Goal: Task Accomplishment & Management: Complete application form

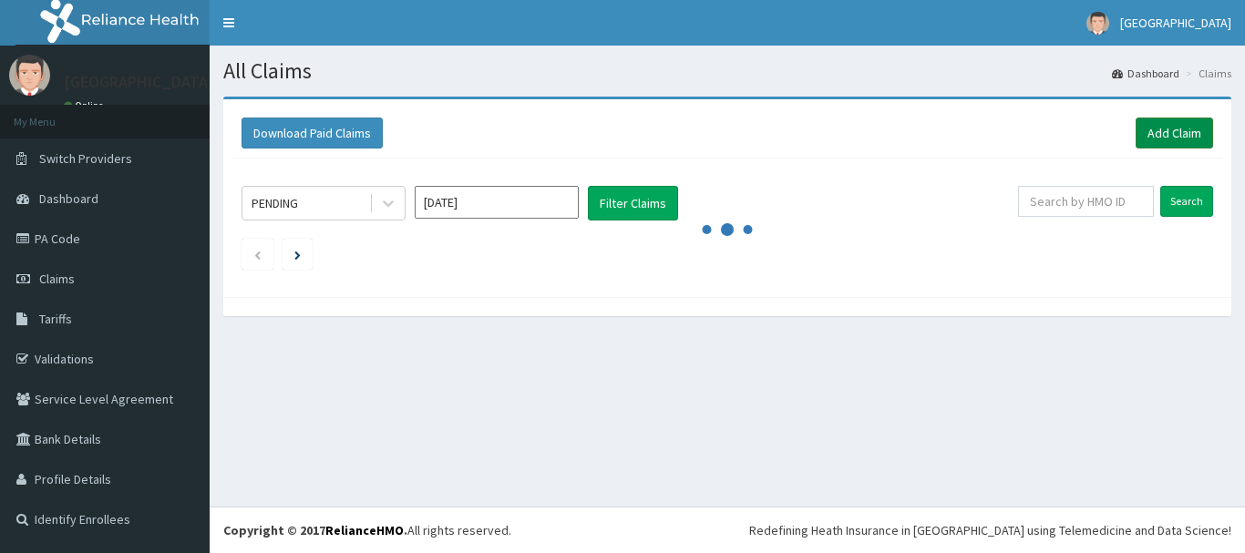
click at [1170, 125] on link "Add Claim" at bounding box center [1173, 133] width 77 height 31
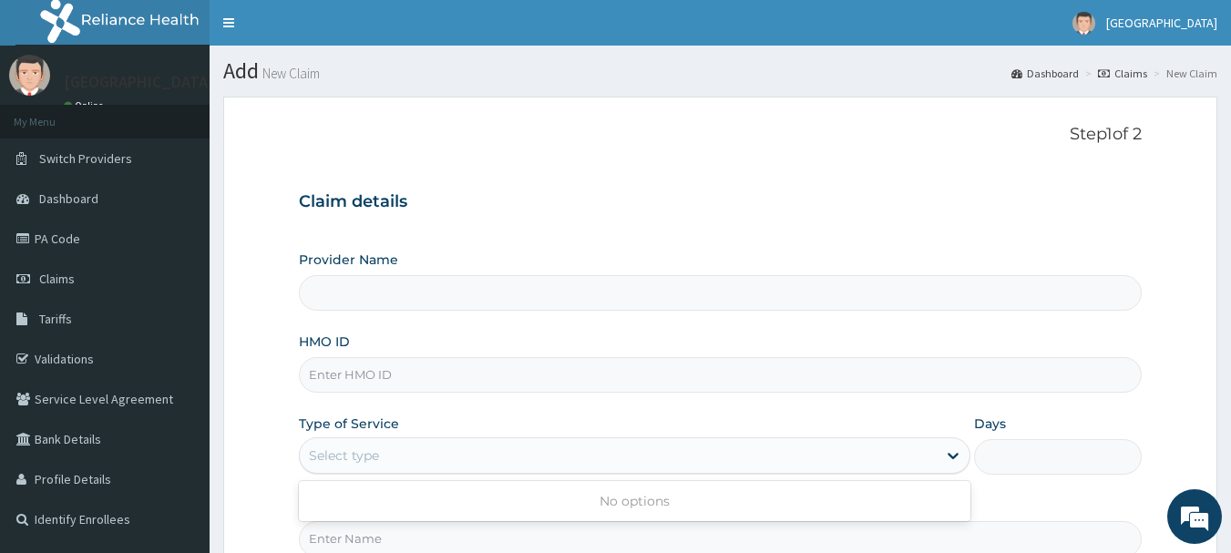
click at [368, 459] on div "Select type" at bounding box center [344, 455] width 70 height 18
click at [348, 361] on input "HMO ID" at bounding box center [721, 375] width 844 height 36
click at [372, 472] on div "Select type" at bounding box center [635, 455] width 672 height 36
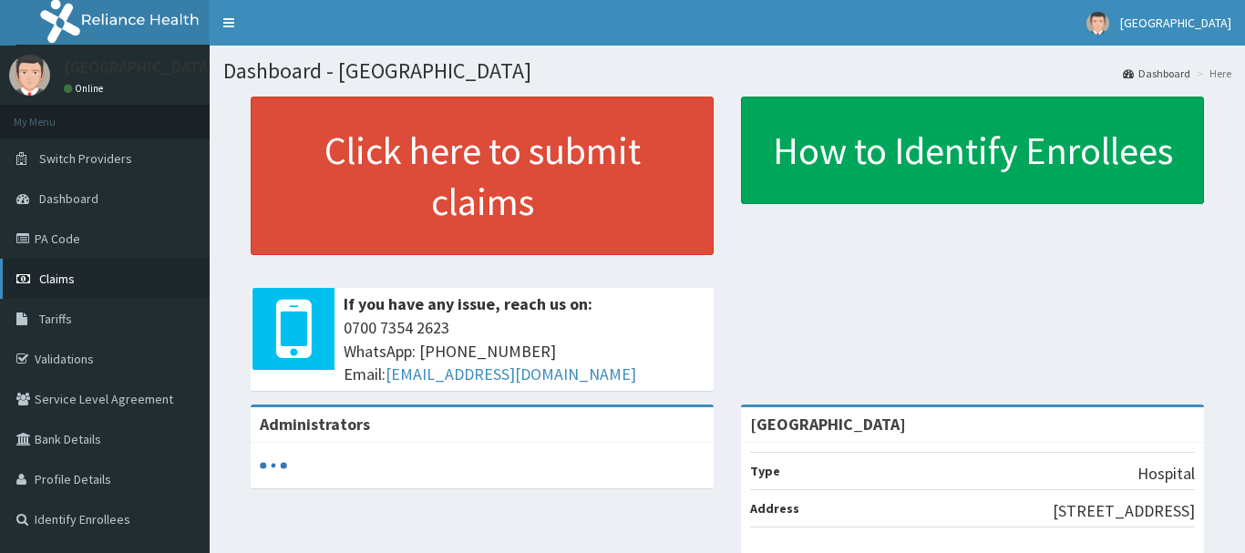
click at [67, 274] on span "Claims" at bounding box center [57, 279] width 36 height 16
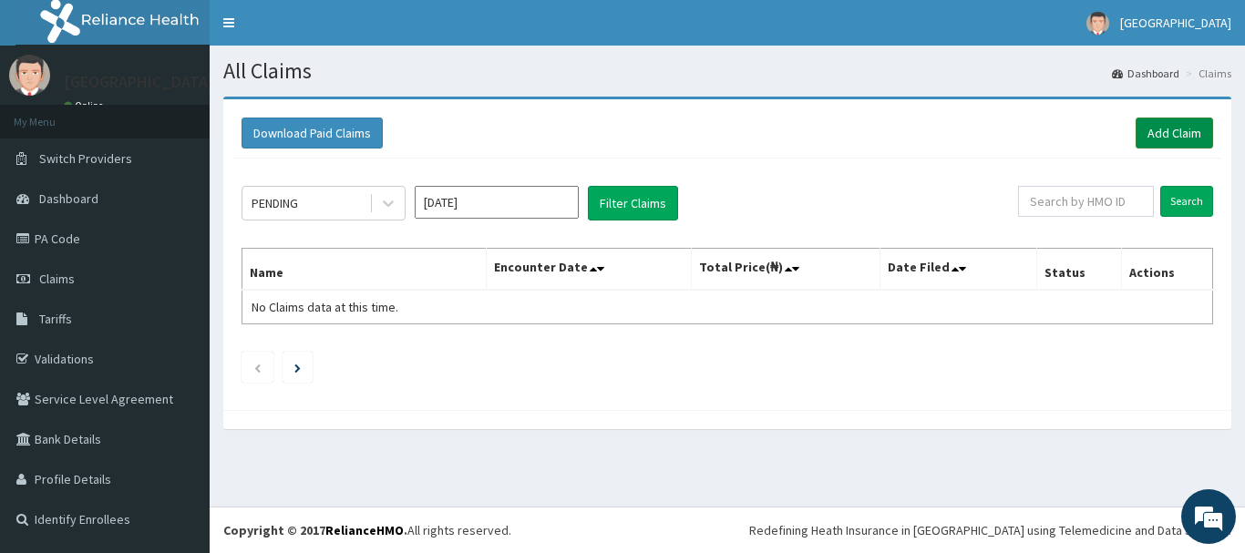
click at [1156, 138] on link "Add Claim" at bounding box center [1173, 133] width 77 height 31
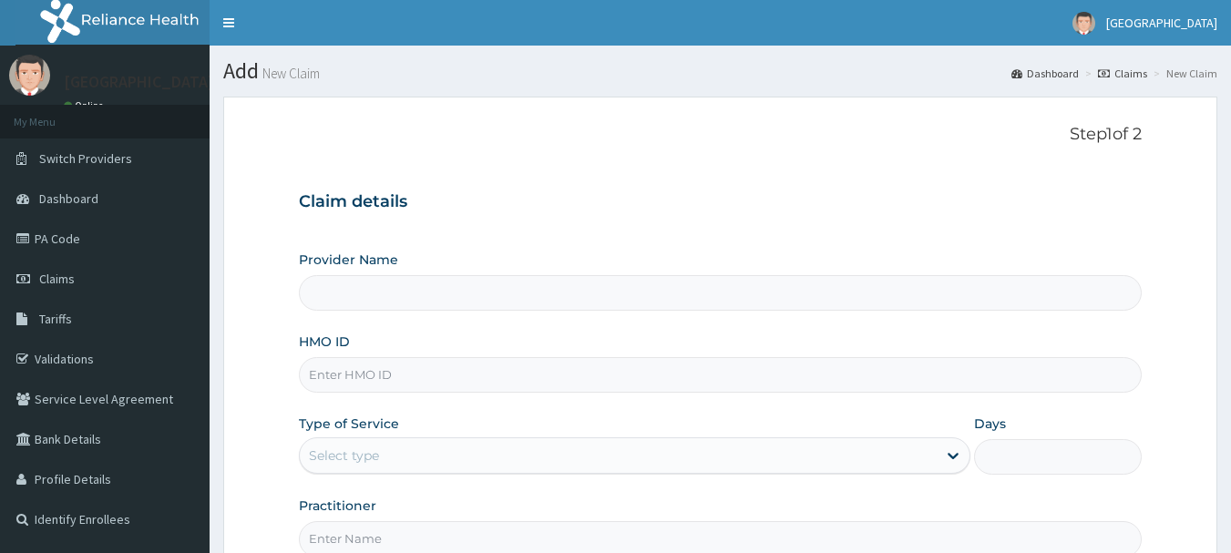
type input "[GEOGRAPHIC_DATA]"
click at [359, 380] on input "HMO ID" at bounding box center [721, 375] width 844 height 36
type input "GTC/10680/B"
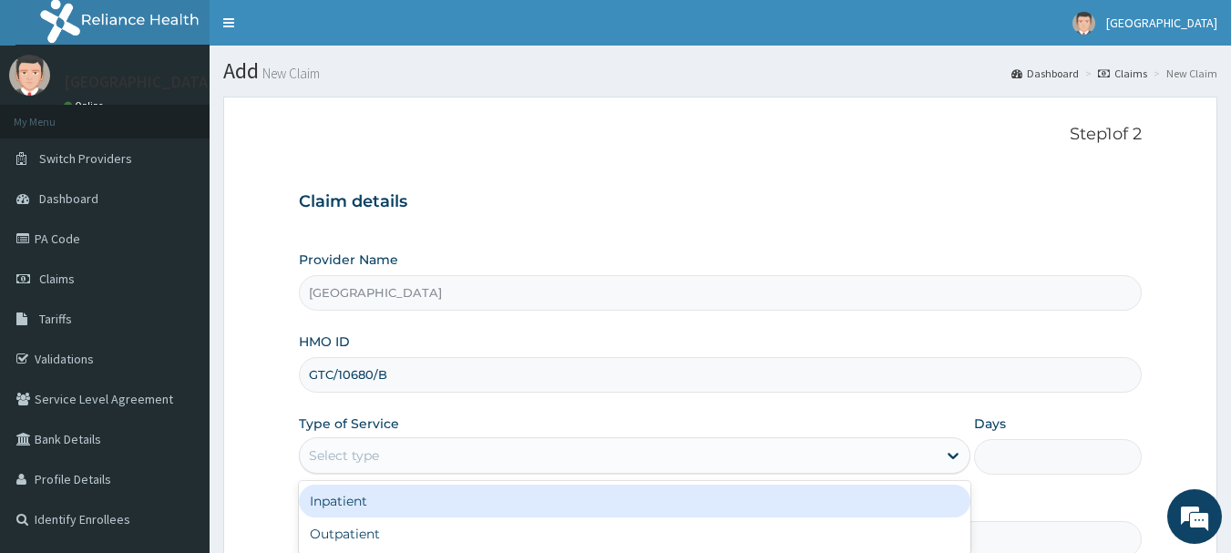
click at [416, 447] on div "Select type" at bounding box center [618, 455] width 637 height 29
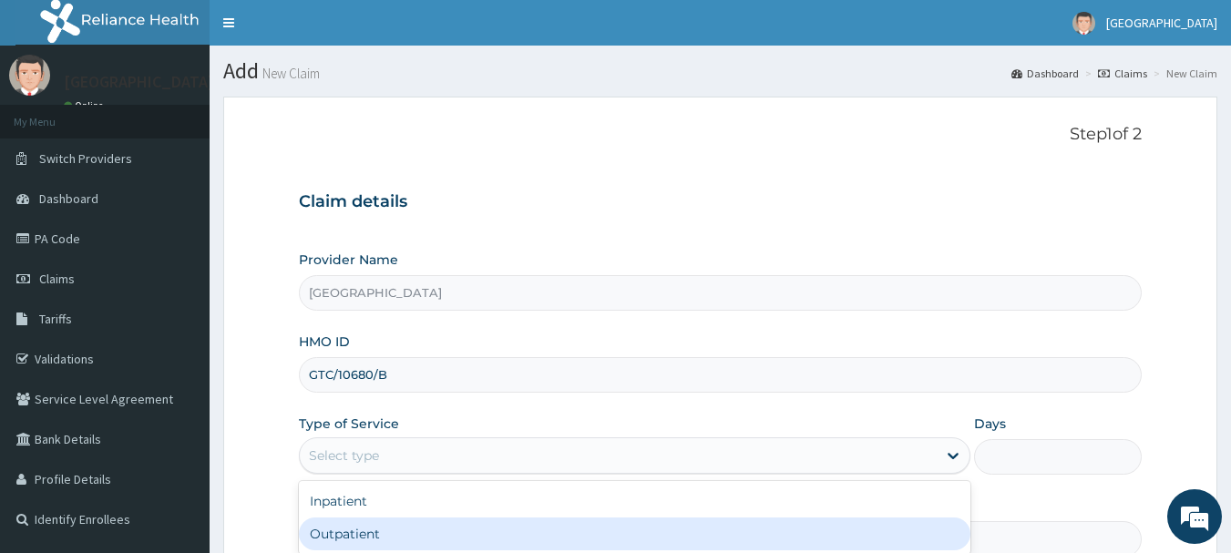
click at [367, 525] on div "Outpatient" at bounding box center [635, 534] width 672 height 33
type input "1"
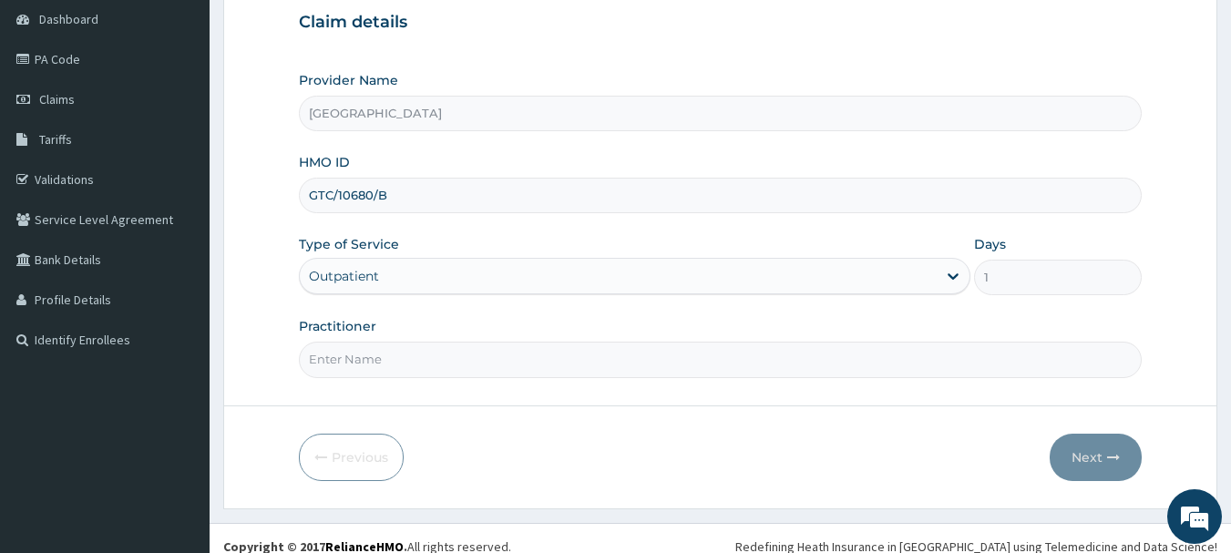
scroll to position [182, 0]
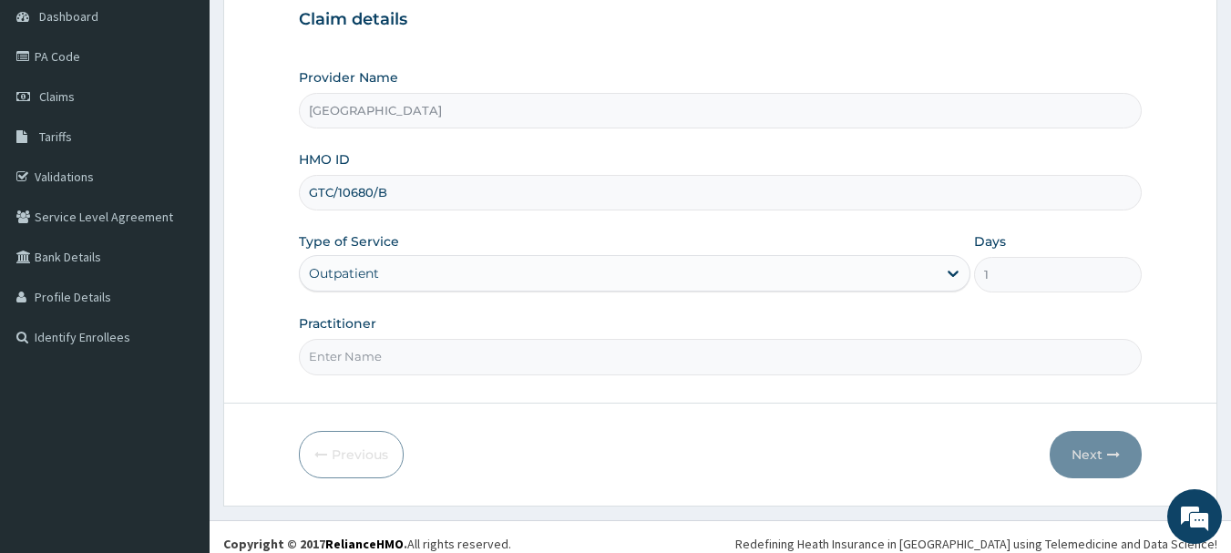
click at [459, 364] on input "Practitioner" at bounding box center [721, 357] width 844 height 36
type input "[PERSON_NAME]"
click at [1097, 449] on button "Next" at bounding box center [1096, 454] width 92 height 47
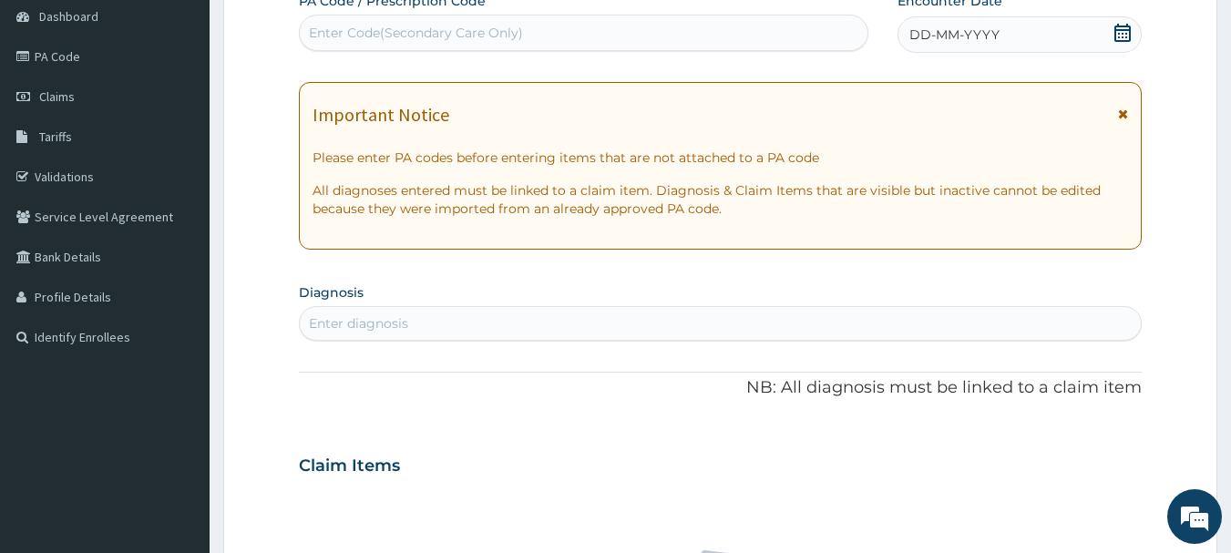
click at [1128, 24] on icon at bounding box center [1122, 33] width 16 height 18
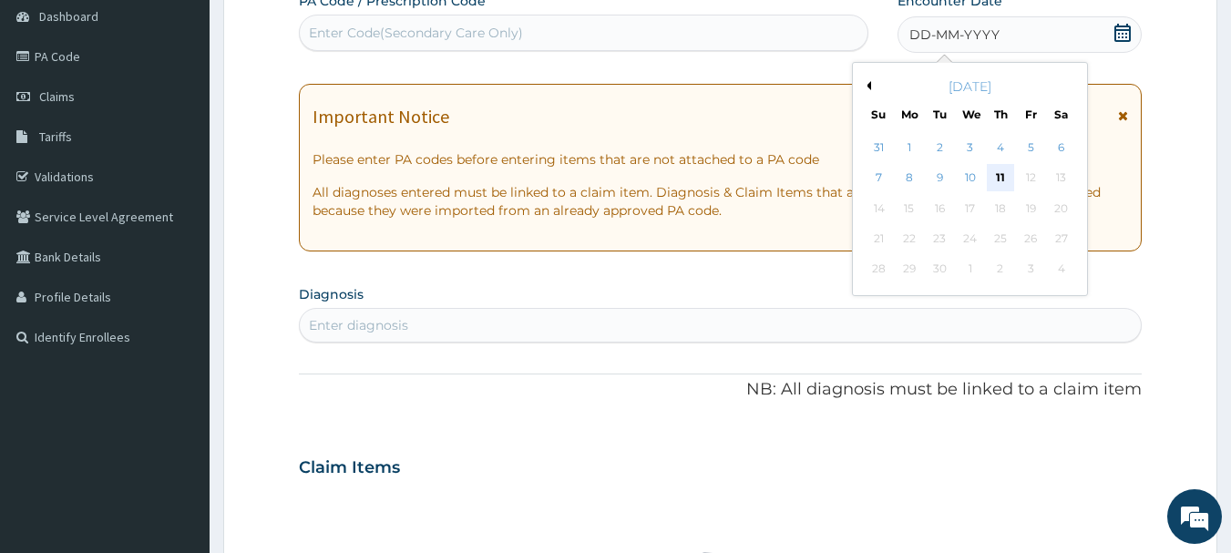
click at [1007, 176] on div "11" at bounding box center [1000, 178] width 27 height 27
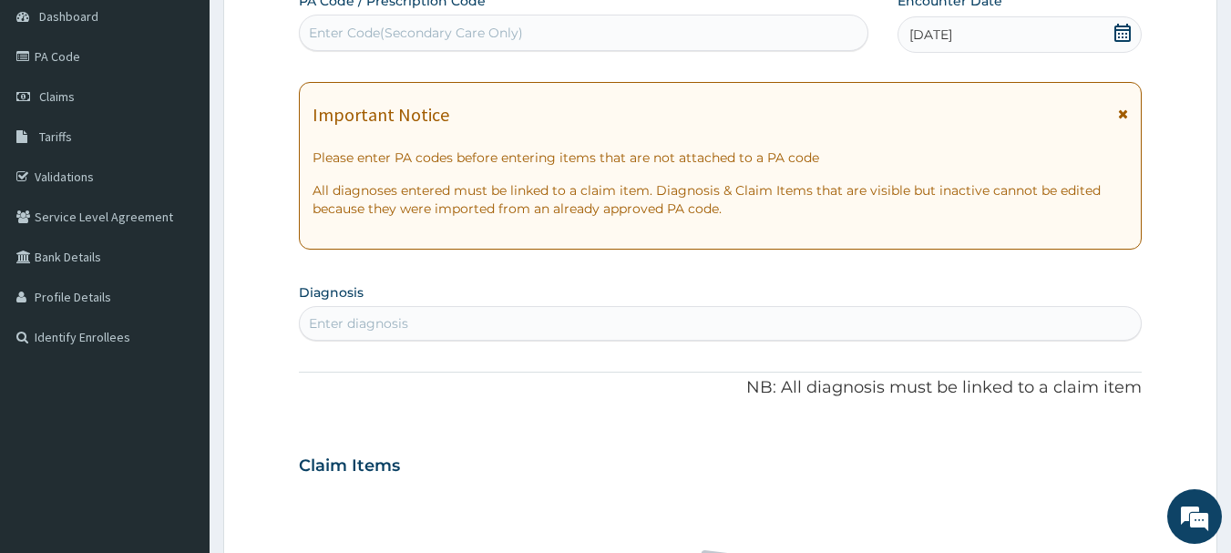
click at [458, 321] on div "Enter diagnosis" at bounding box center [721, 323] width 842 height 29
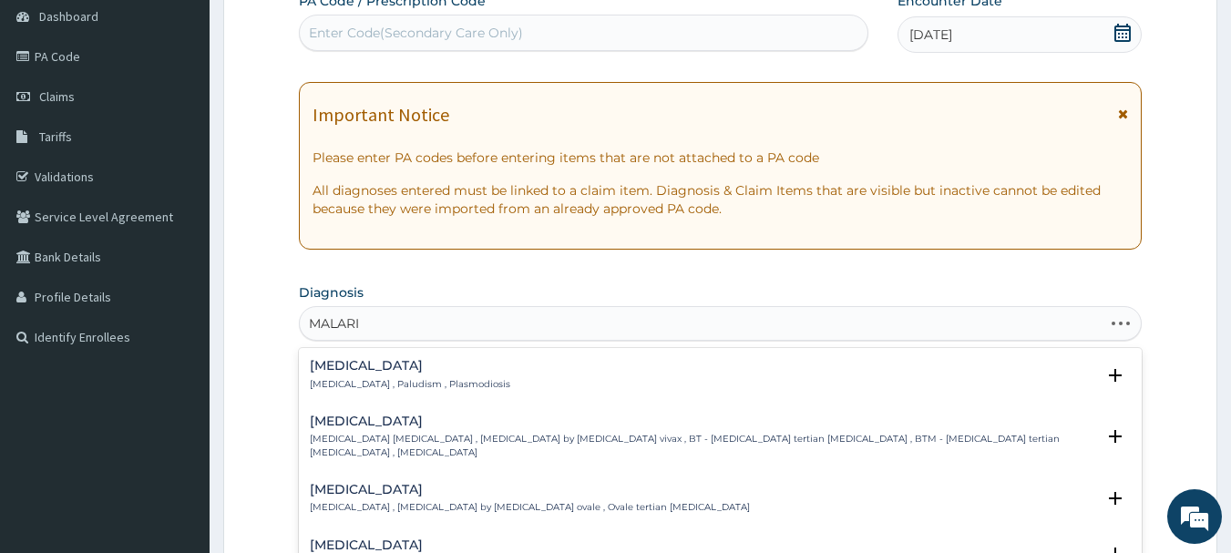
type input "MALARIA"
click at [340, 365] on h4 "Malaria" at bounding box center [410, 366] width 200 height 14
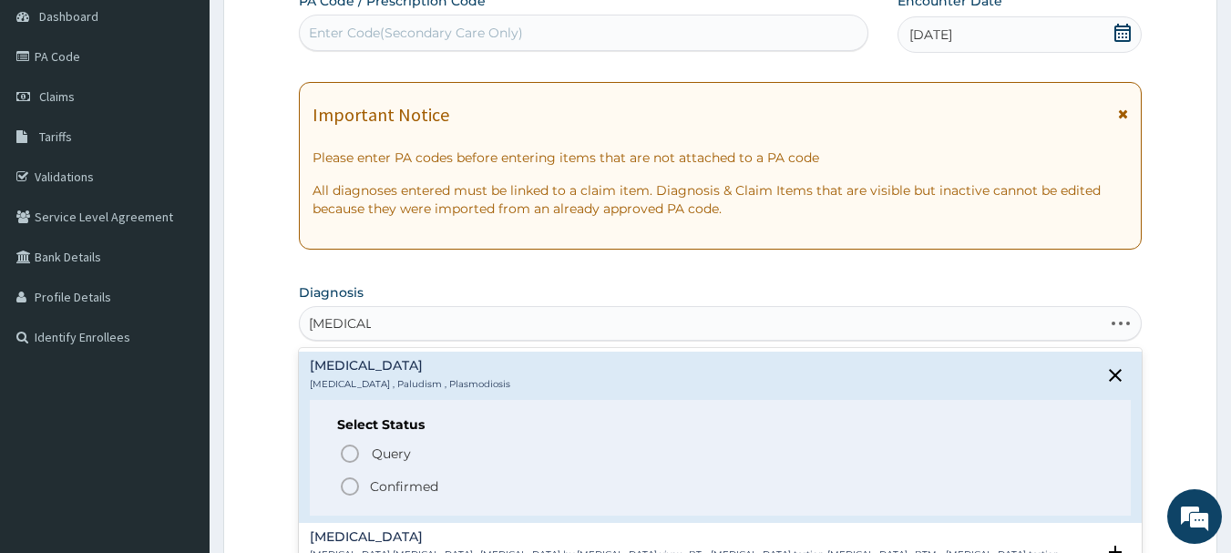
click at [396, 485] on p "Confirmed" at bounding box center [404, 486] width 68 height 18
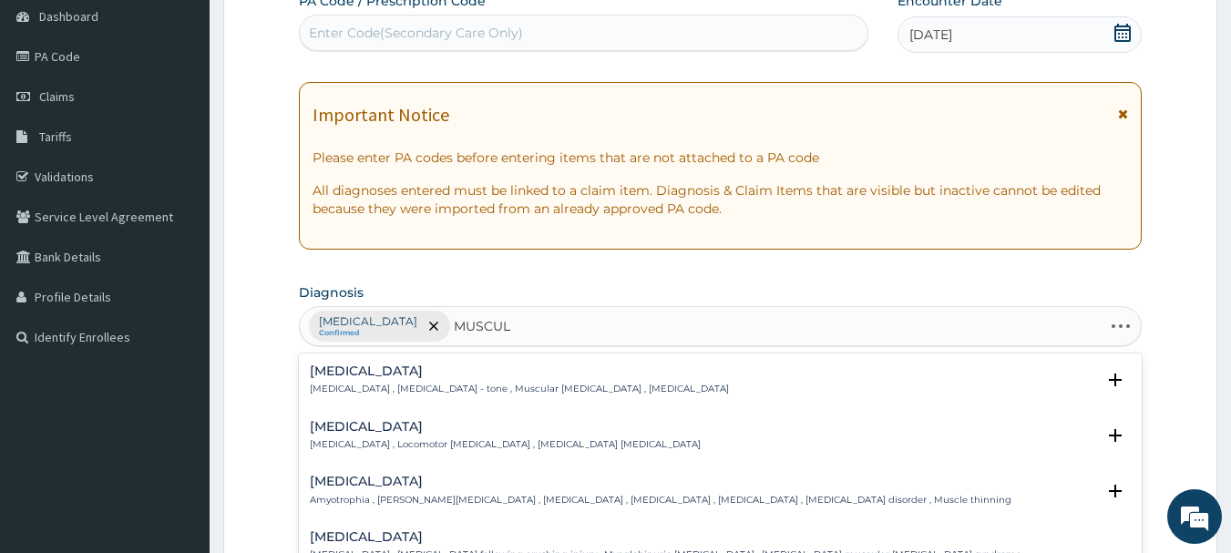
type input "MUSCULO"
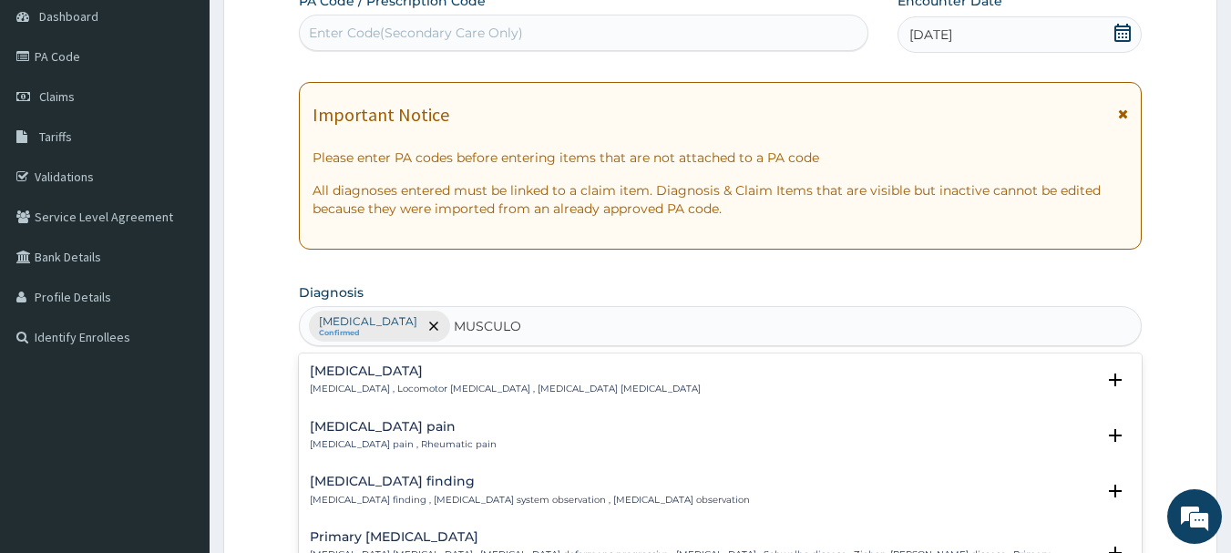
click at [398, 430] on h4 "Musculoskeletal pain" at bounding box center [403, 427] width 187 height 14
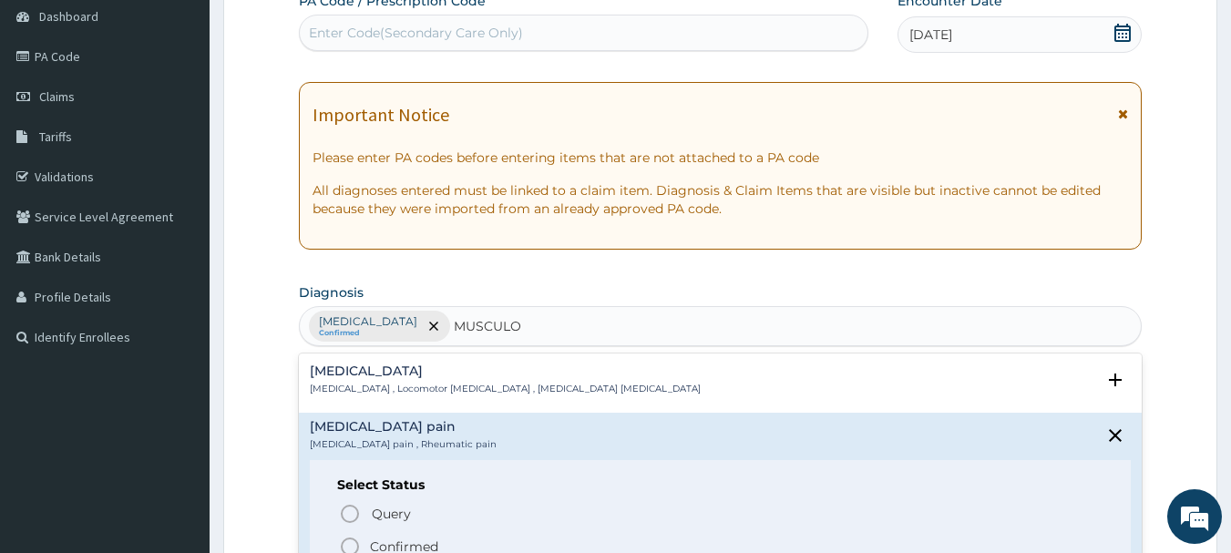
click at [374, 539] on p "Confirmed" at bounding box center [404, 547] width 68 height 18
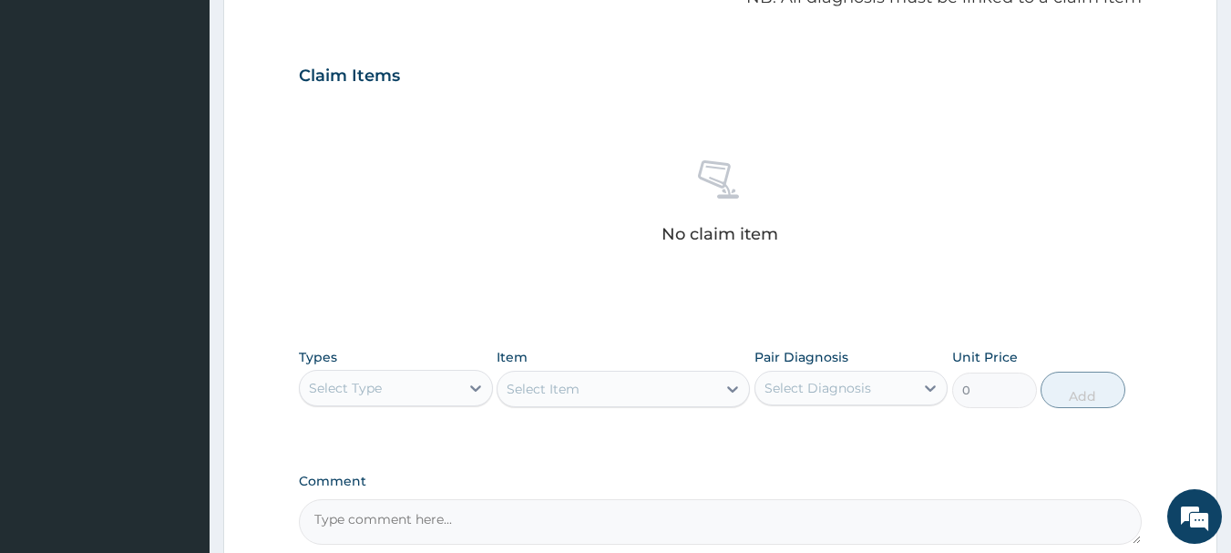
scroll to position [587, 0]
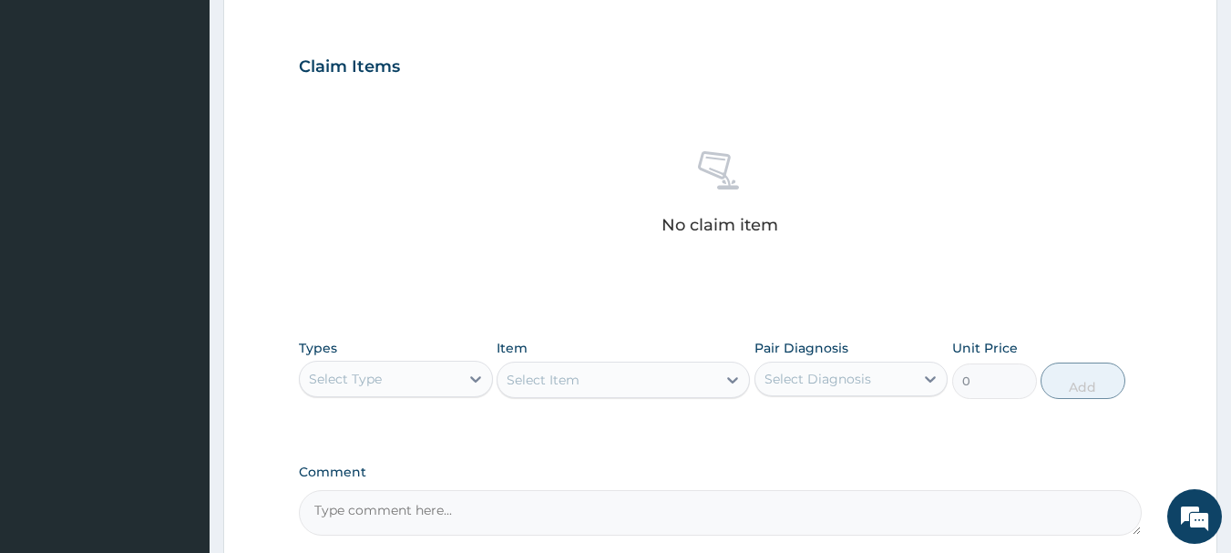
click at [378, 381] on div "Select Type" at bounding box center [345, 379] width 73 height 18
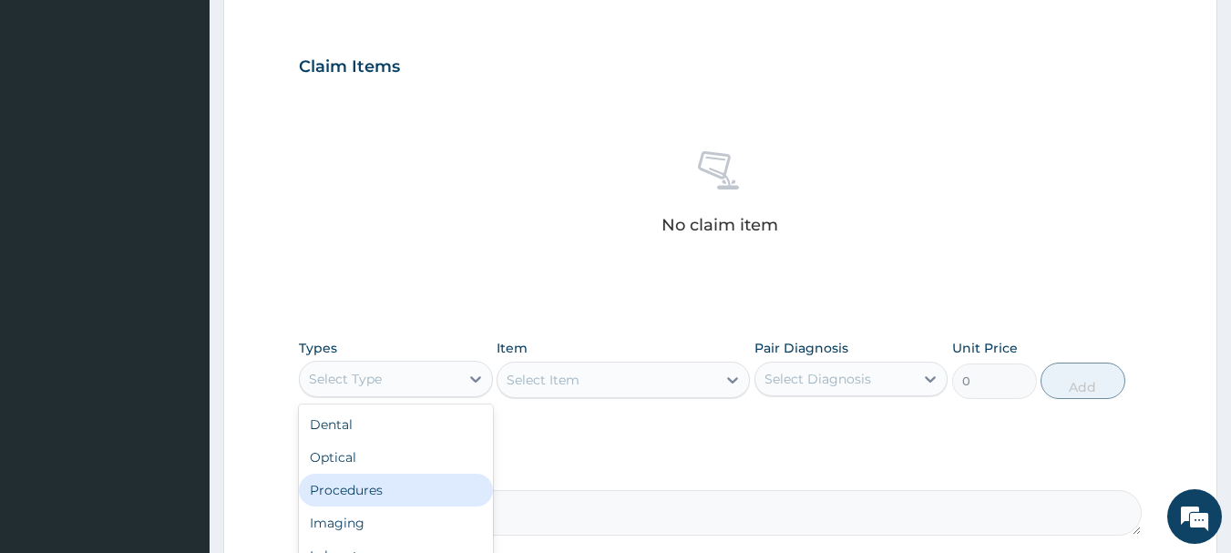
click at [364, 478] on div "Procedures" at bounding box center [396, 490] width 194 height 33
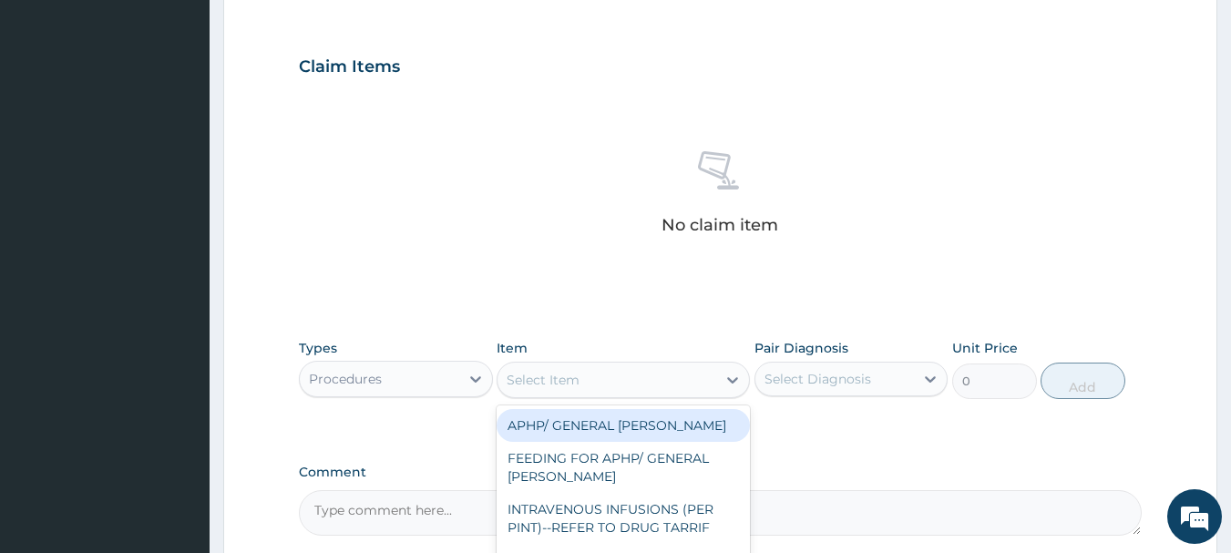
click at [594, 380] on div "Select Item" at bounding box center [607, 379] width 219 height 29
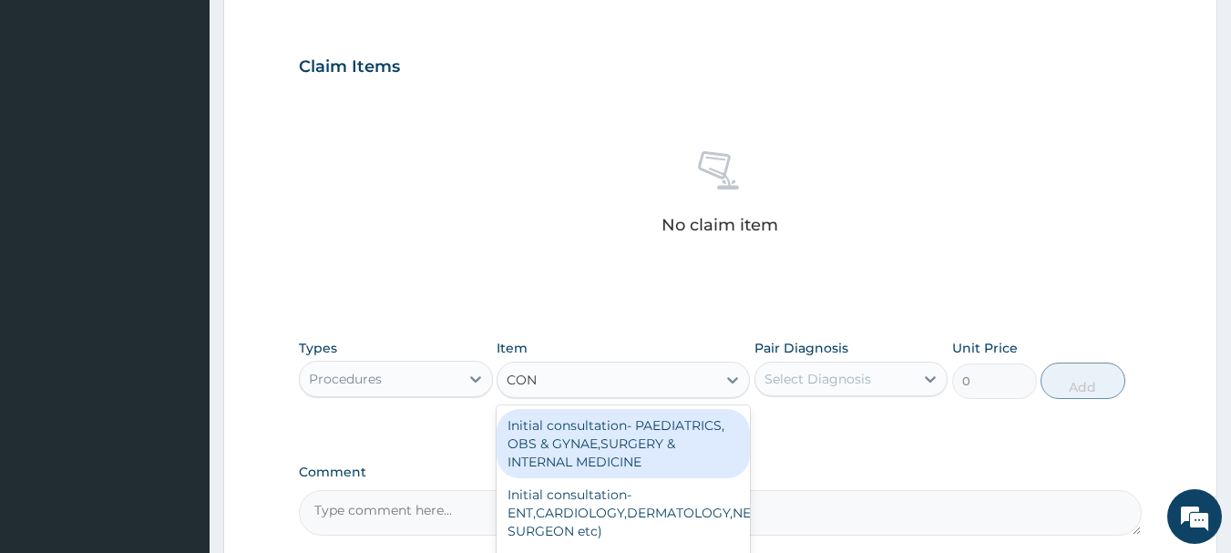
type input "CONS"
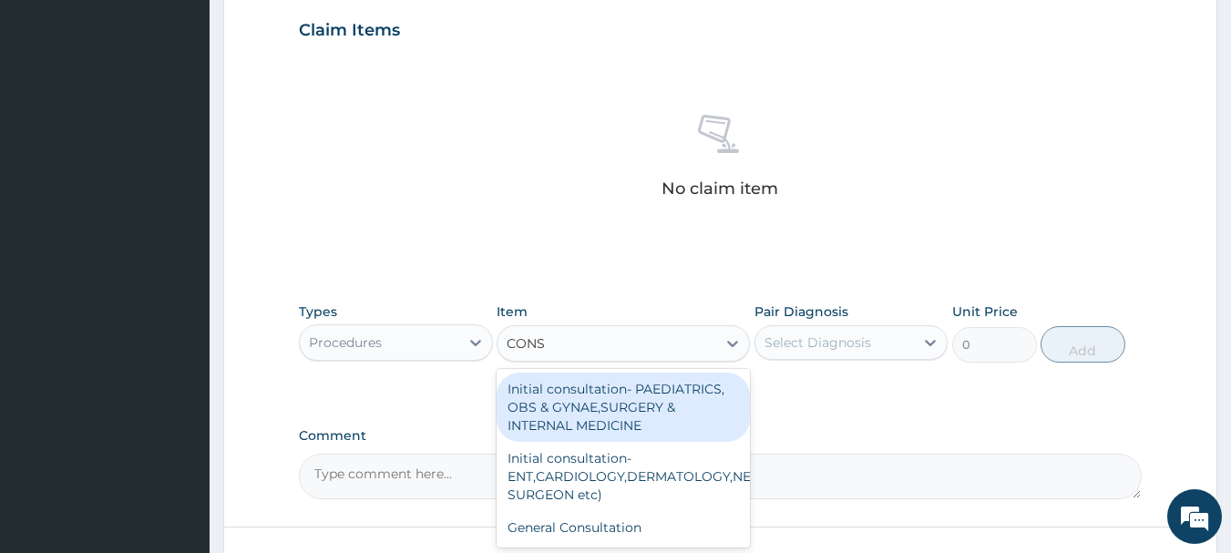
scroll to position [660, 0]
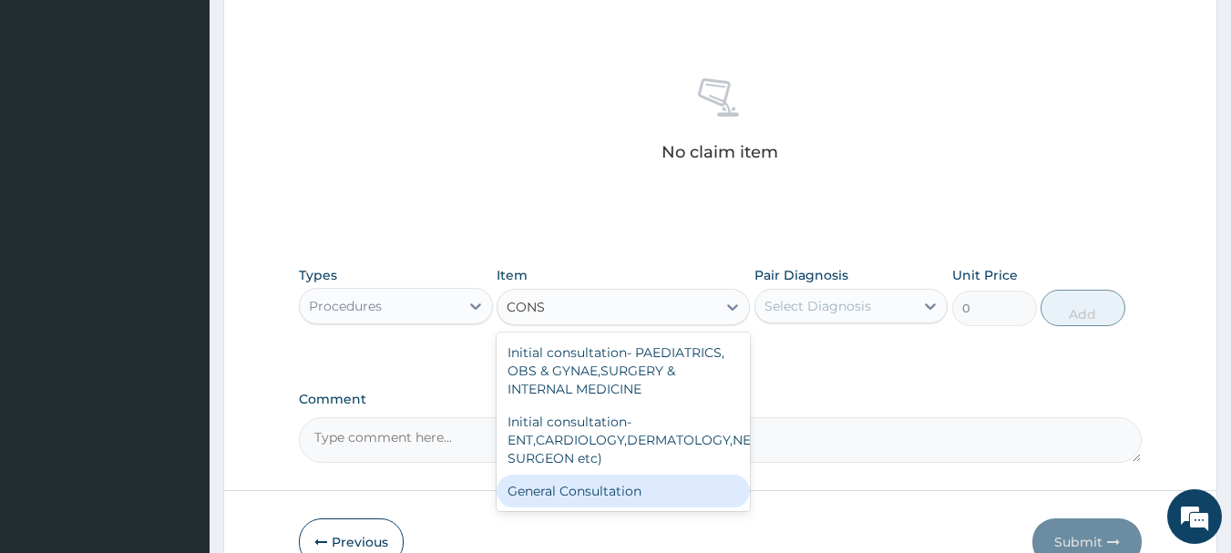
click at [670, 477] on div "General Consultation" at bounding box center [623, 491] width 253 height 33
type input "2000"
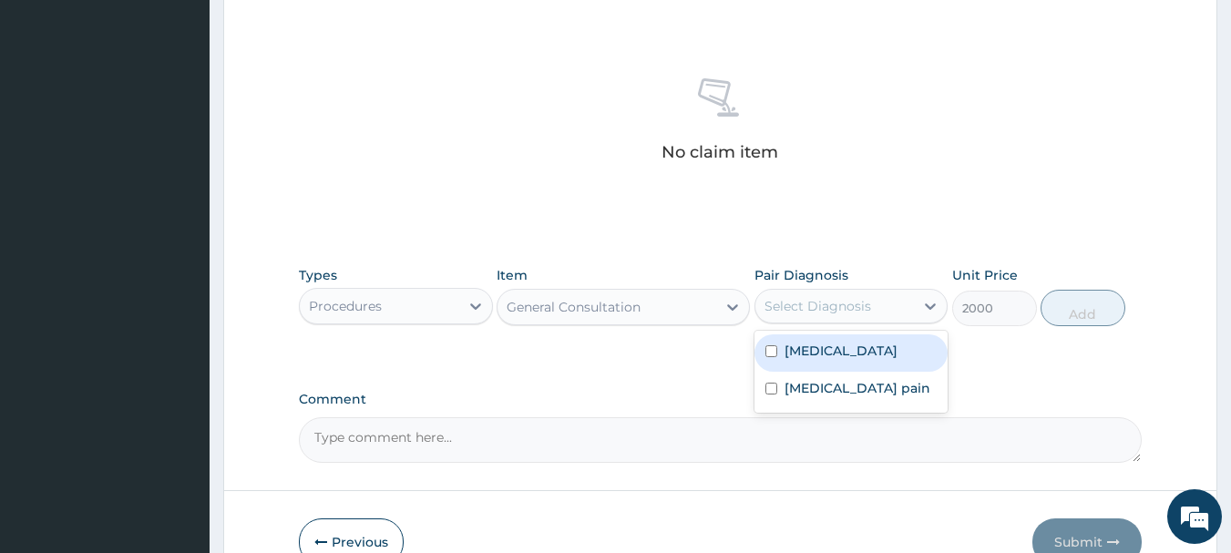
click at [880, 312] on div "Select Diagnosis" at bounding box center [834, 306] width 159 height 29
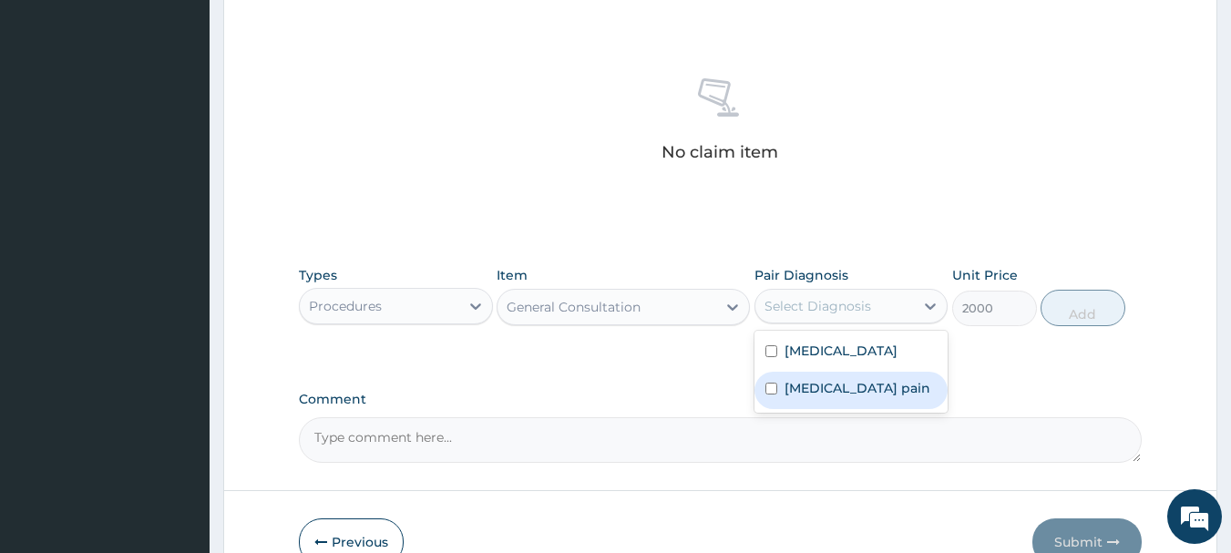
click at [846, 372] on div "Musculoskeletal pain" at bounding box center [851, 390] width 194 height 37
checkbox input "true"
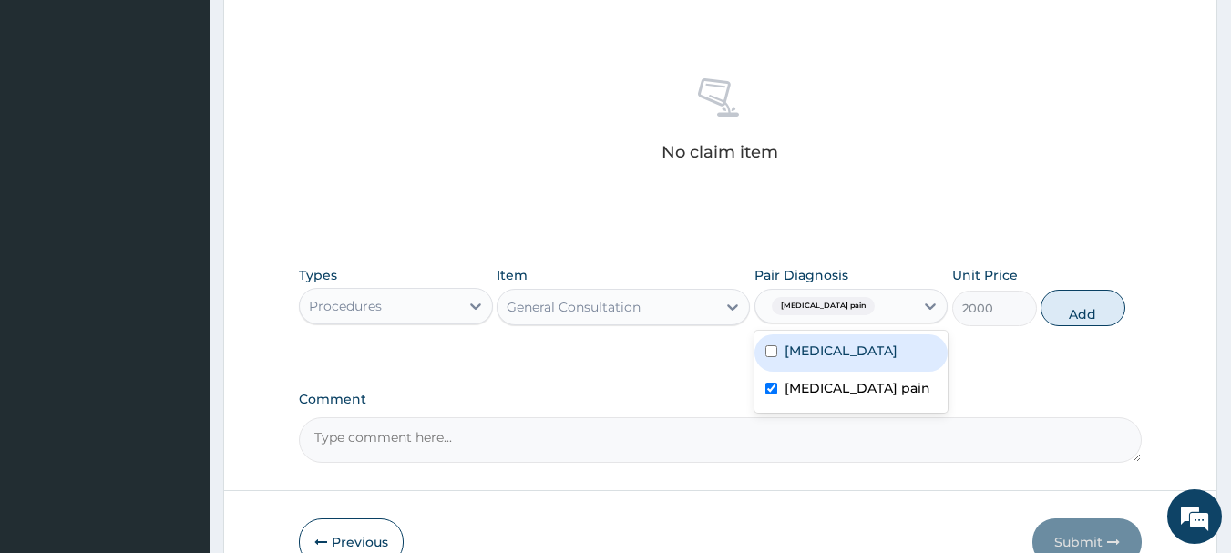
click at [836, 357] on div "Malaria" at bounding box center [851, 352] width 194 height 37
checkbox input "true"
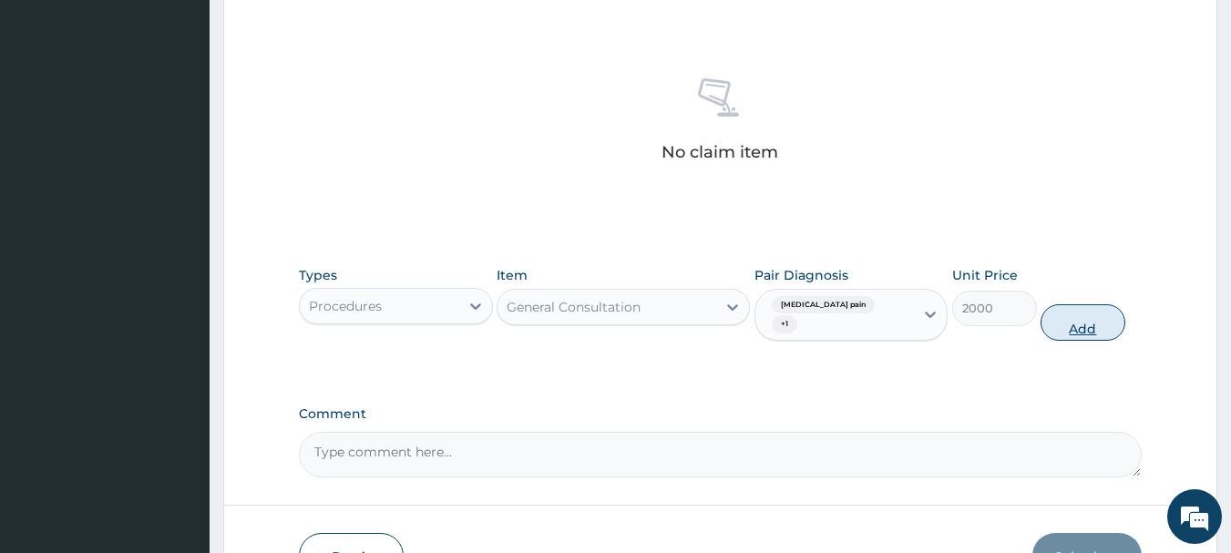
click at [1065, 326] on button "Add" at bounding box center [1083, 322] width 85 height 36
type input "0"
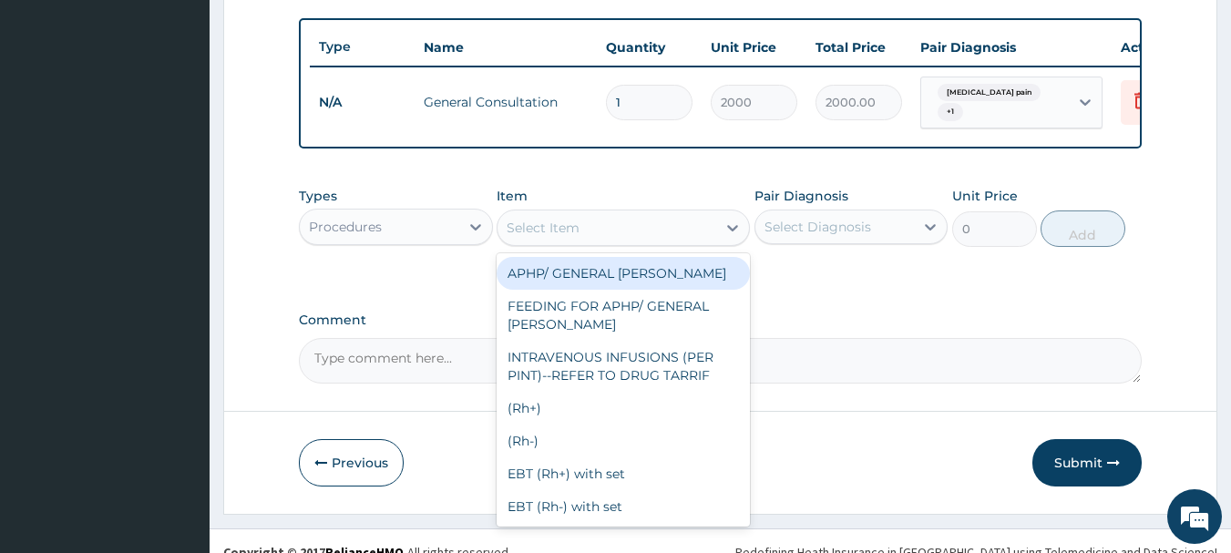
click at [567, 237] on div "Select Item" at bounding box center [543, 228] width 73 height 18
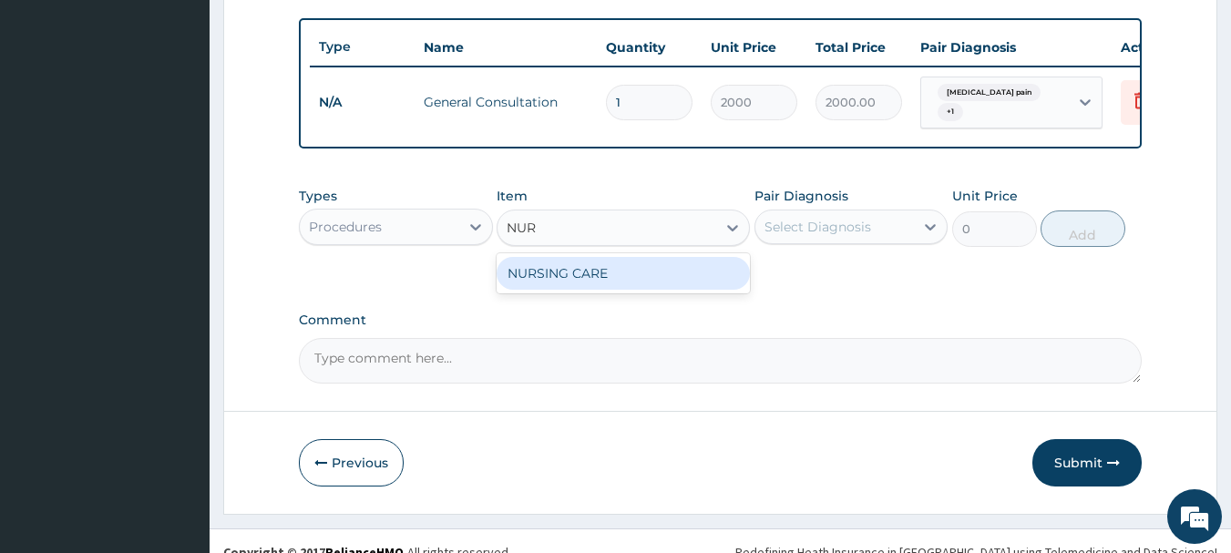
type input "NURS"
click at [571, 281] on div "NURSING CARE" at bounding box center [623, 273] width 253 height 33
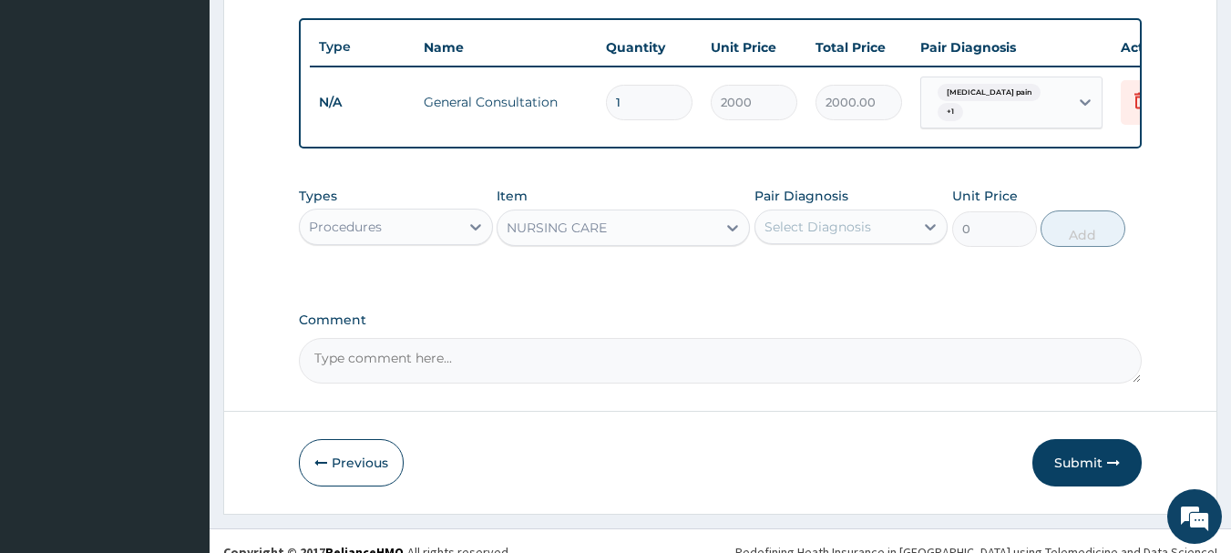
type input "1000"
click at [817, 228] on div "Select Diagnosis" at bounding box center [834, 226] width 159 height 29
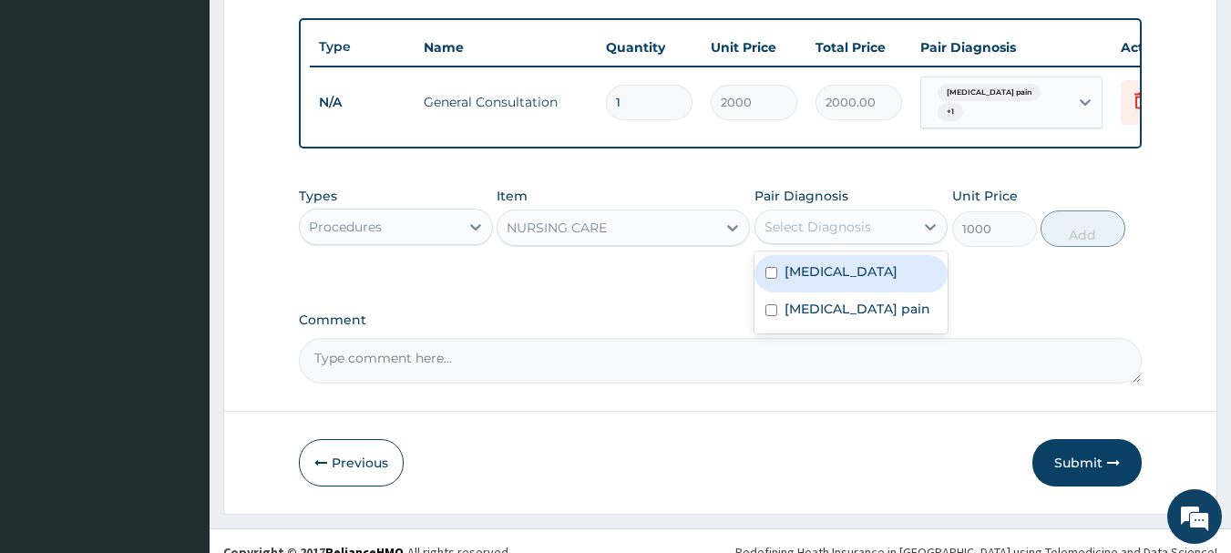
click at [812, 276] on label "Malaria" at bounding box center [841, 271] width 113 height 18
checkbox input "true"
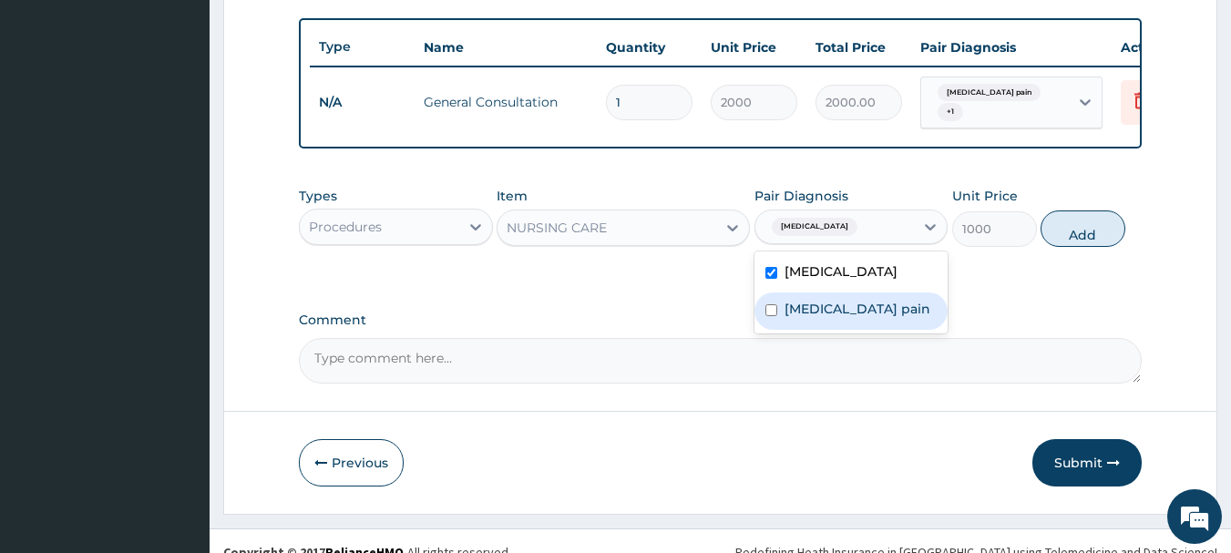
click at [812, 315] on label "Musculoskeletal pain" at bounding box center [858, 309] width 146 height 18
checkbox input "true"
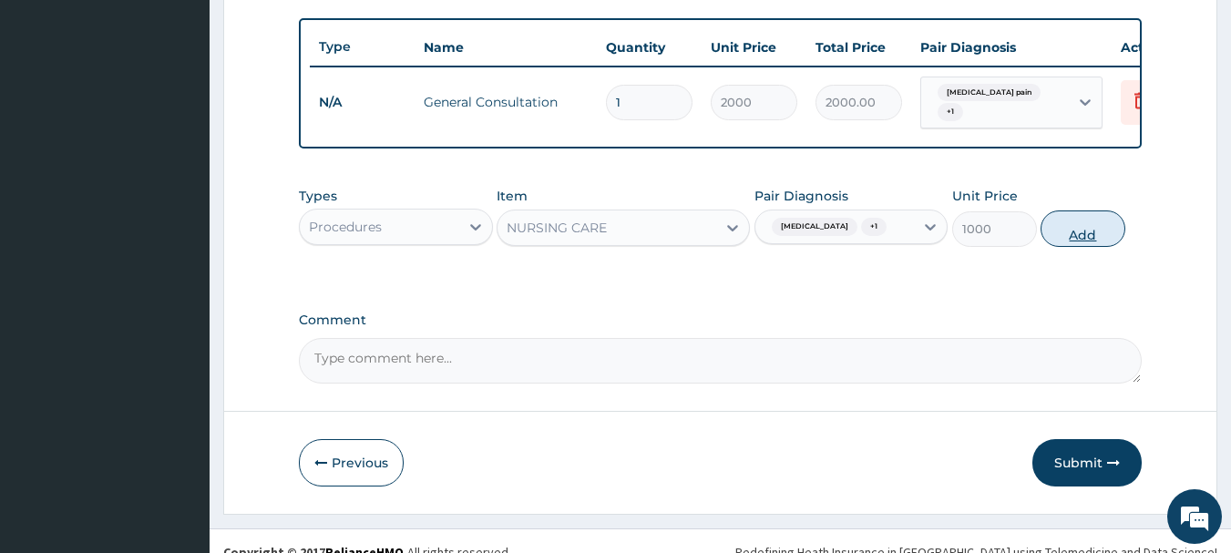
click at [1072, 247] on button "Add" at bounding box center [1083, 228] width 85 height 36
type input "0"
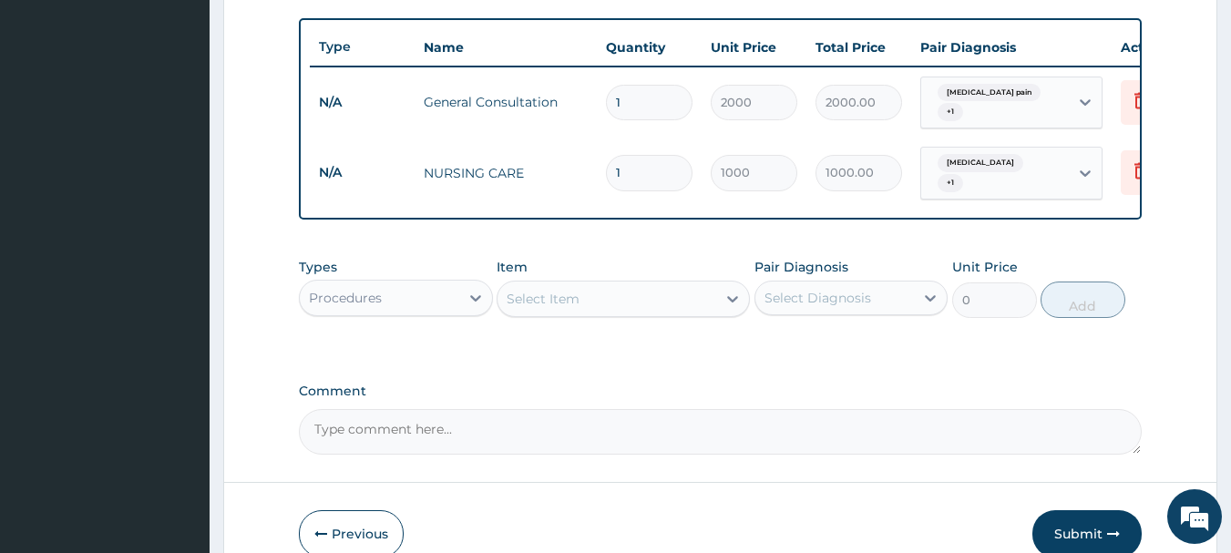
click at [641, 297] on div "Select Item" at bounding box center [607, 298] width 219 height 29
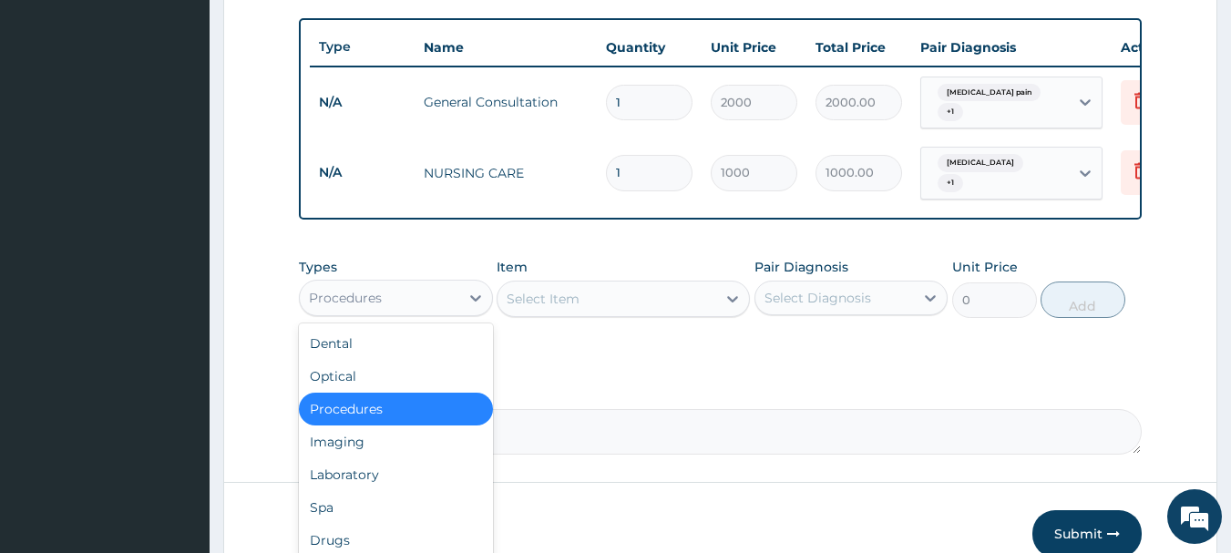
click at [428, 303] on div "Procedures" at bounding box center [379, 297] width 159 height 29
click at [346, 477] on div "Laboratory" at bounding box center [396, 474] width 194 height 33
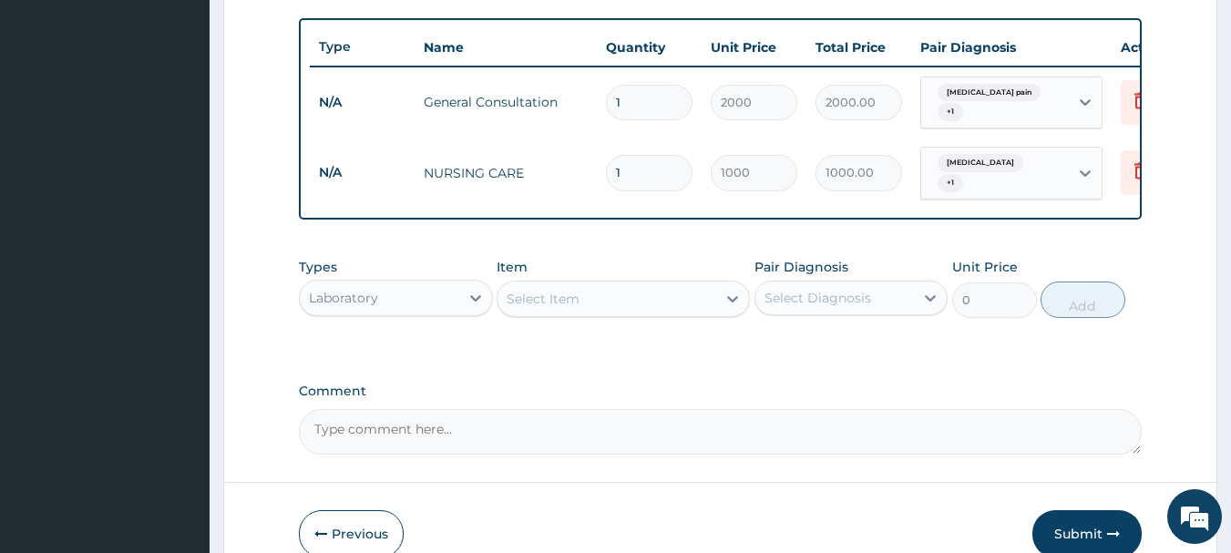
click at [601, 300] on div "Select Item" at bounding box center [607, 298] width 219 height 29
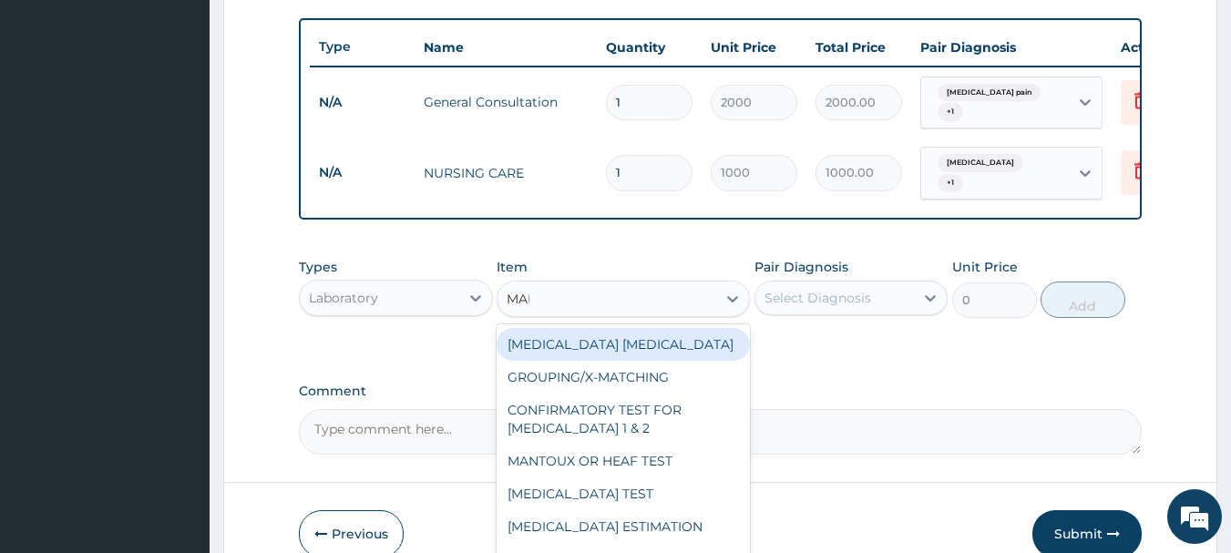
type input "MALA"
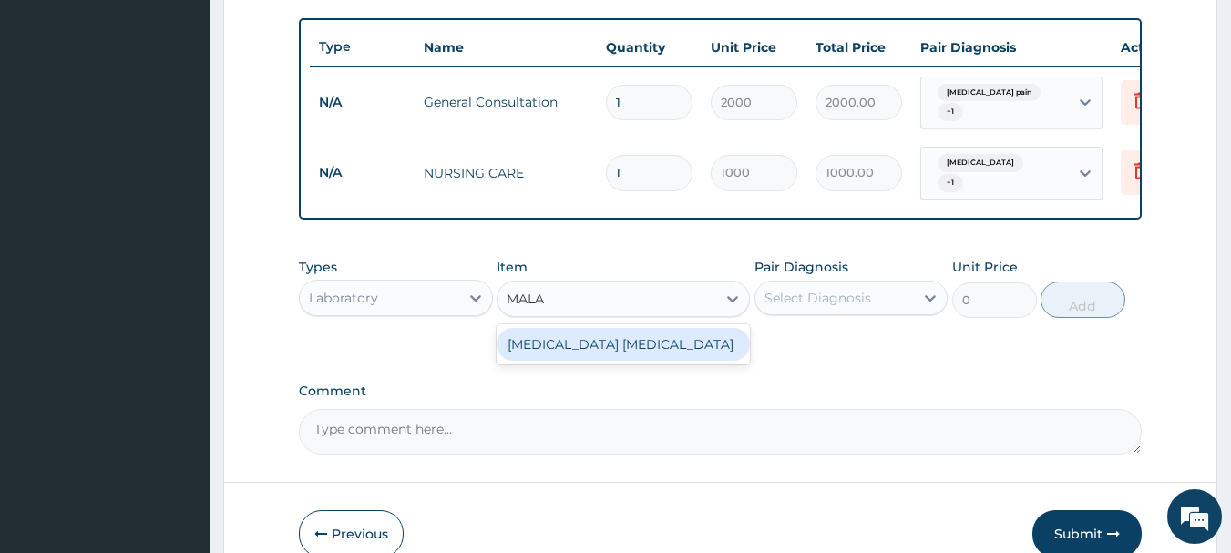
click at [588, 340] on div "MALARIA PARASITE" at bounding box center [623, 344] width 253 height 33
type input "700"
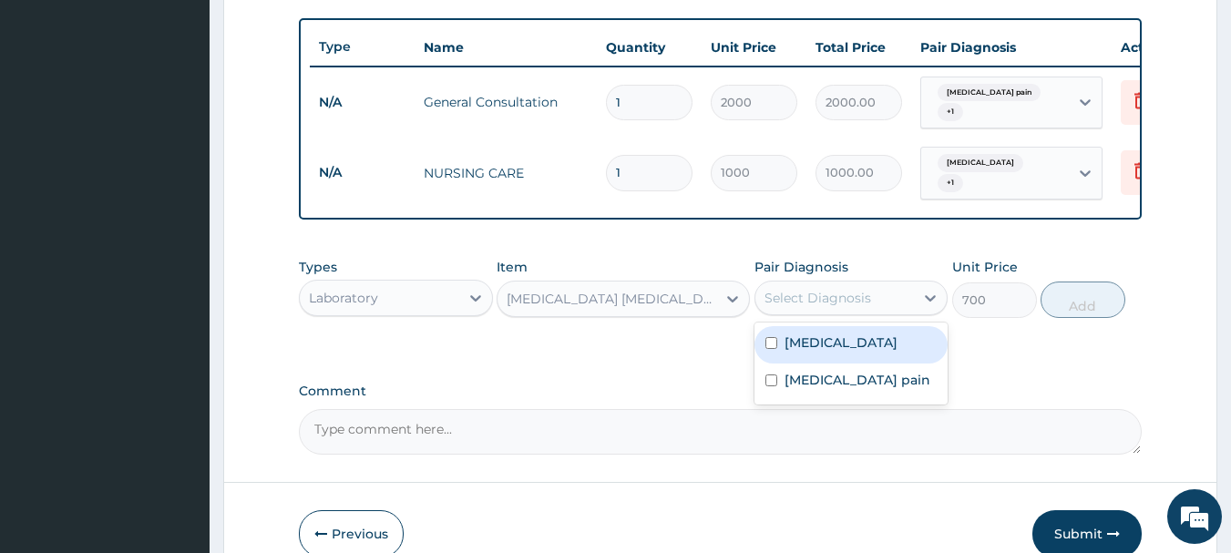
click at [827, 301] on div "Select Diagnosis" at bounding box center [817, 298] width 107 height 18
click at [816, 352] on label "Malaria" at bounding box center [841, 342] width 113 height 18
checkbox input "true"
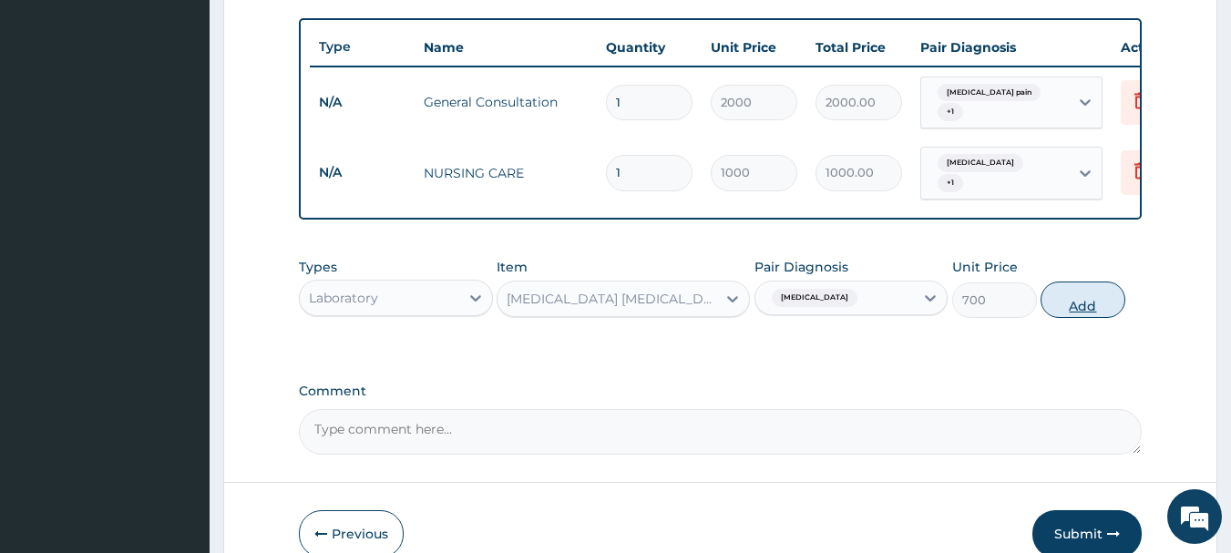
click at [1086, 303] on button "Add" at bounding box center [1083, 300] width 85 height 36
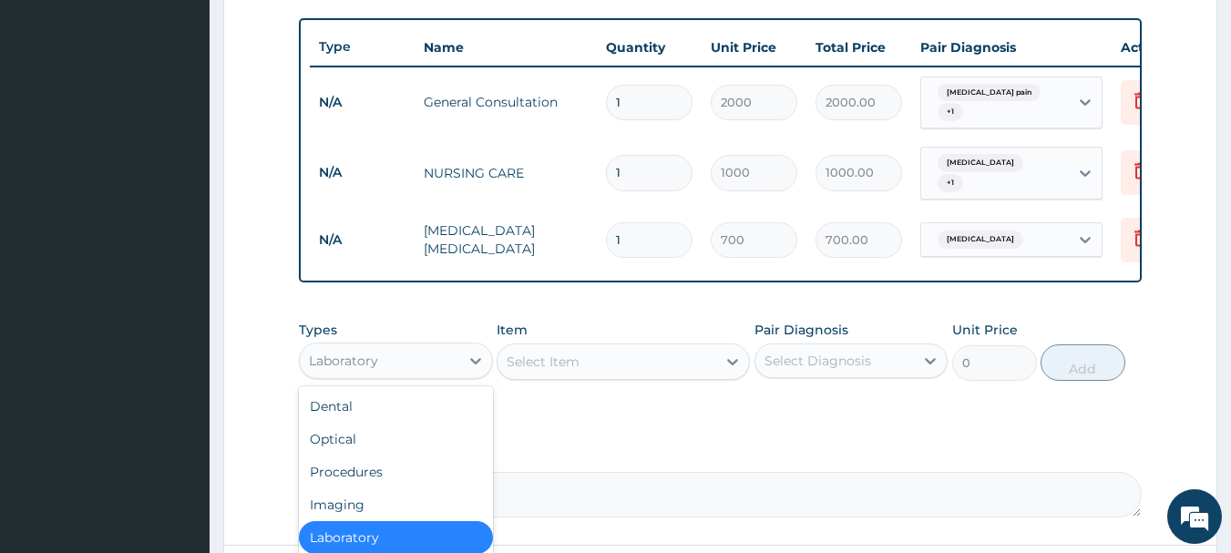
click at [416, 354] on div "Laboratory" at bounding box center [379, 360] width 159 height 29
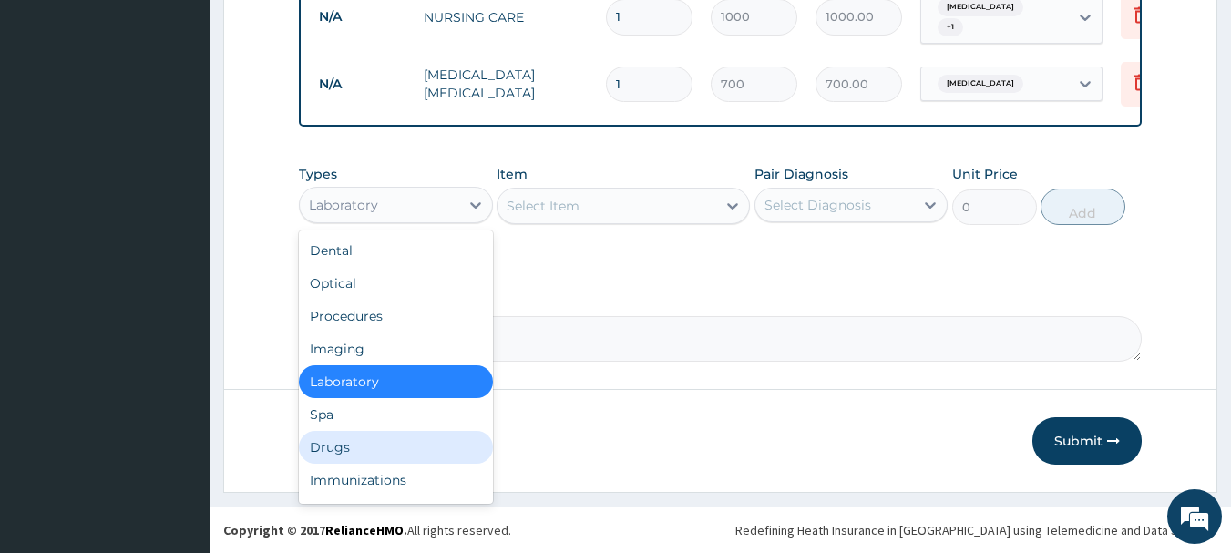
click at [419, 462] on div "Drugs" at bounding box center [396, 447] width 194 height 33
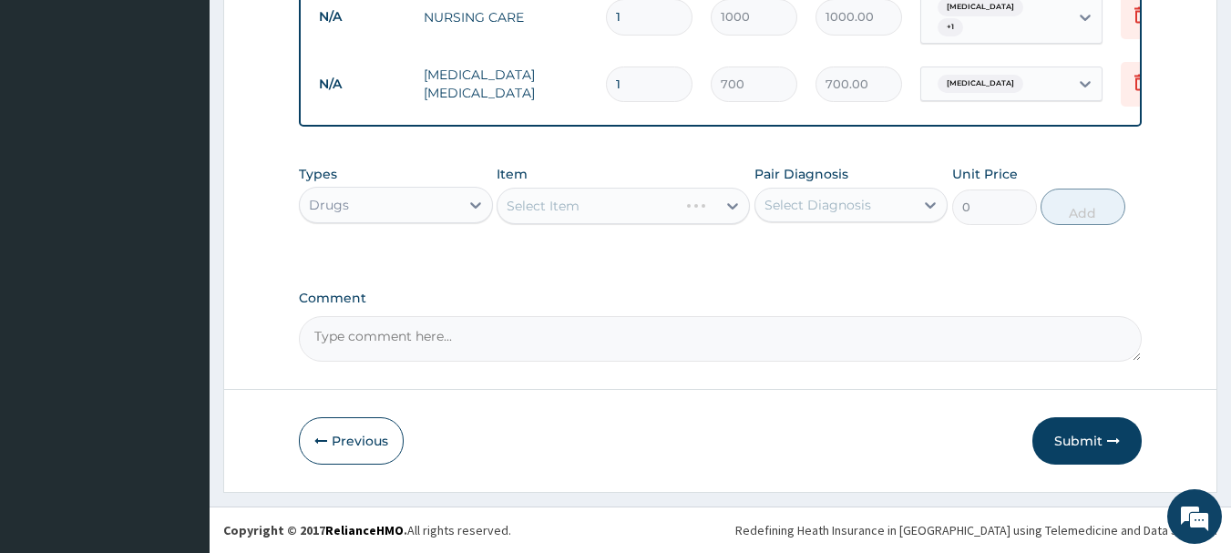
click at [615, 199] on div "Select Item" at bounding box center [623, 206] width 253 height 36
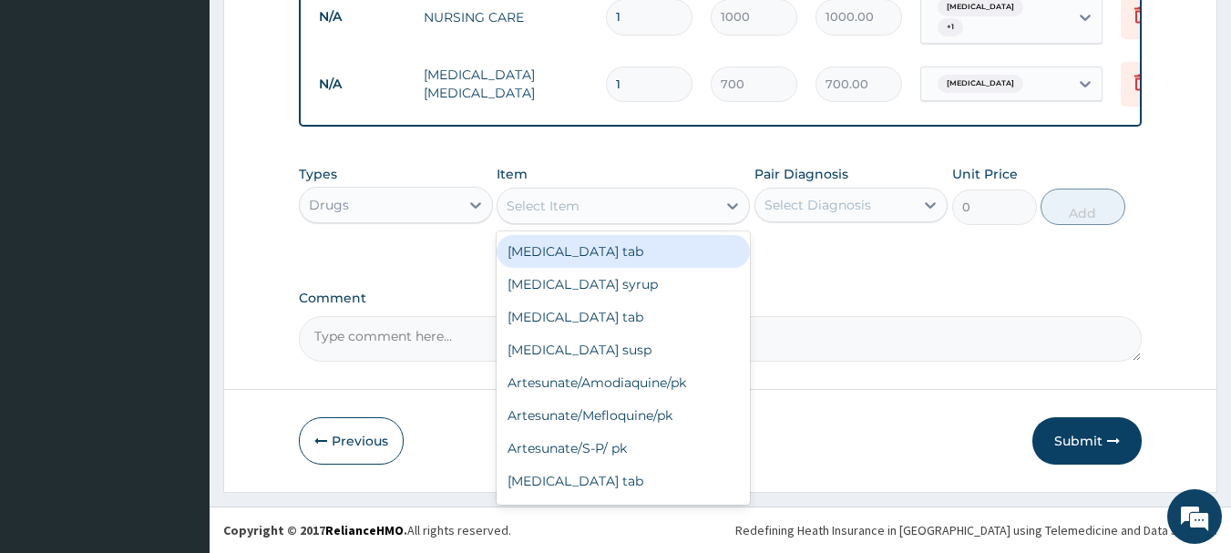
click at [615, 199] on div "Select Item" at bounding box center [607, 205] width 219 height 29
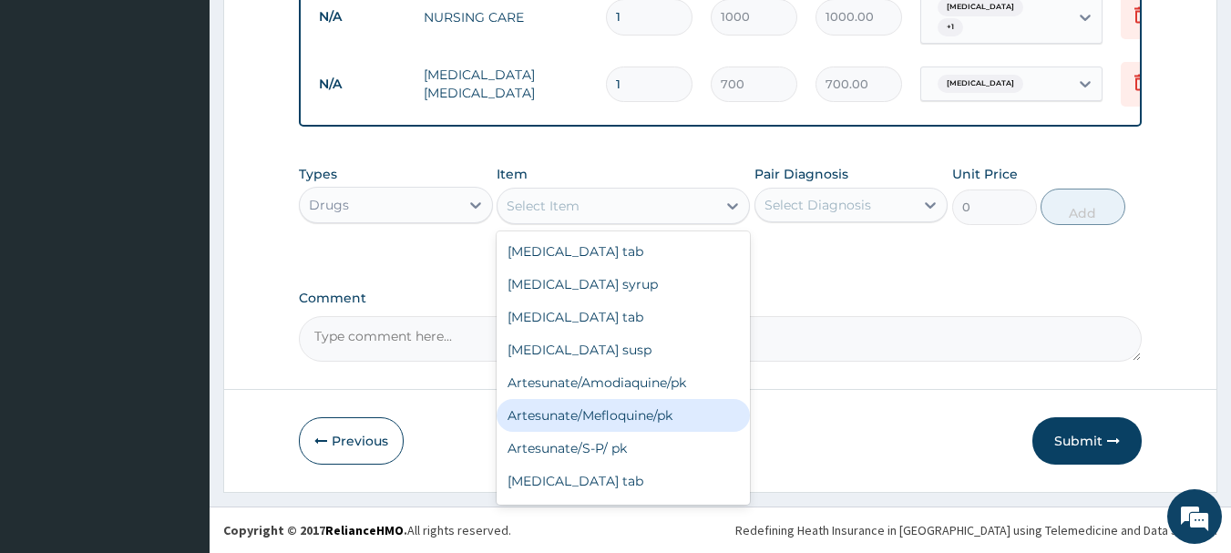
click at [590, 412] on div "Artesunate/Mefloquine/pk" at bounding box center [623, 415] width 253 height 33
type input "1600"
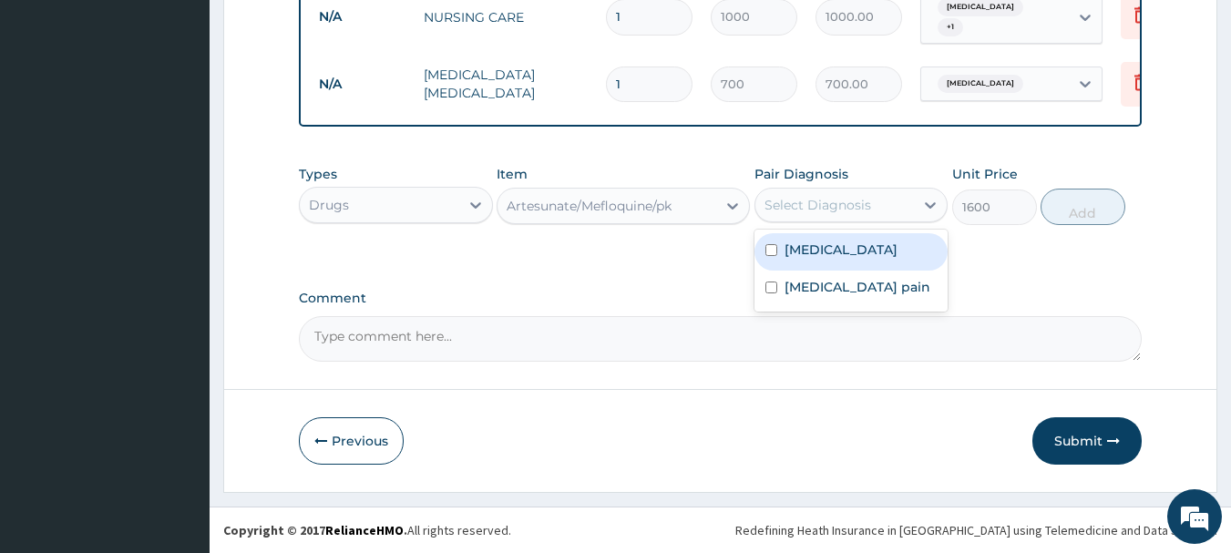
click at [864, 207] on div "Select Diagnosis" at bounding box center [817, 205] width 107 height 18
click at [849, 243] on div "Malaria" at bounding box center [851, 251] width 194 height 37
checkbox input "true"
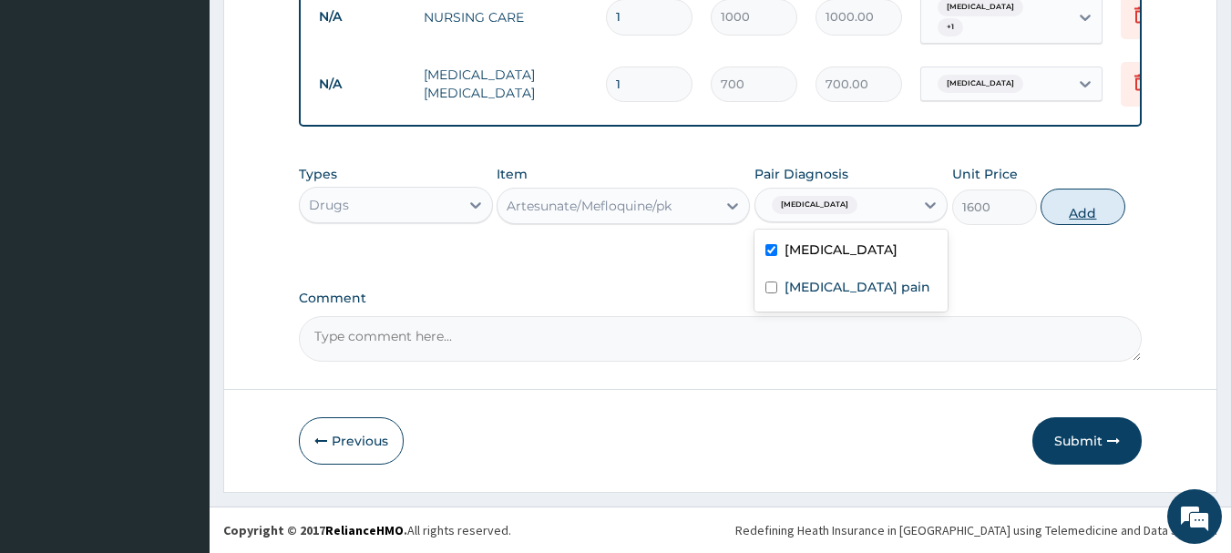
click at [1097, 209] on button "Add" at bounding box center [1083, 207] width 85 height 36
type input "0"
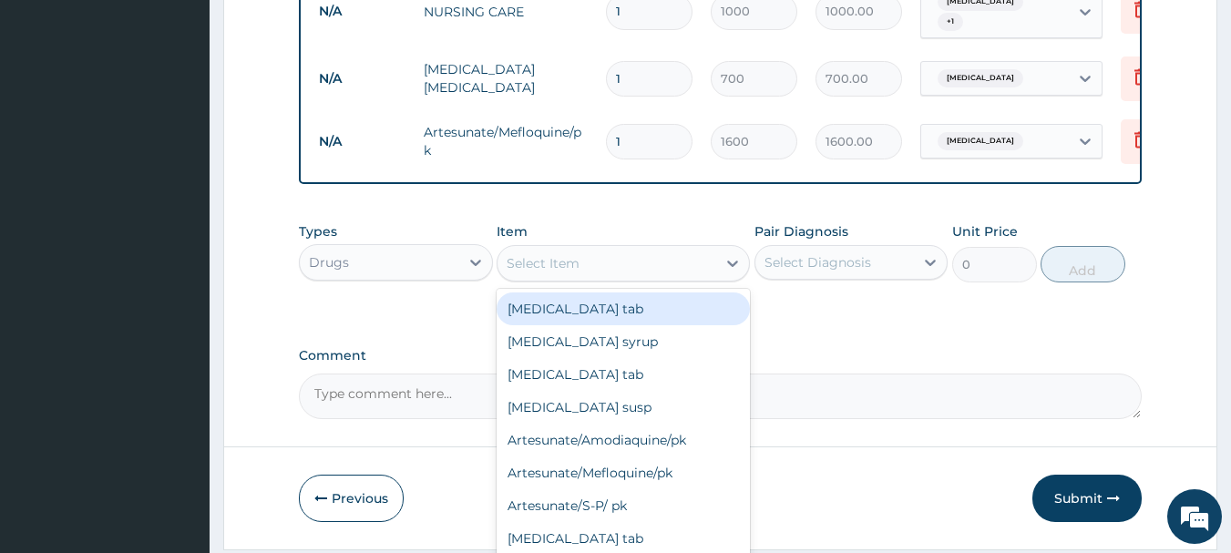
click at [665, 261] on div "Select Item" at bounding box center [607, 263] width 219 height 29
type input "PARAC"
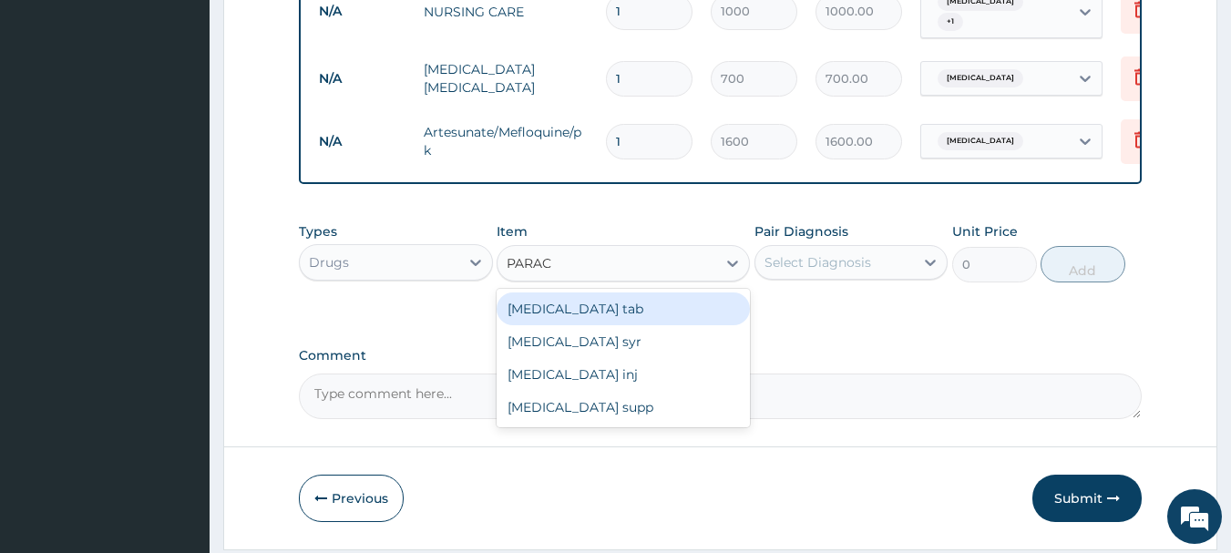
click at [593, 315] on div "Paracetamol tab" at bounding box center [623, 308] width 253 height 33
type input "10"
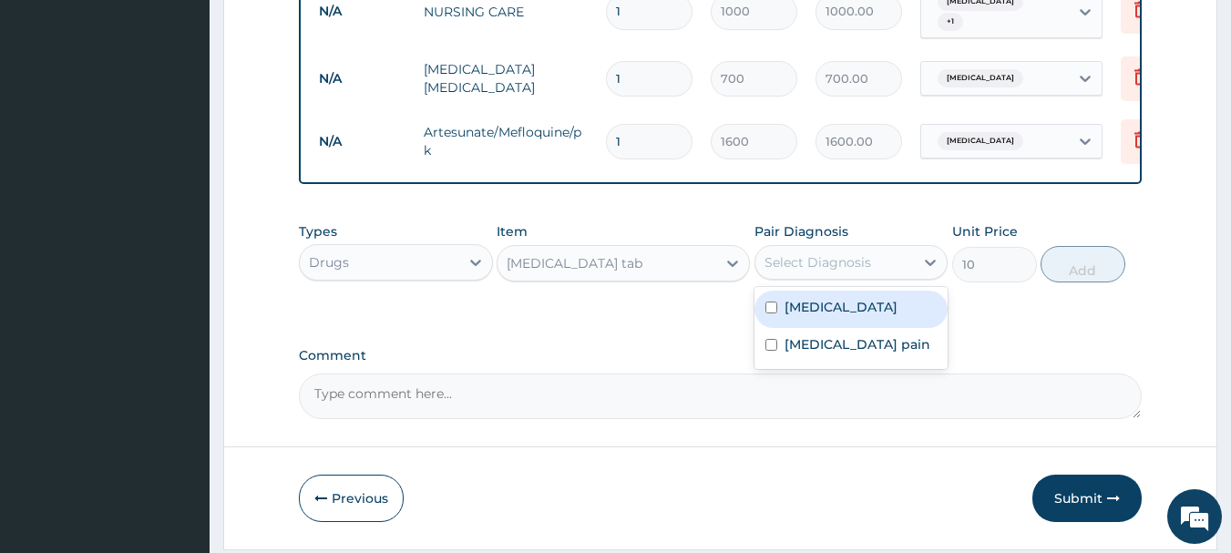
click at [804, 272] on div "Select Diagnosis" at bounding box center [817, 262] width 107 height 18
click at [798, 307] on label "Malaria" at bounding box center [841, 307] width 113 height 18
checkbox input "true"
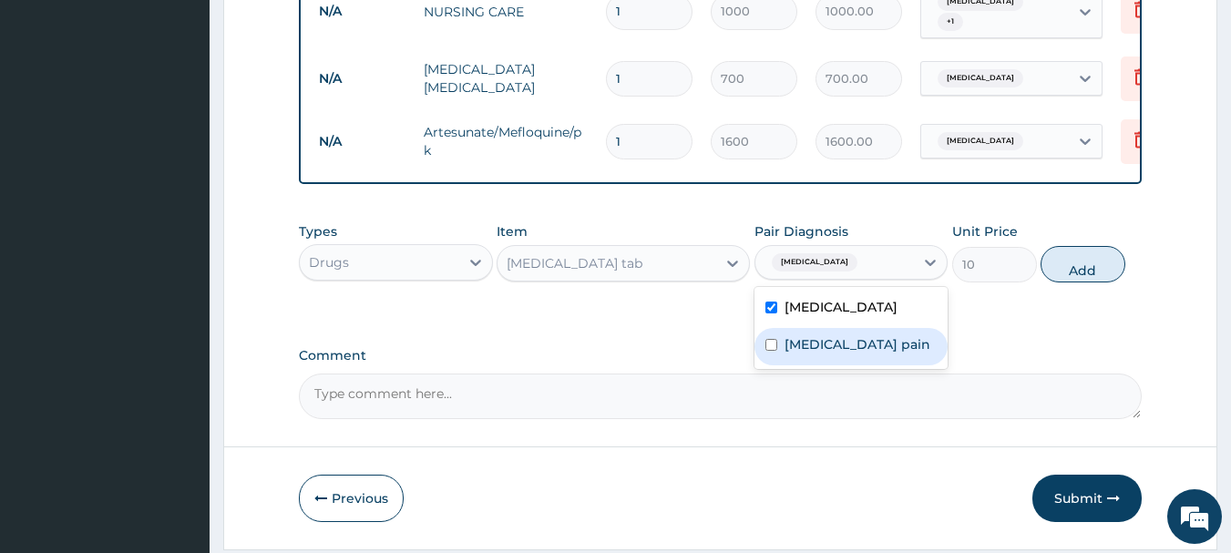
click at [799, 334] on div "Musculoskeletal pain" at bounding box center [851, 346] width 194 height 37
checkbox input "true"
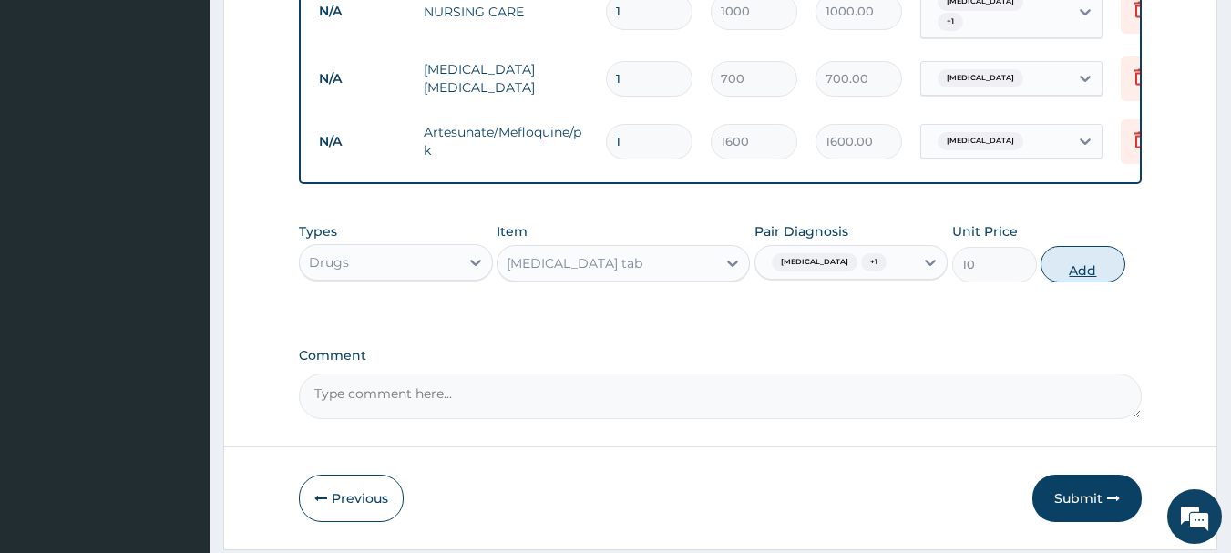
click at [1075, 272] on button "Add" at bounding box center [1083, 264] width 85 height 36
type input "0"
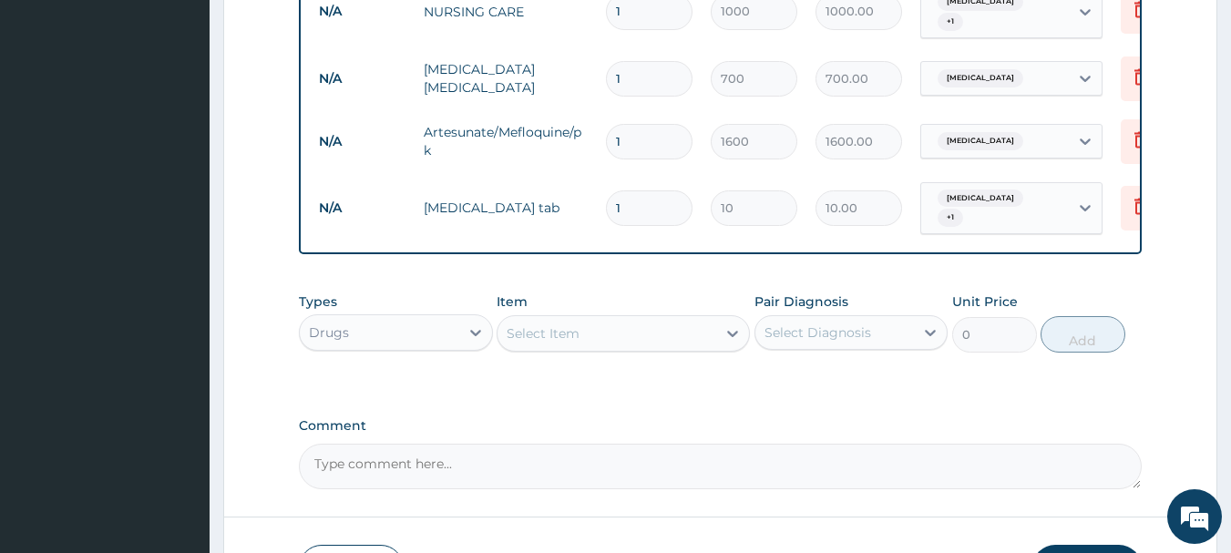
click at [682, 324] on div "Select Item" at bounding box center [607, 333] width 219 height 29
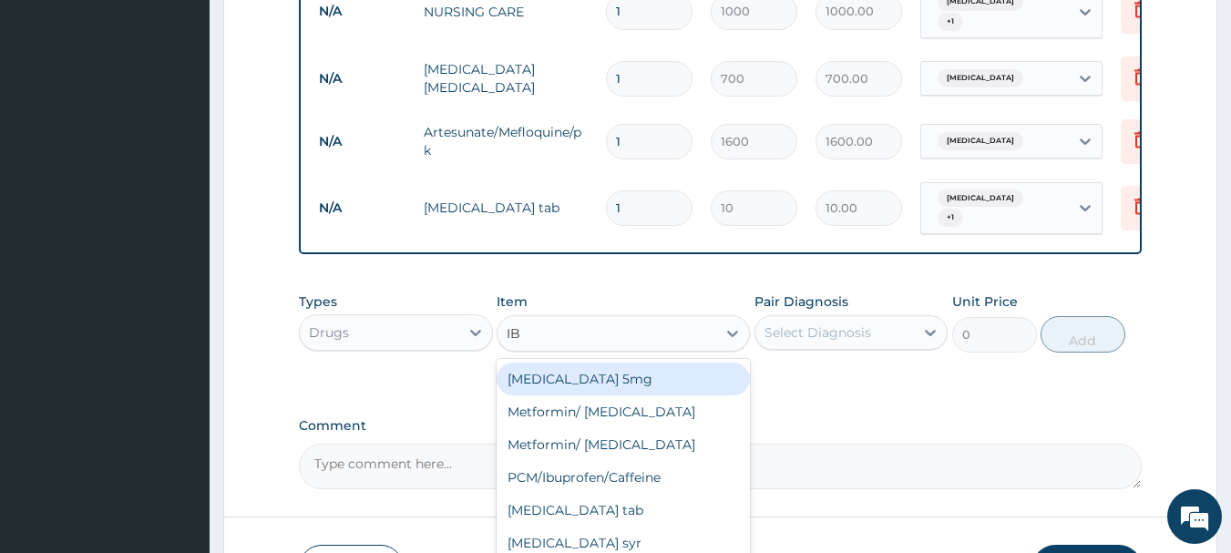
type input "IBU"
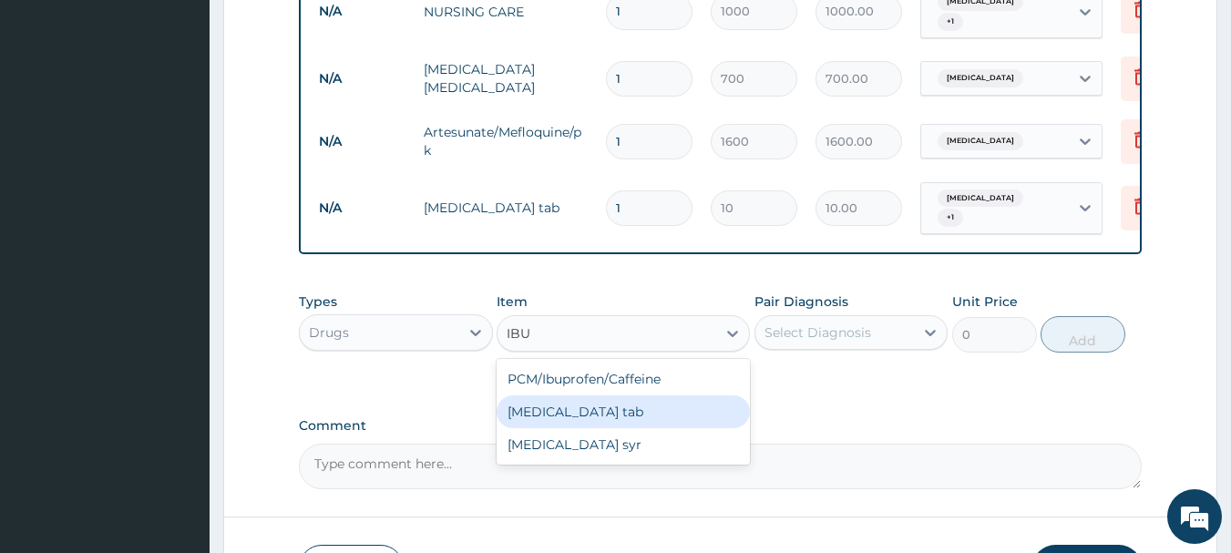
click at [575, 400] on div "Ibuprofen tab" at bounding box center [623, 411] width 253 height 33
type input "12"
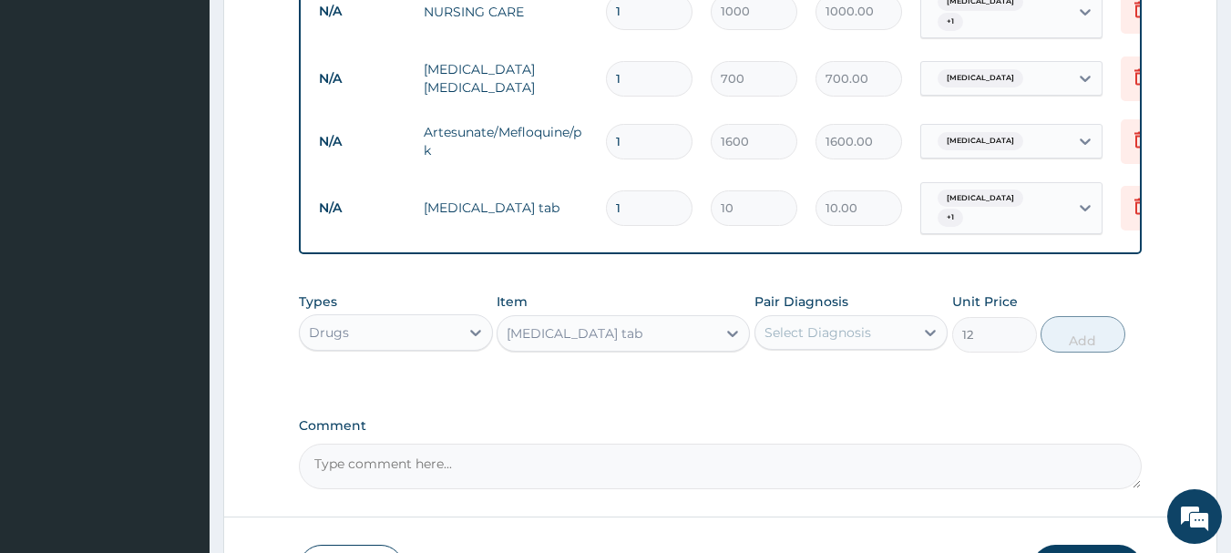
click at [815, 324] on div "Select Diagnosis" at bounding box center [817, 332] width 107 height 18
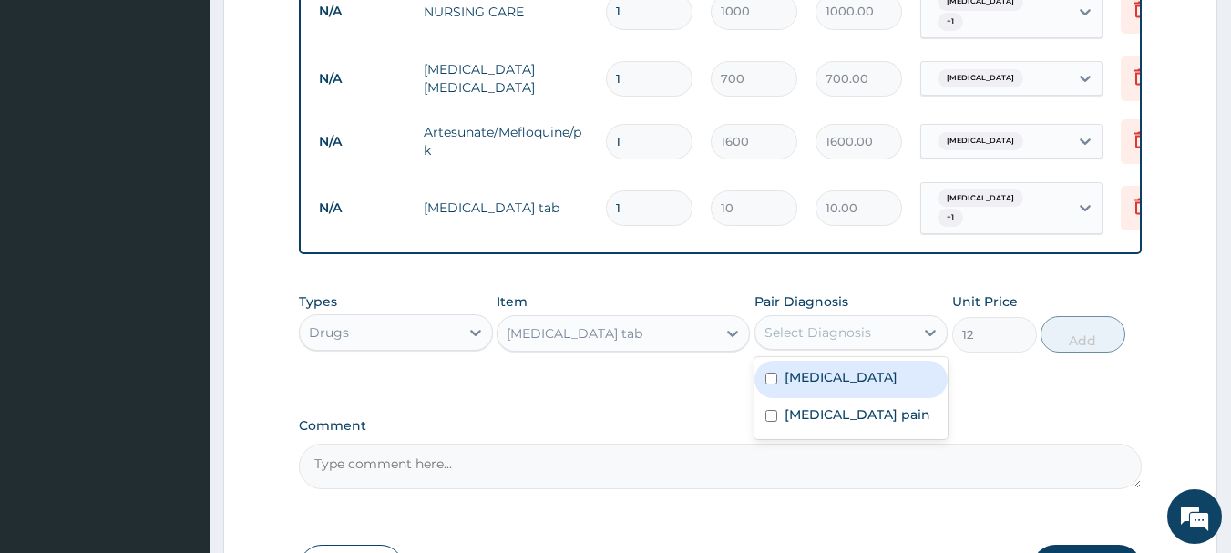
click at [807, 374] on label "Malaria" at bounding box center [841, 377] width 113 height 18
checkbox input "true"
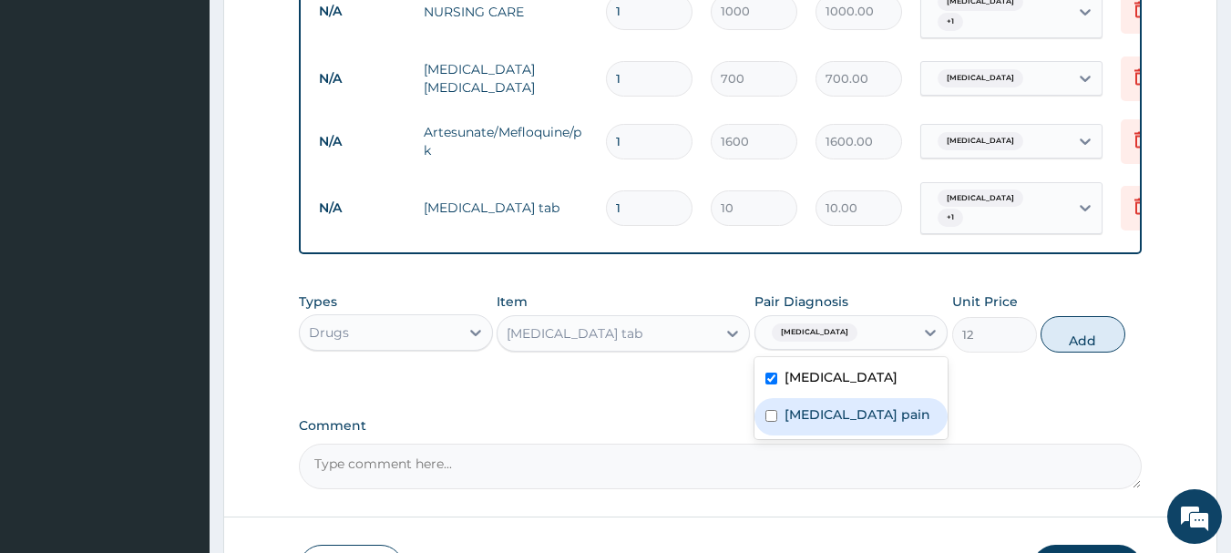
click at [806, 406] on label "Musculoskeletal pain" at bounding box center [858, 414] width 146 height 18
checkbox input "true"
click at [1069, 328] on button "Add" at bounding box center [1083, 334] width 85 height 36
type input "0"
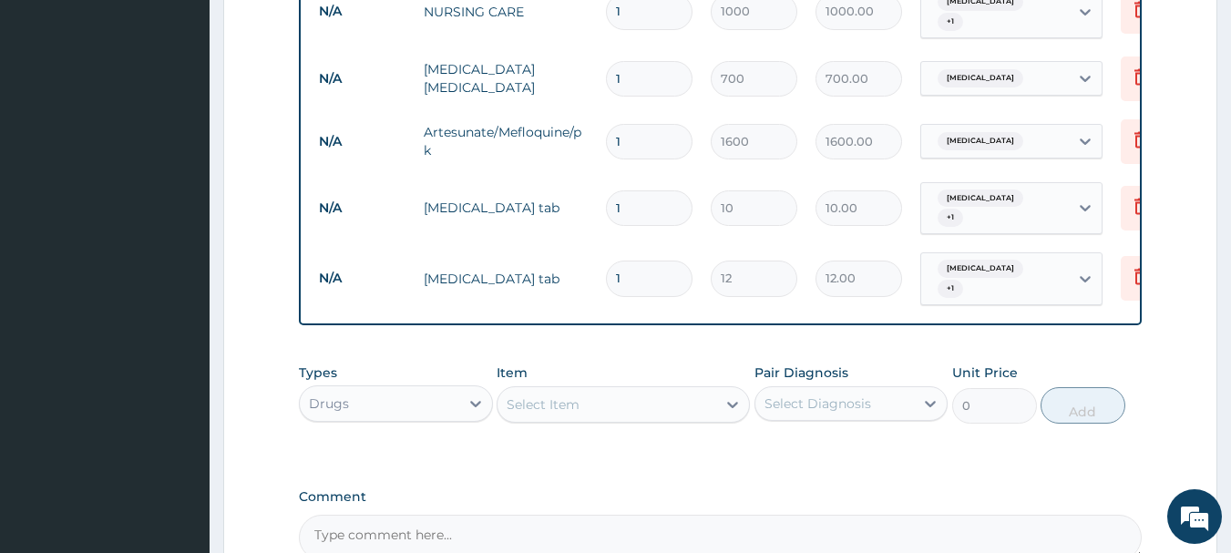
click at [584, 390] on div "Select Item" at bounding box center [607, 404] width 219 height 29
type input "N"
type input "B C"
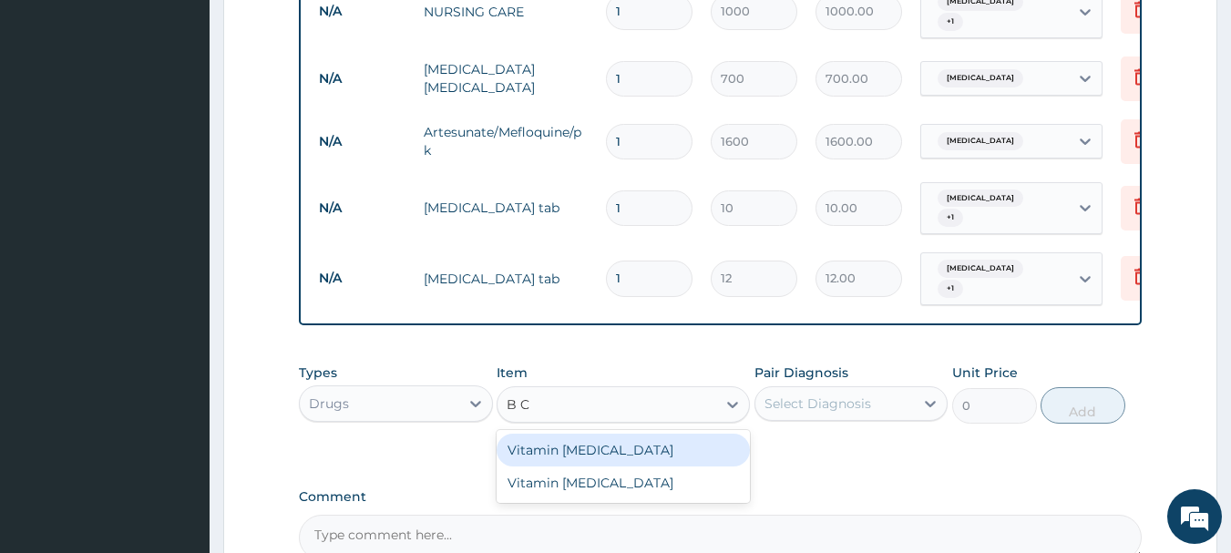
click at [598, 436] on div "Vitamin B complex" at bounding box center [623, 450] width 253 height 33
type input "10"
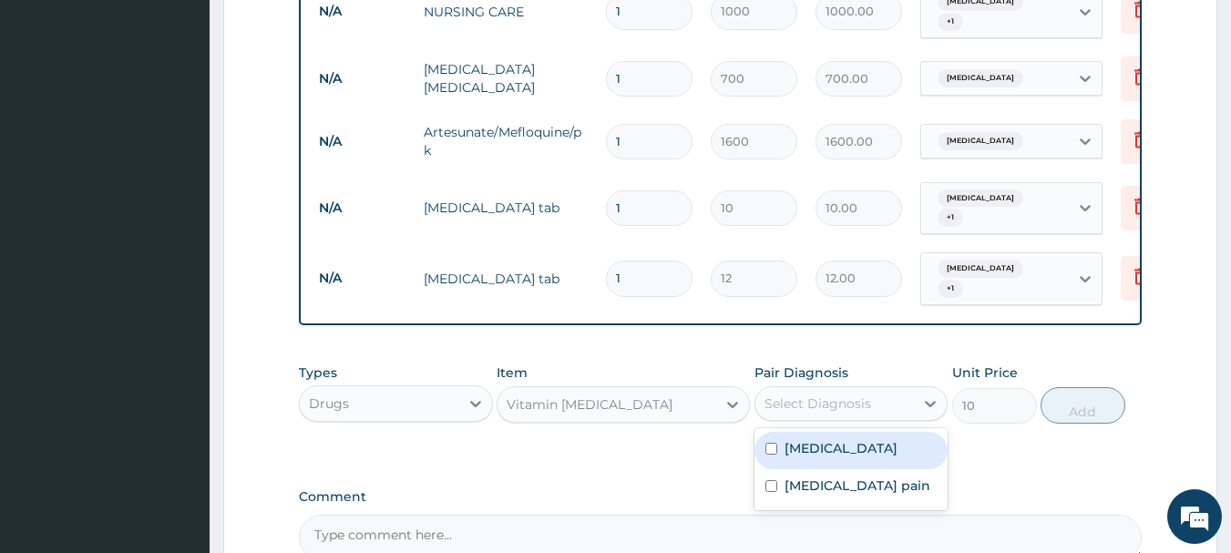
click at [871, 389] on div "Select Diagnosis" at bounding box center [834, 403] width 159 height 29
click at [823, 432] on div "Malaria" at bounding box center [851, 450] width 194 height 37
checkbox input "true"
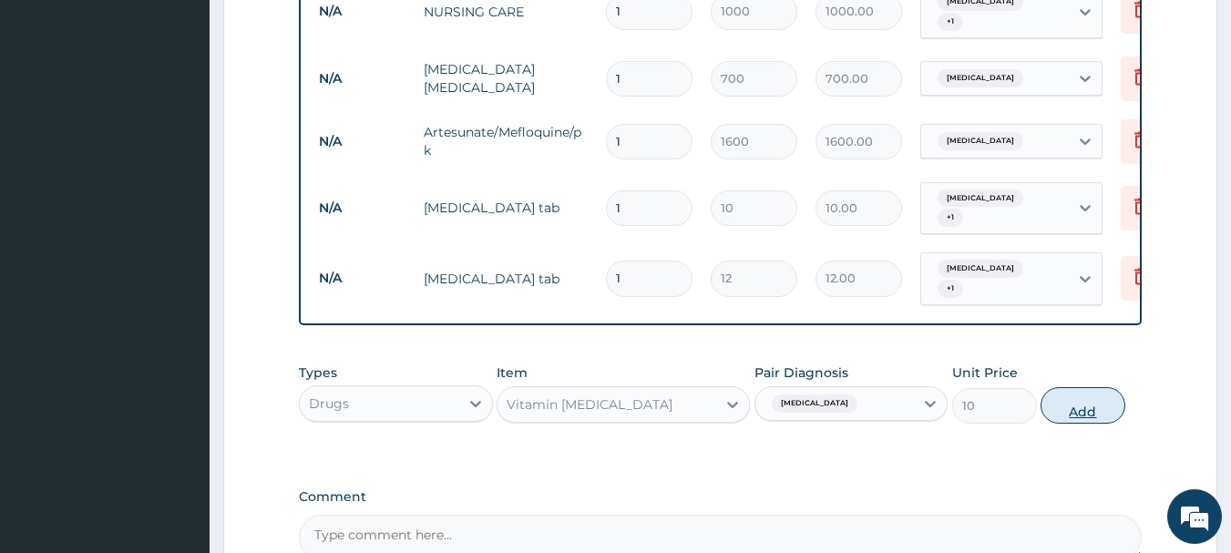
click at [1074, 388] on button "Add" at bounding box center [1083, 405] width 85 height 36
type input "0"
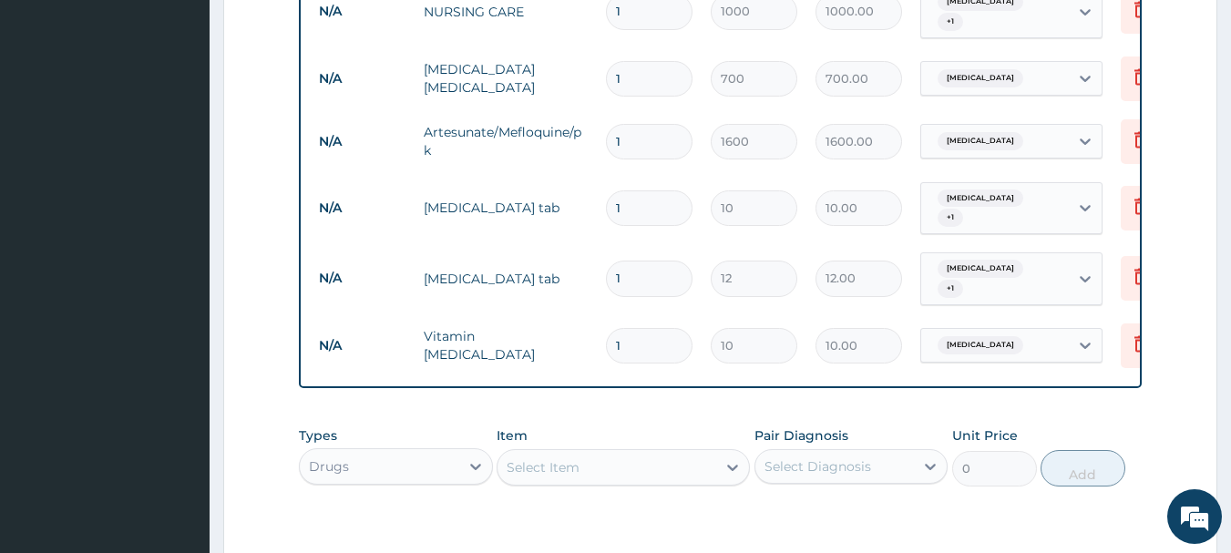
drag, startPoint x: 636, startPoint y: 186, endPoint x: 569, endPoint y: 197, distance: 68.3
click at [569, 197] on tr "N/A Paracetamol tab 1 10 10.00 Malaria + 1 Delete" at bounding box center [756, 208] width 893 height 71
type input "3"
type input "30.00"
type input "30"
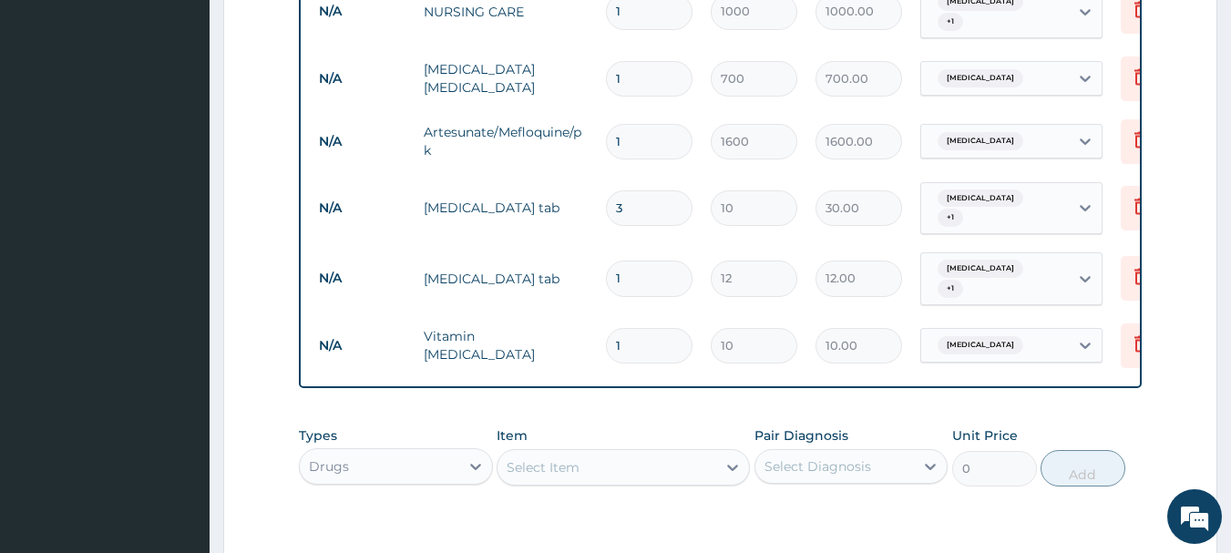
type input "300.00"
type input "30"
click at [623, 261] on input "1" at bounding box center [649, 279] width 87 height 36
type input "0.00"
type input "2"
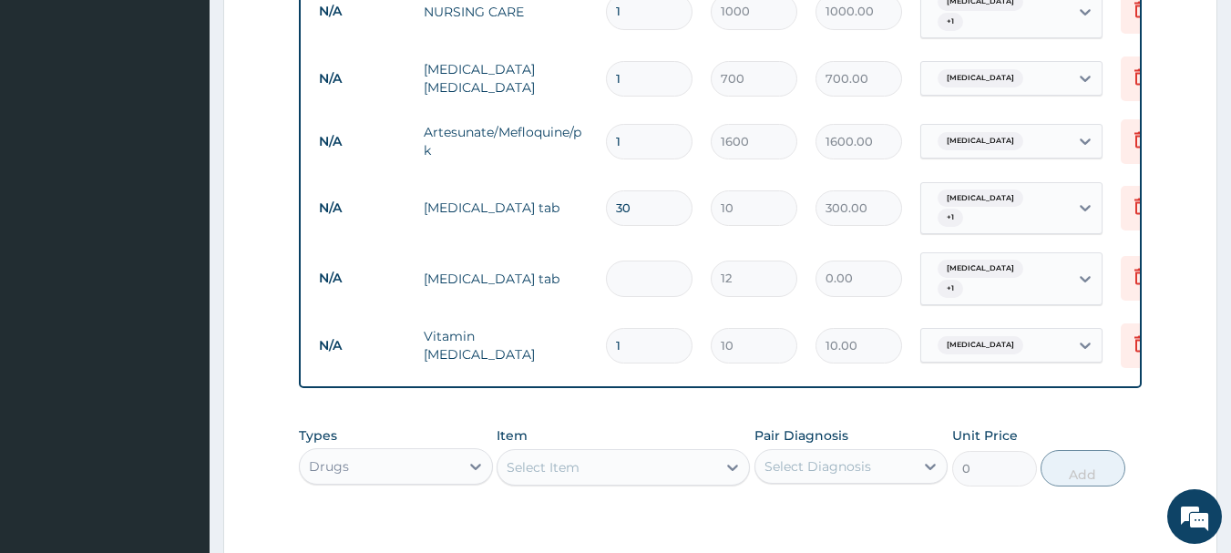
type input "24.00"
type input "20"
type input "240.00"
type input "20"
click at [637, 328] on input "1" at bounding box center [649, 346] width 87 height 36
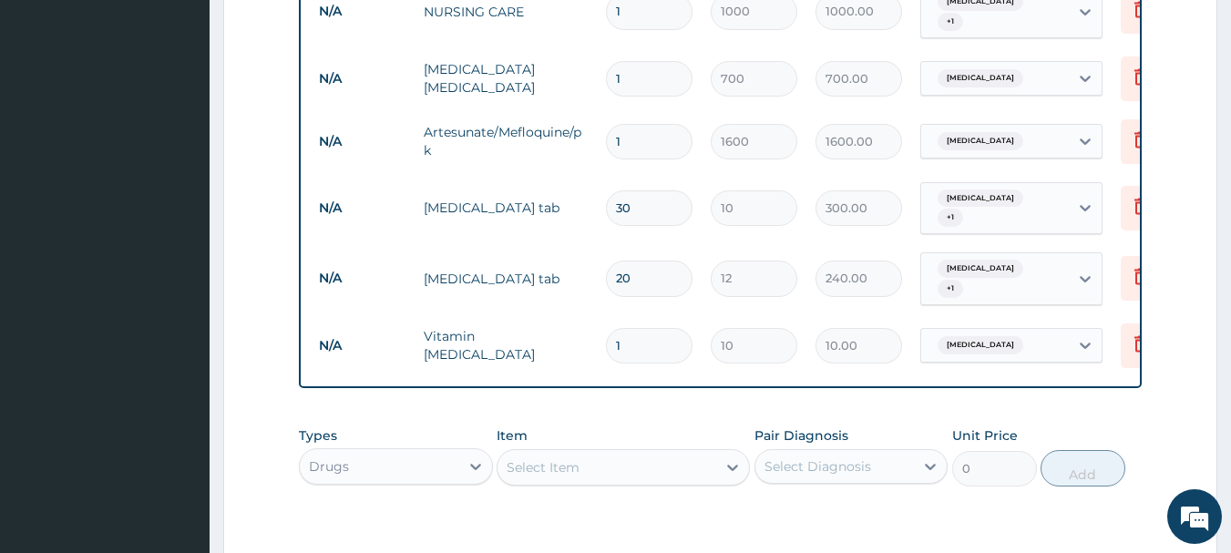
type input "0.00"
type input "2"
type input "20.00"
type input "20"
type input "200.00"
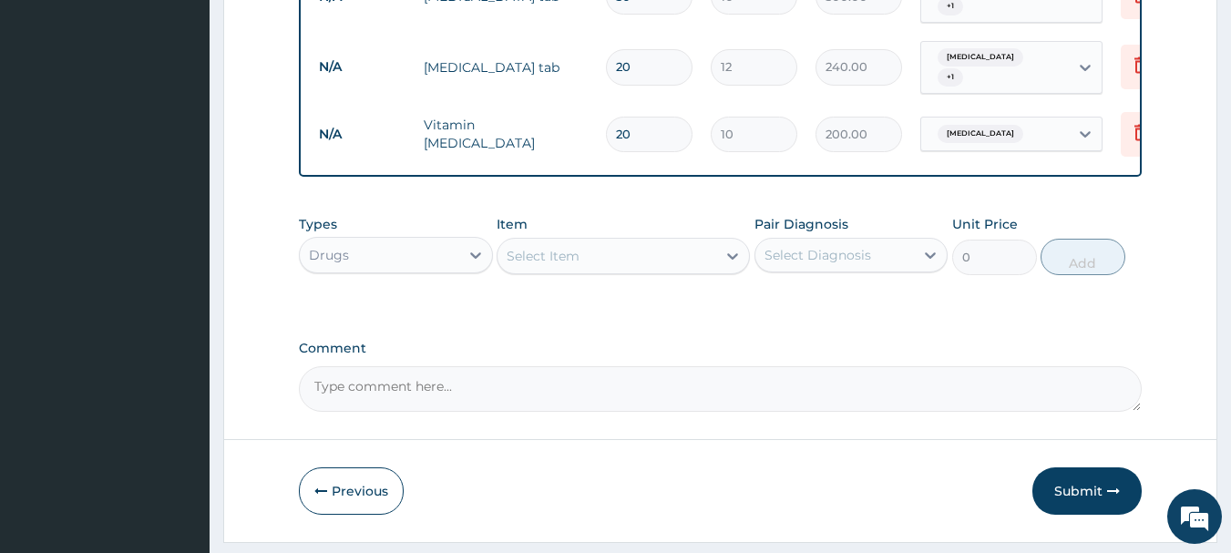
scroll to position [1072, 0]
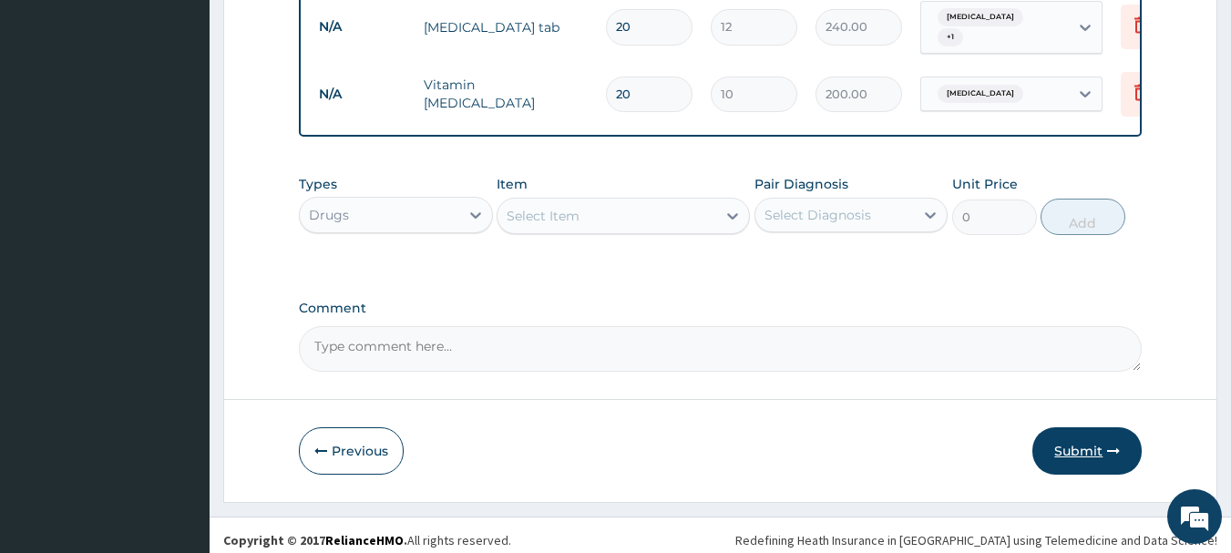
type input "20"
click at [1082, 434] on button "Submit" at bounding box center [1086, 450] width 109 height 47
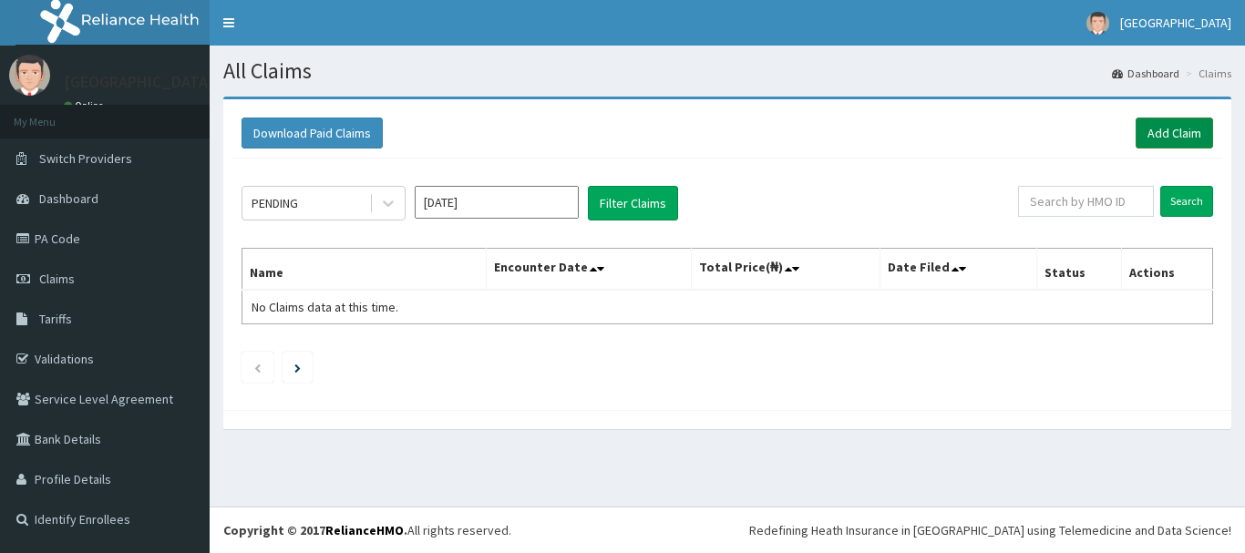
click at [1159, 128] on link "Add Claim" at bounding box center [1173, 133] width 77 height 31
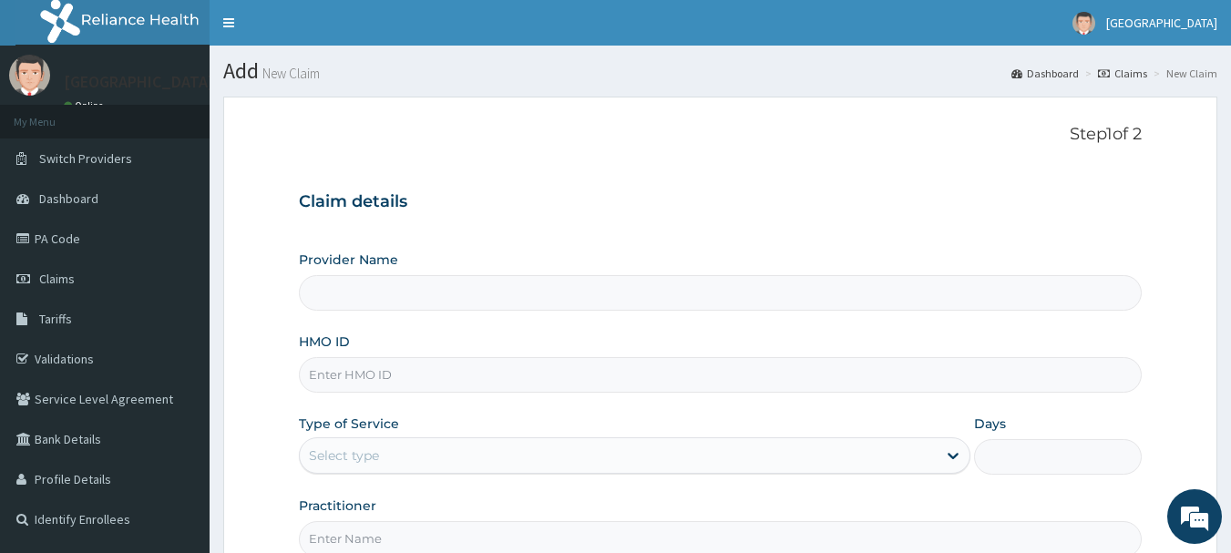
type input "[GEOGRAPHIC_DATA]"
click at [354, 379] on input "HMO ID" at bounding box center [721, 375] width 844 height 36
type input "GTC/10680/D"
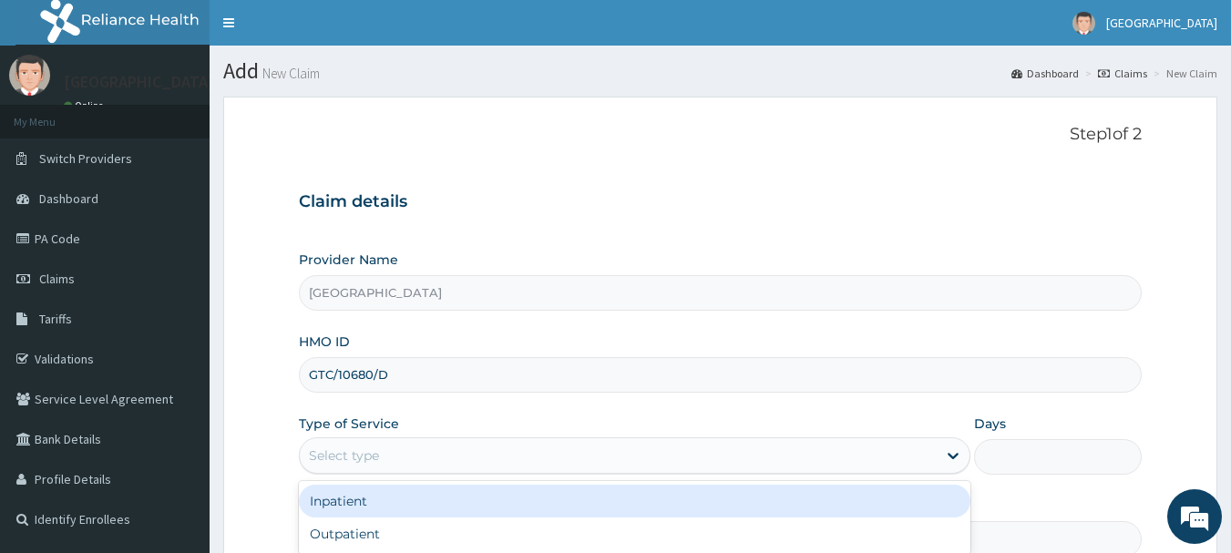
click at [675, 457] on div "Select type" at bounding box center [618, 455] width 637 height 29
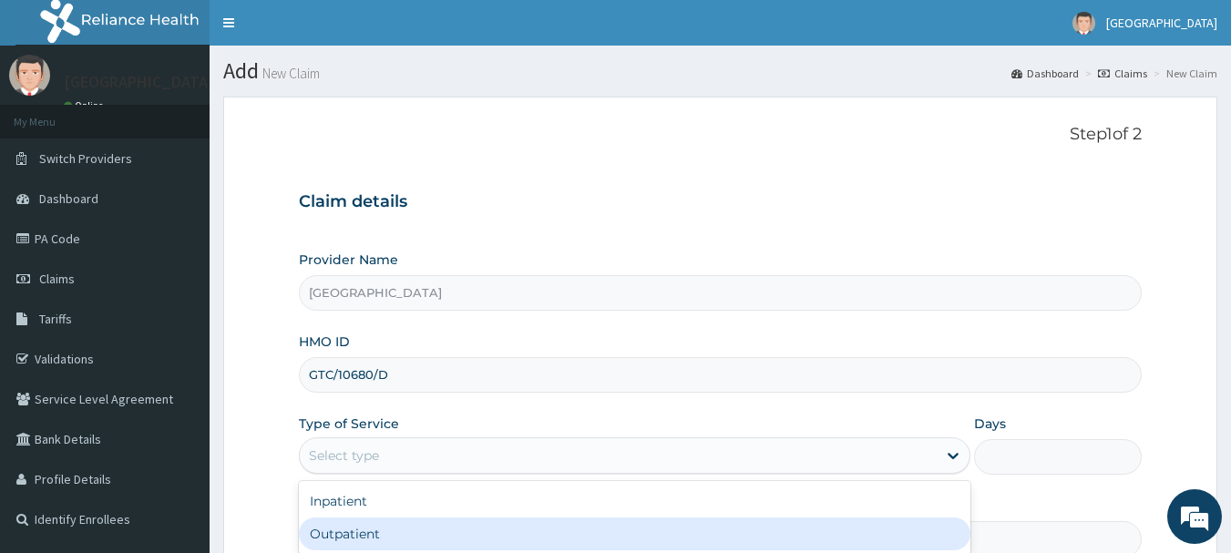
click at [444, 528] on div "Outpatient" at bounding box center [635, 534] width 672 height 33
type input "1"
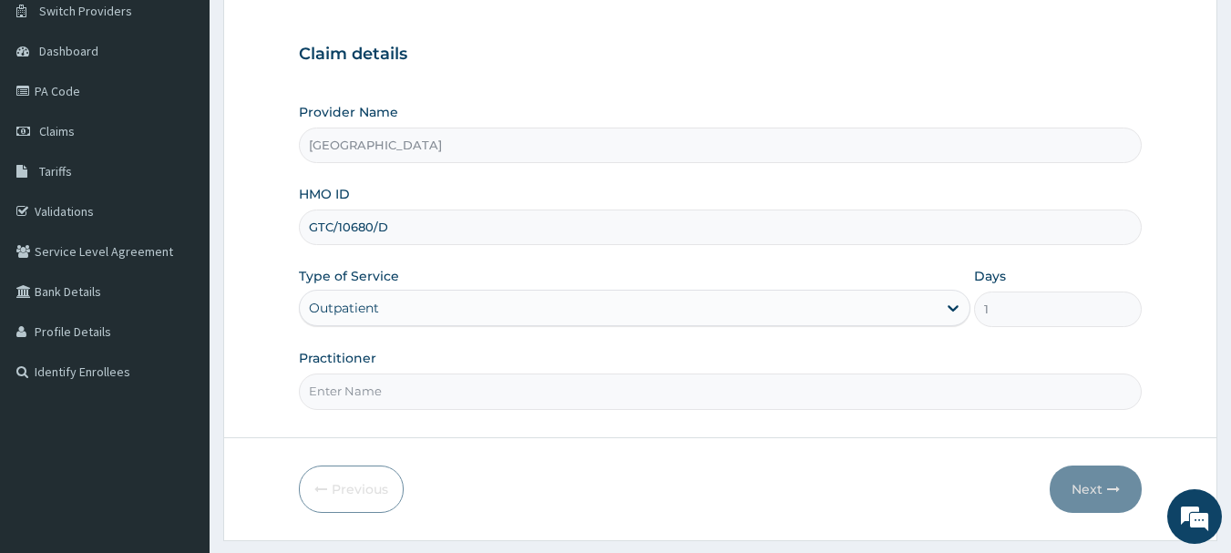
scroll to position [196, 0]
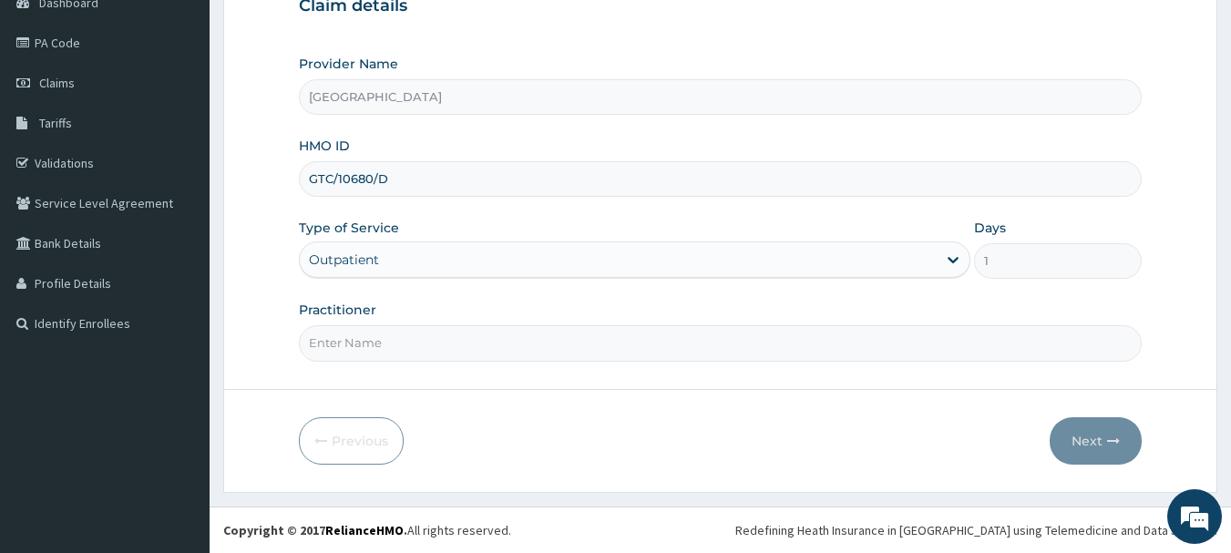
click at [516, 333] on input "Practitioner" at bounding box center [721, 343] width 844 height 36
type input "Emmanuel Oladipo"
click at [1093, 436] on button "Next" at bounding box center [1096, 440] width 92 height 47
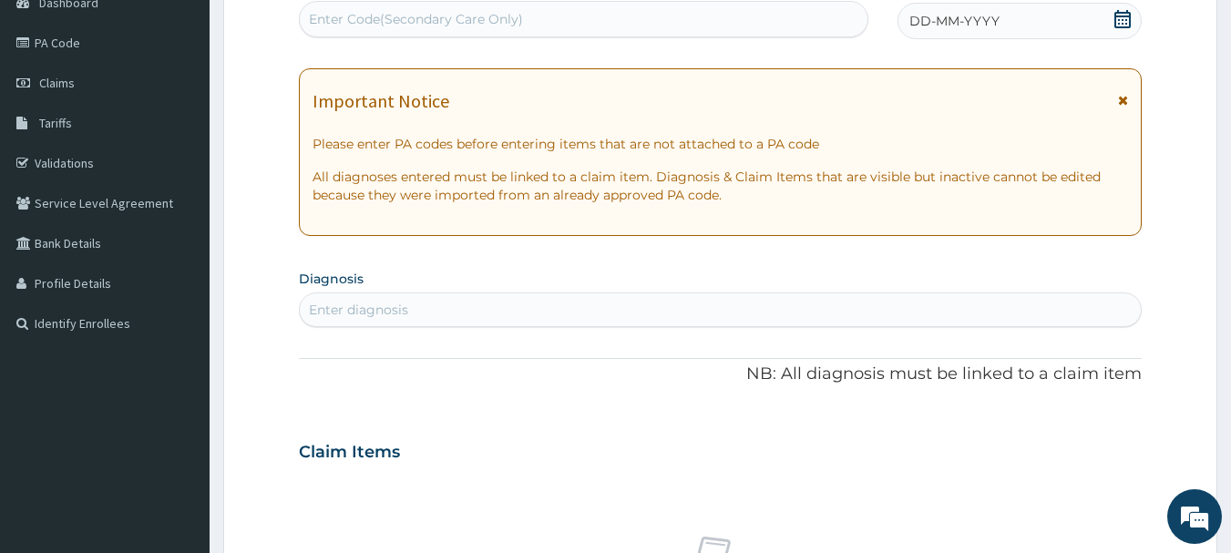
click at [1121, 16] on icon at bounding box center [1122, 19] width 16 height 18
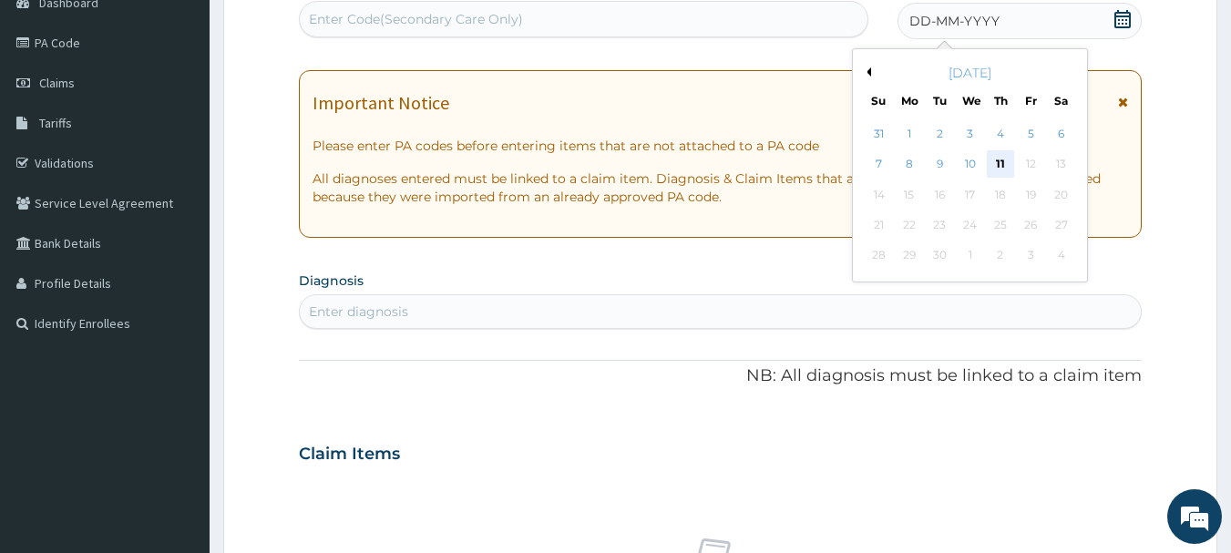
click at [1000, 162] on div "11" at bounding box center [1000, 164] width 27 height 27
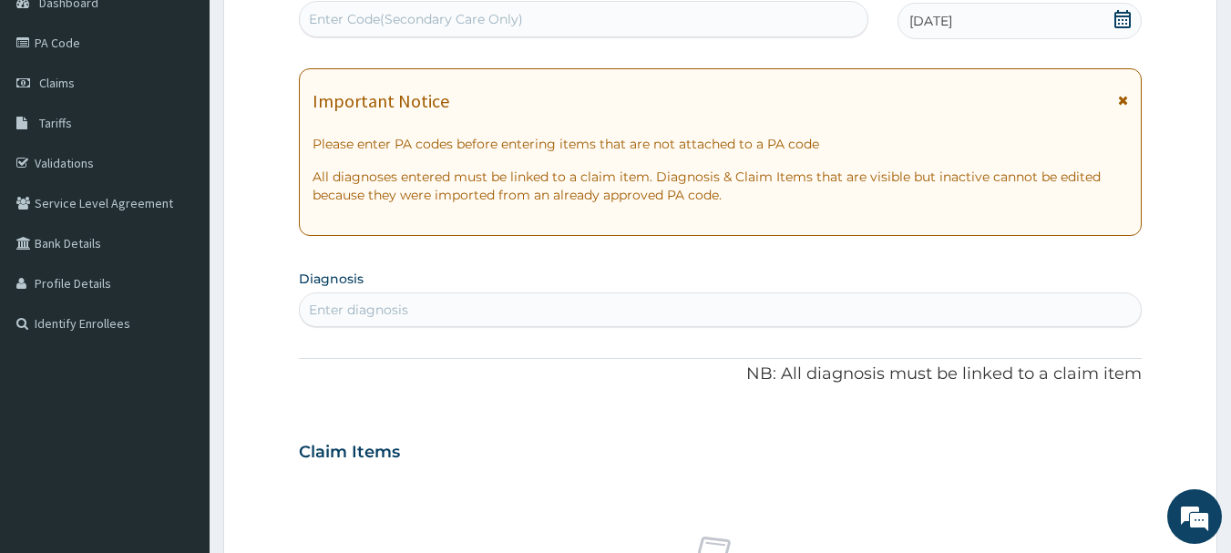
scroll to position [680, 0]
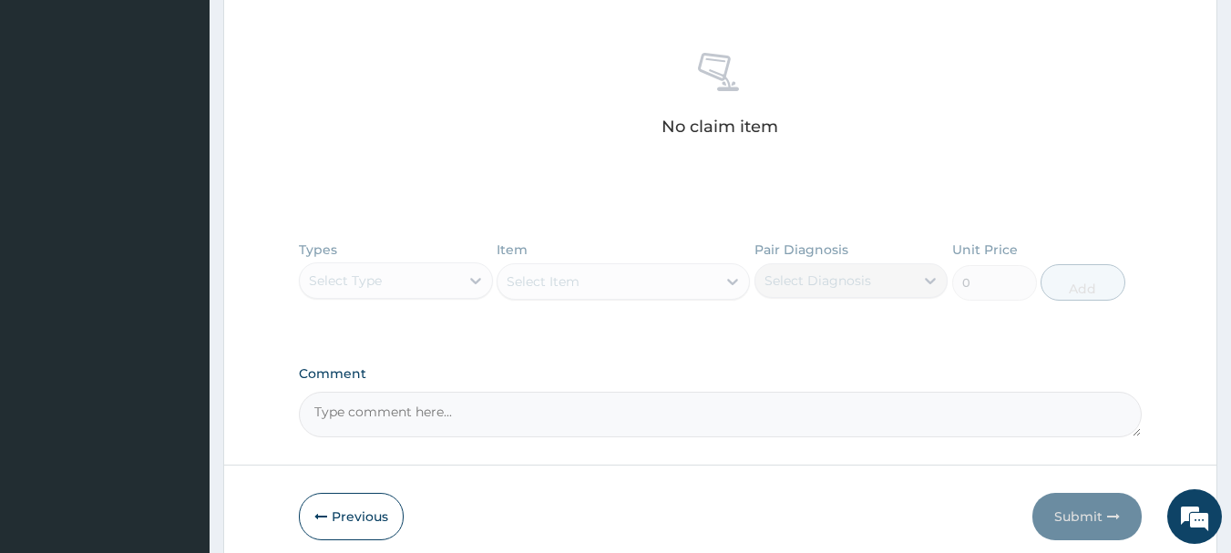
click at [395, 268] on div "Types Select Type Item Select Item Pair Diagnosis Select Diagnosis Unit Price 0…" at bounding box center [721, 284] width 844 height 106
click at [408, 272] on div "Types Select Type Item Select Item Pair Diagnosis Select Diagnosis Unit Price 0…" at bounding box center [721, 284] width 844 height 106
click at [443, 276] on div "Types Select Type Item Select Item Pair Diagnosis Select Diagnosis Unit Price 0…" at bounding box center [721, 284] width 844 height 106
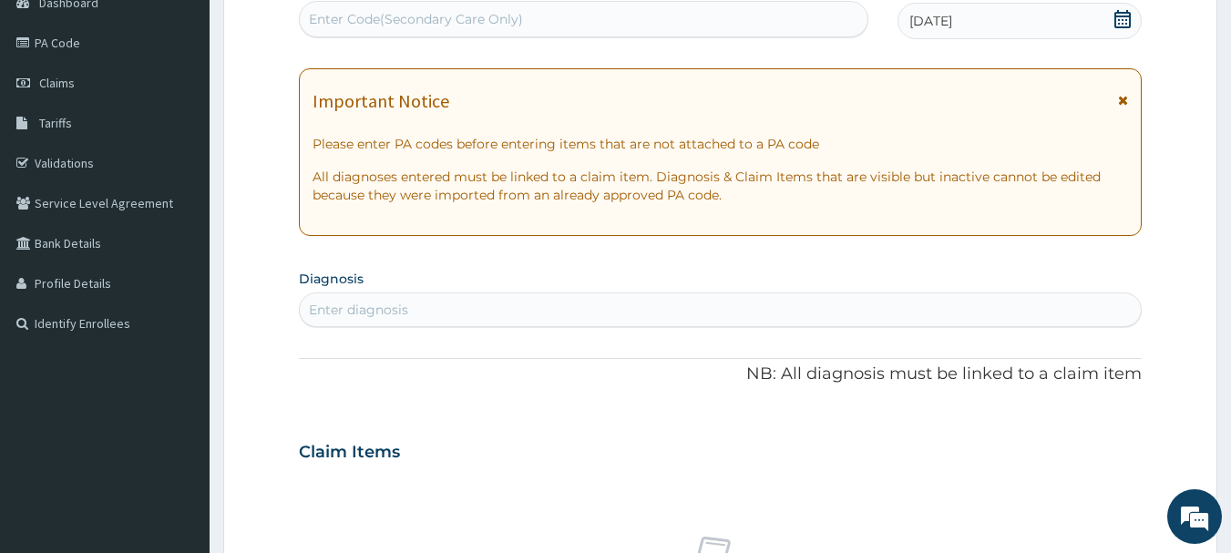
click at [453, 309] on div "Enter diagnosis" at bounding box center [721, 309] width 842 height 29
type input "MALARIA"
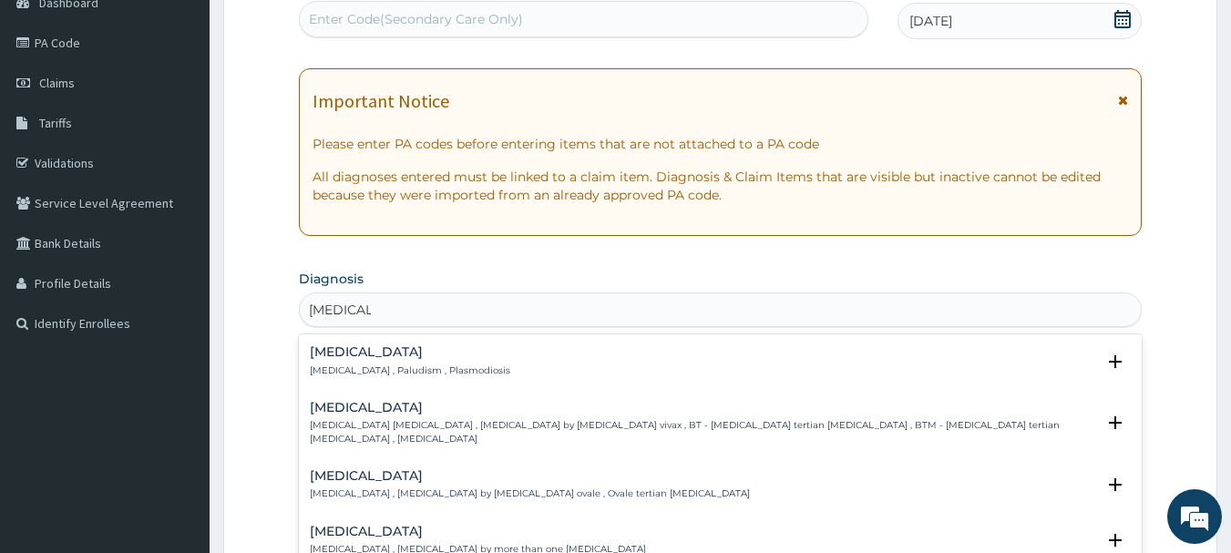
click at [386, 364] on p "Malaria , Paludism , Plasmodiosis" at bounding box center [410, 370] width 200 height 13
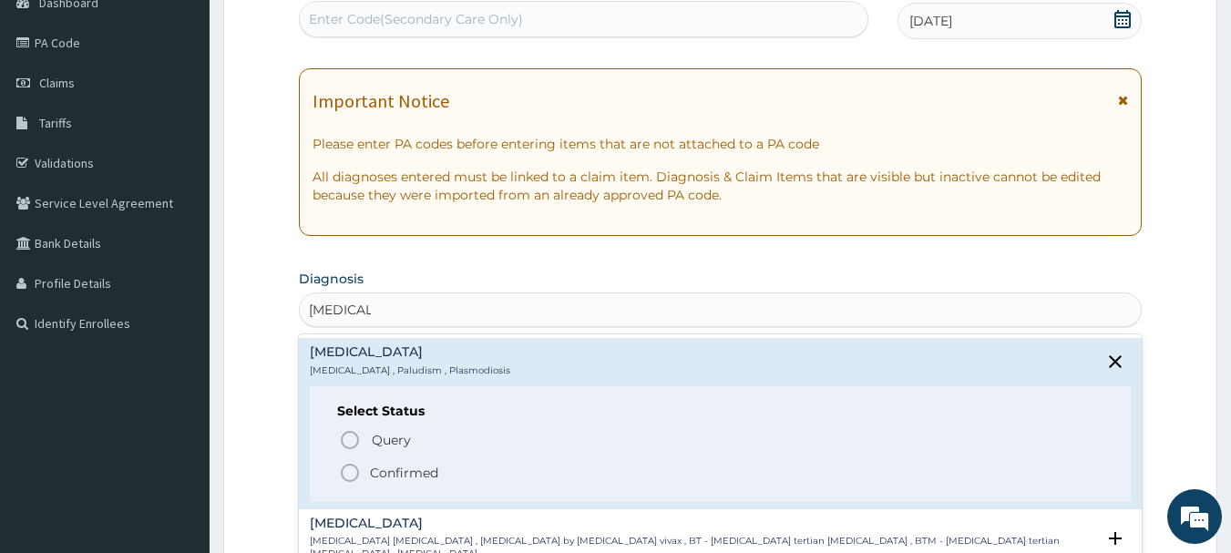
click at [359, 467] on icon "status option filled" at bounding box center [350, 473] width 22 height 22
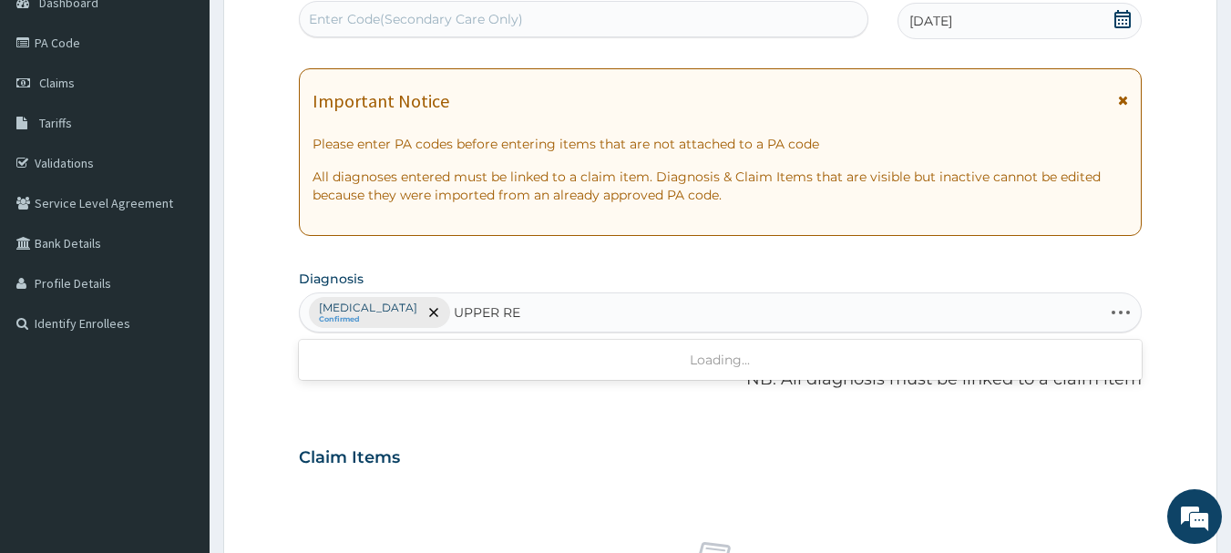
type input "UPPER RES"
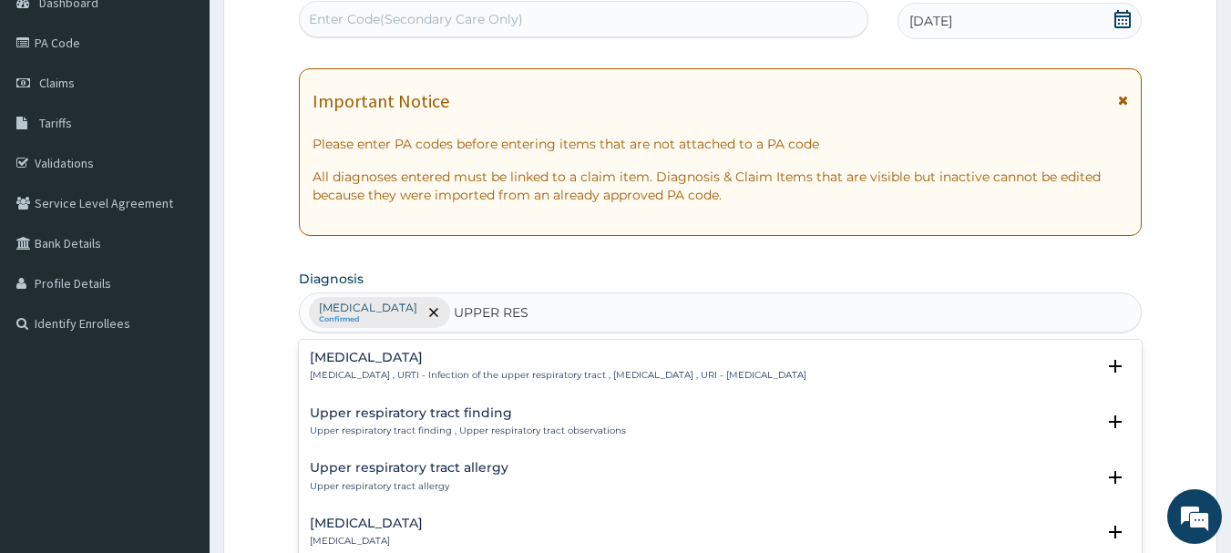
click at [416, 358] on h4 "Upper respiratory infection" at bounding box center [558, 358] width 497 height 14
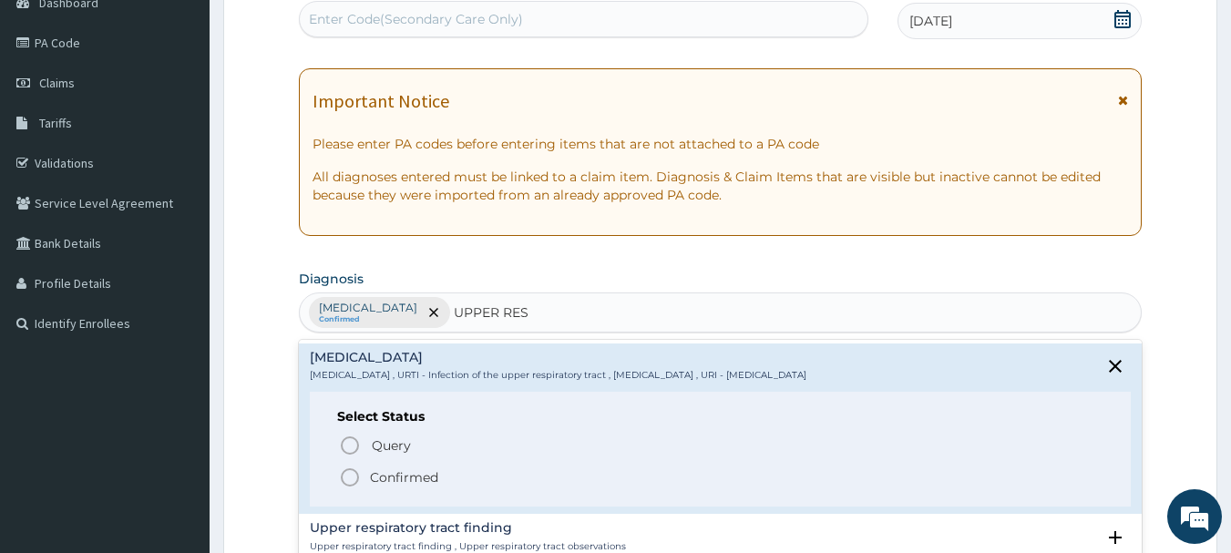
click at [395, 472] on p "Confirmed" at bounding box center [404, 477] width 68 height 18
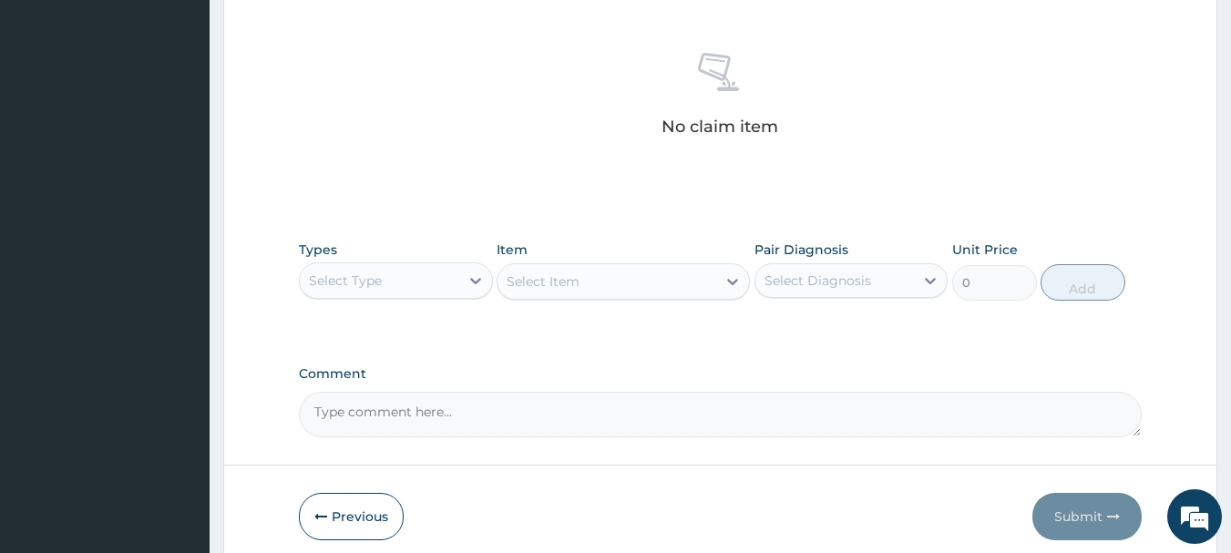
scroll to position [706, 0]
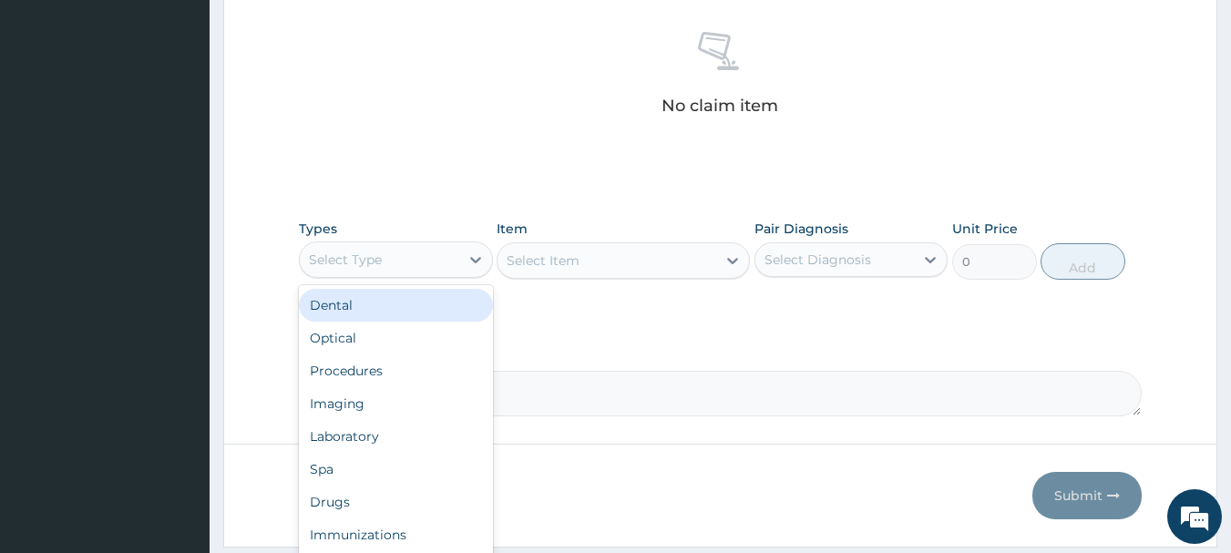
click at [420, 261] on div "Select Type" at bounding box center [379, 259] width 159 height 29
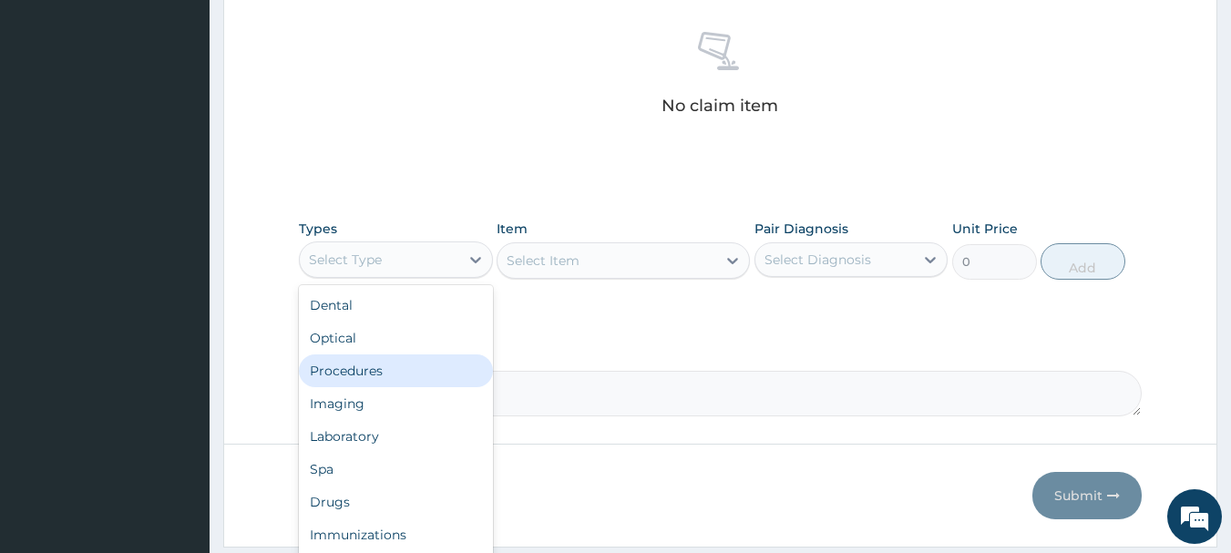
drag, startPoint x: 356, startPoint y: 363, endPoint x: 403, endPoint y: 381, distance: 49.9
click at [403, 381] on div "Procedures" at bounding box center [396, 370] width 194 height 33
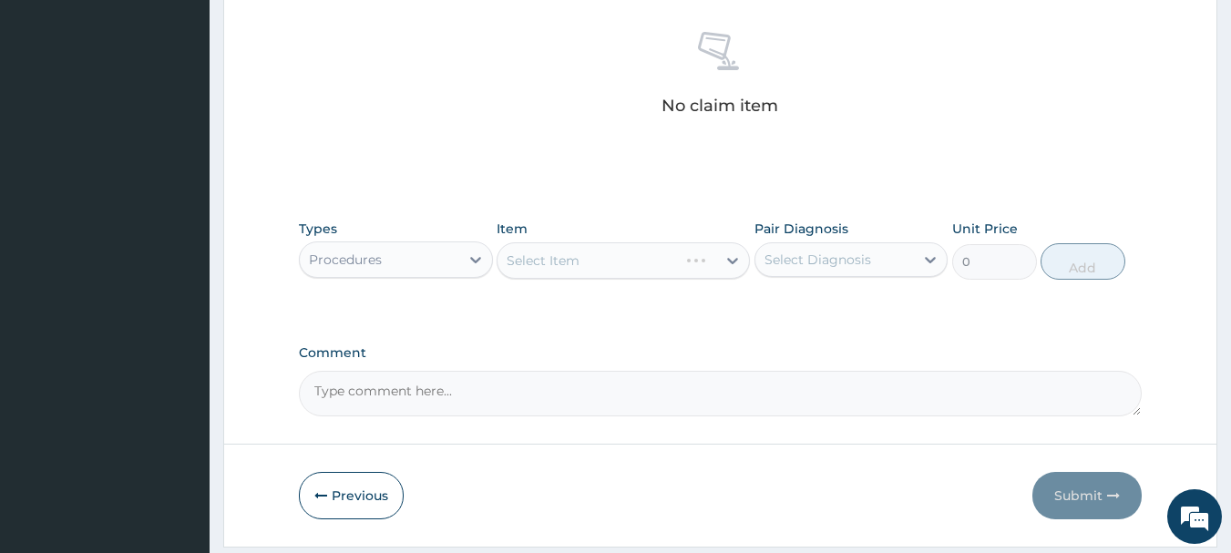
click at [403, 381] on textarea "Comment" at bounding box center [721, 394] width 844 height 46
click at [565, 258] on div "Select Item" at bounding box center [623, 260] width 253 height 36
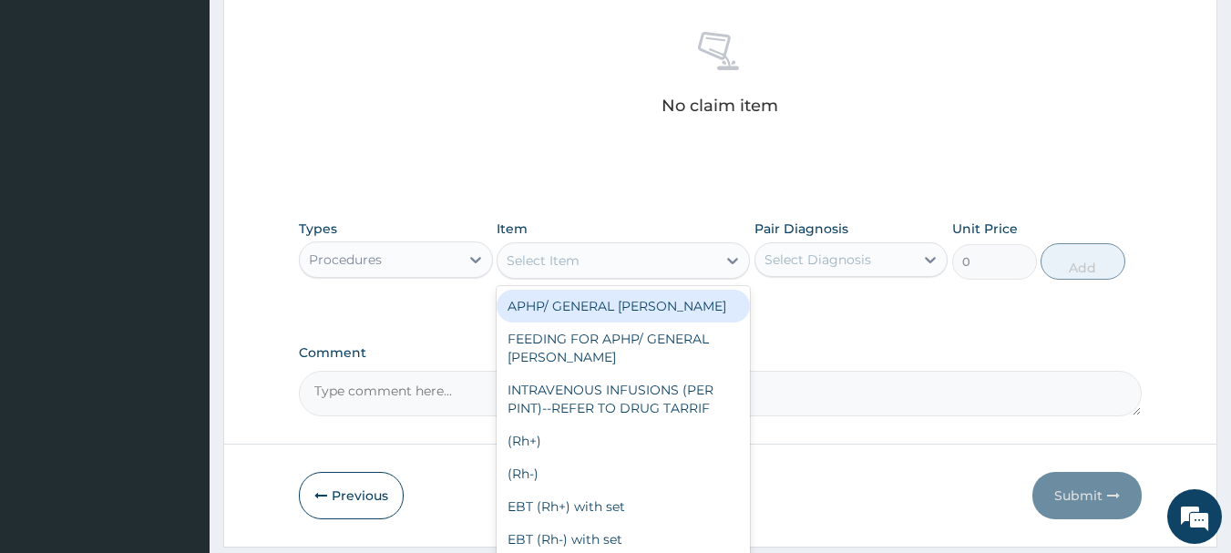
click at [668, 259] on div "Select Item" at bounding box center [607, 260] width 219 height 29
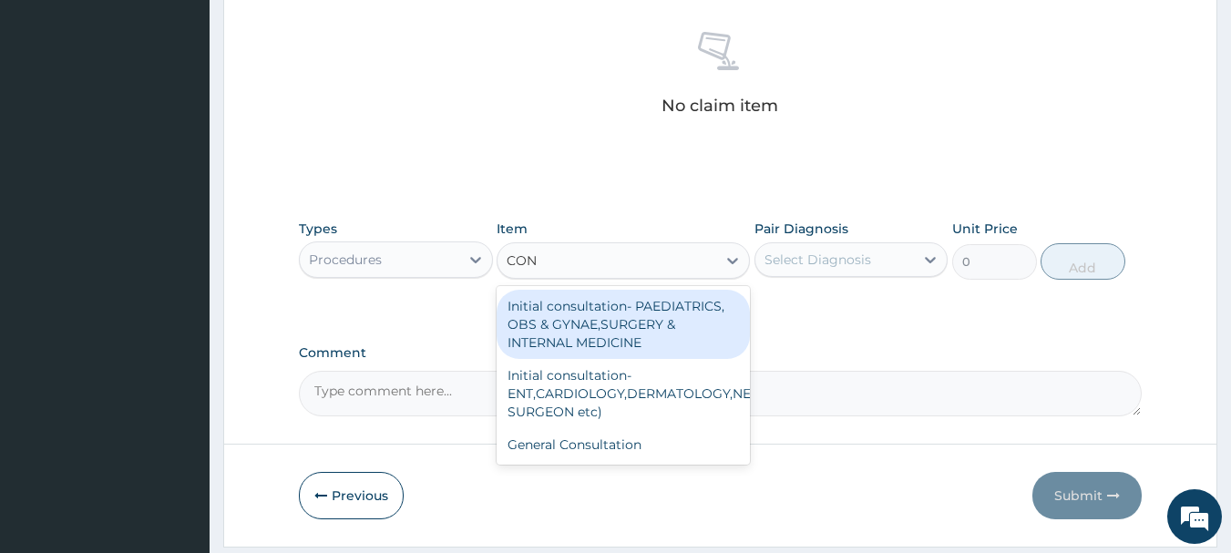
type input "CONS"
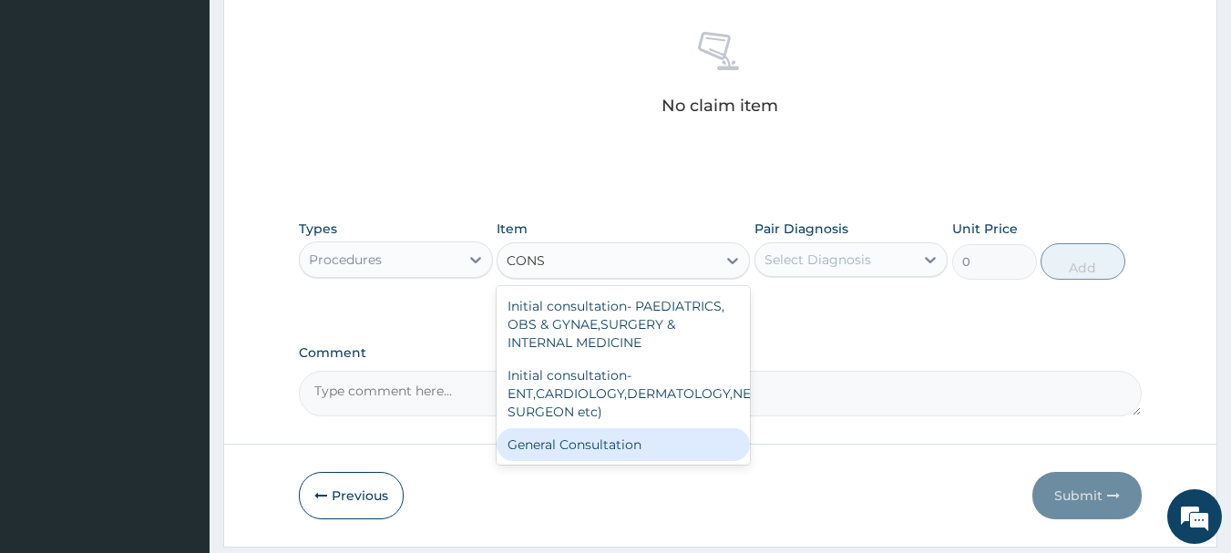
click at [654, 453] on div "General Consultation" at bounding box center [623, 444] width 253 height 33
type input "2000"
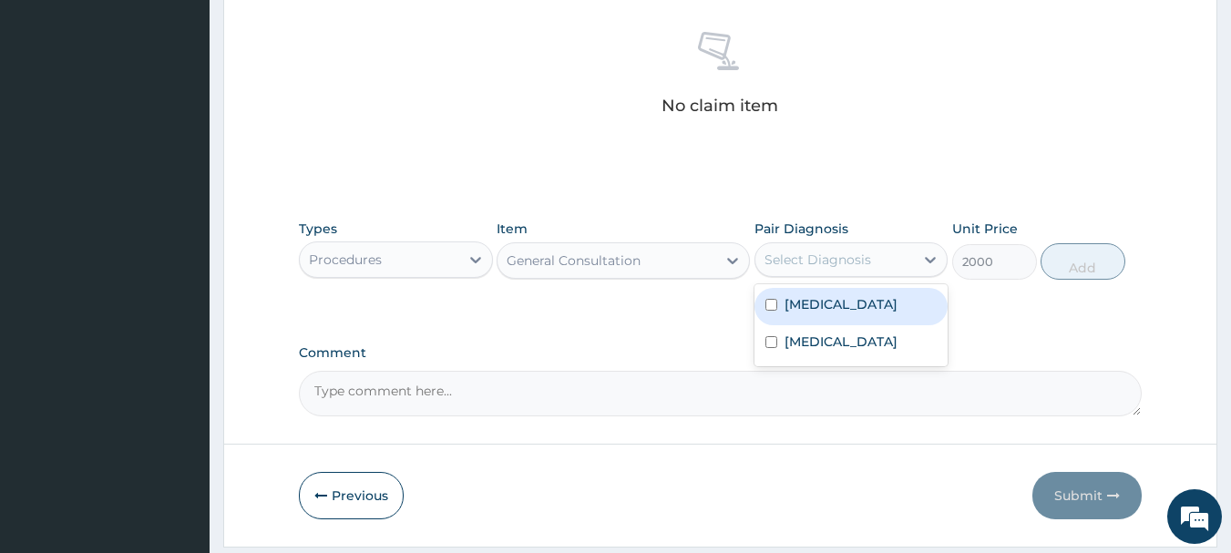
click at [858, 257] on div "Select Diagnosis" at bounding box center [817, 260] width 107 height 18
click at [826, 318] on div "Malaria" at bounding box center [851, 306] width 194 height 37
checkbox input "true"
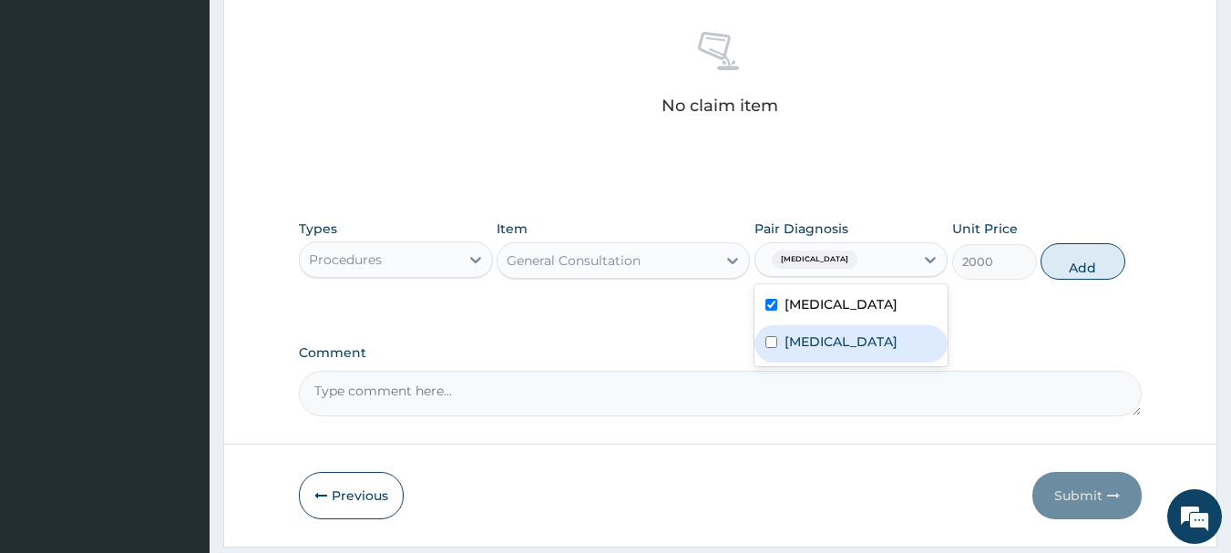
click at [823, 344] on label "Upper respiratory infection" at bounding box center [841, 342] width 113 height 18
checkbox input "true"
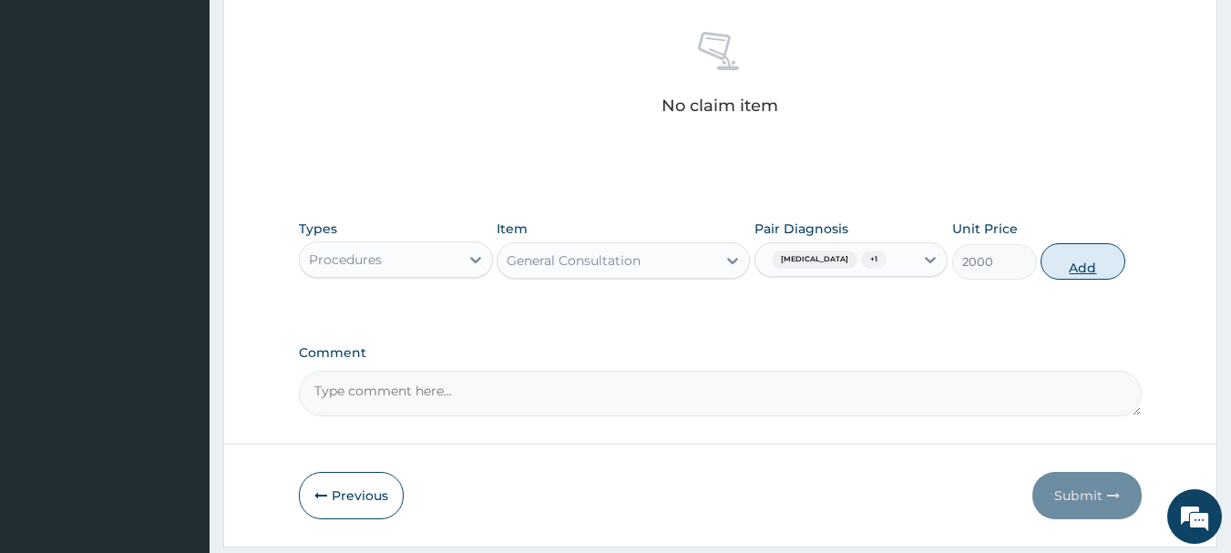
click at [1078, 260] on button "Add" at bounding box center [1083, 261] width 85 height 36
type input "0"
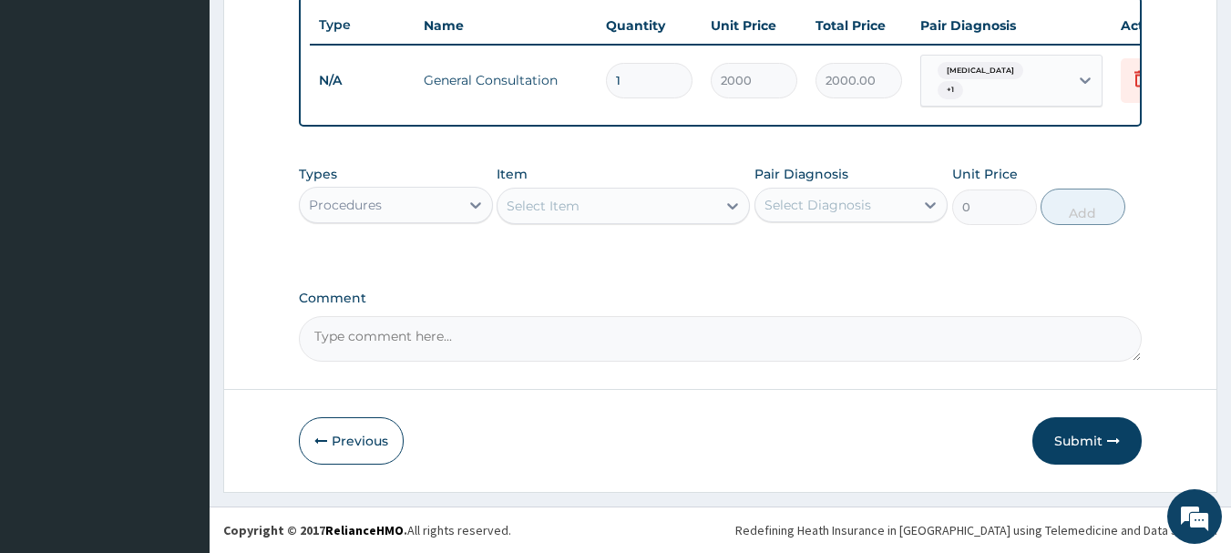
click at [553, 204] on div "Select Item" at bounding box center [543, 206] width 73 height 18
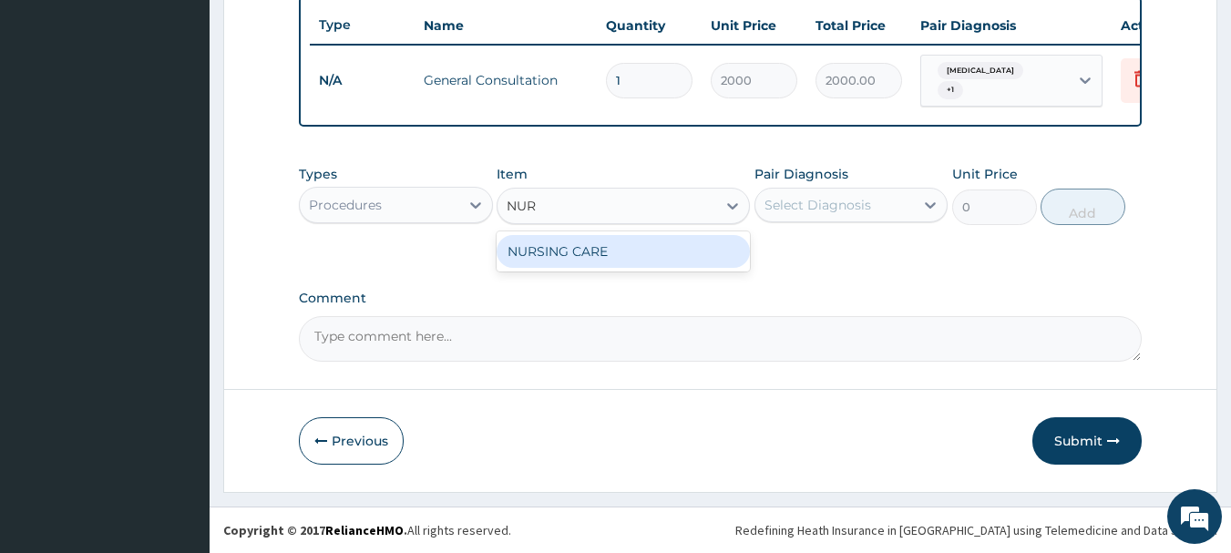
type input "NURS"
click at [592, 253] on div "NURSING CARE" at bounding box center [623, 251] width 253 height 33
type input "1000"
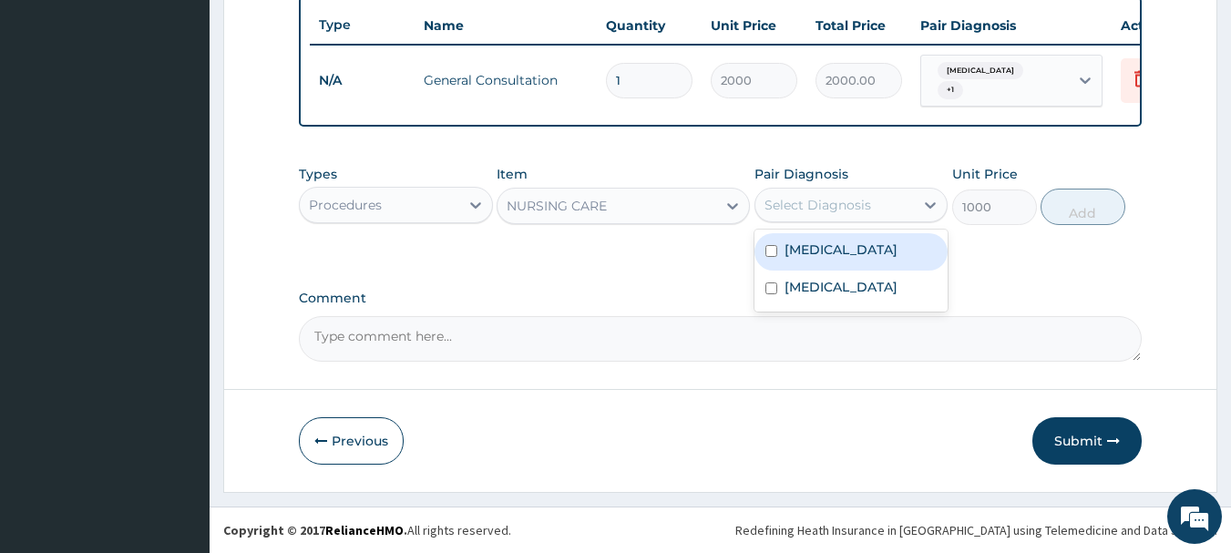
click at [846, 200] on div "Select Diagnosis" at bounding box center [817, 205] width 107 height 18
click at [829, 245] on label "Malaria" at bounding box center [841, 250] width 113 height 18
checkbox input "true"
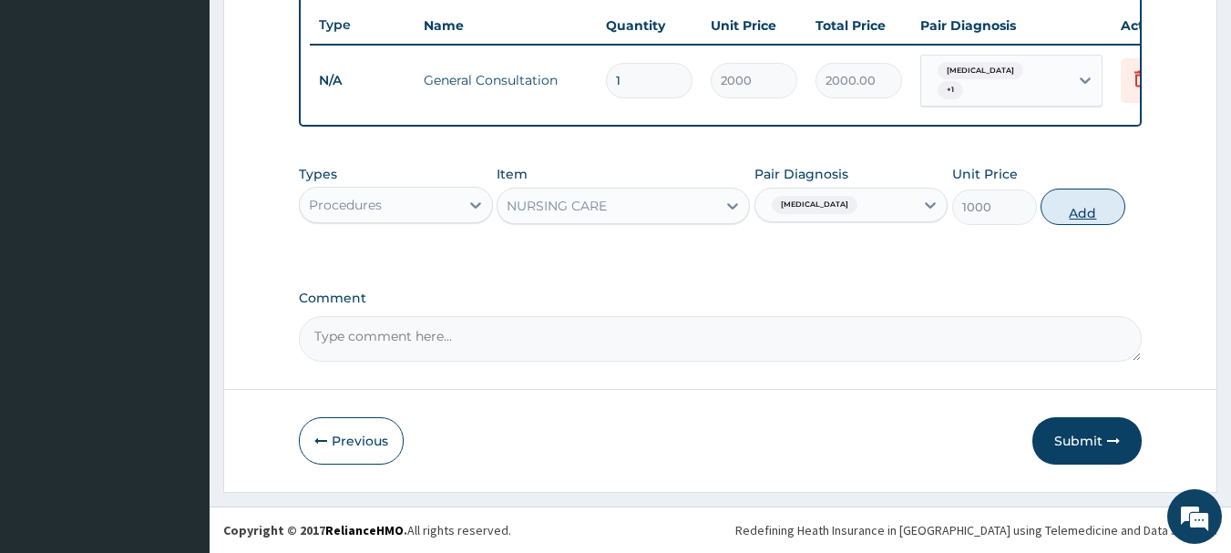
click at [1090, 196] on button "Add" at bounding box center [1083, 207] width 85 height 36
type input "0"
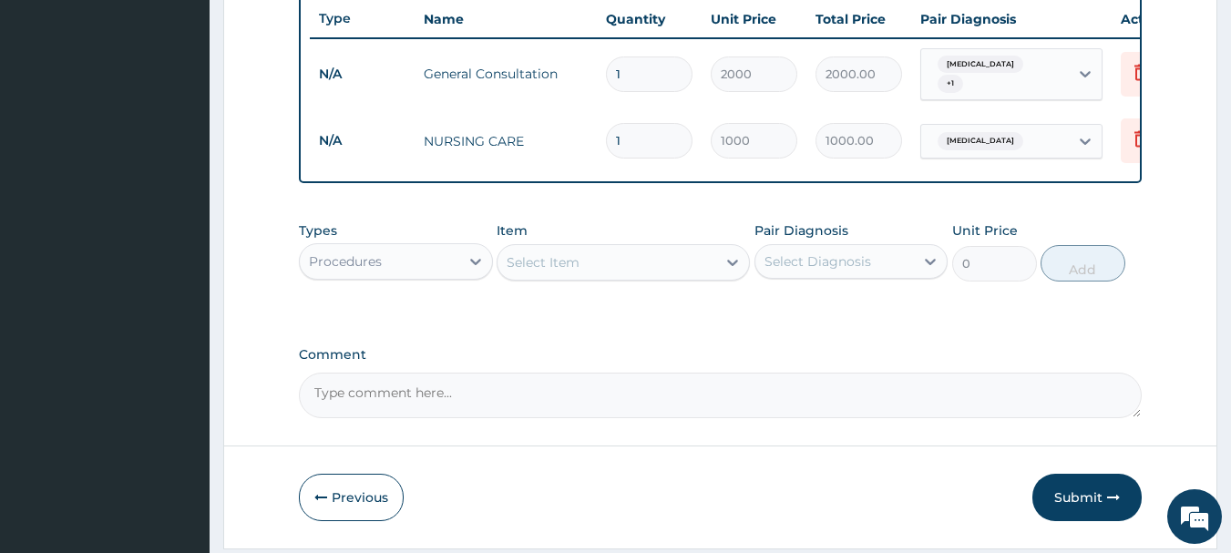
click at [982, 134] on span "Malaria" at bounding box center [981, 141] width 86 height 18
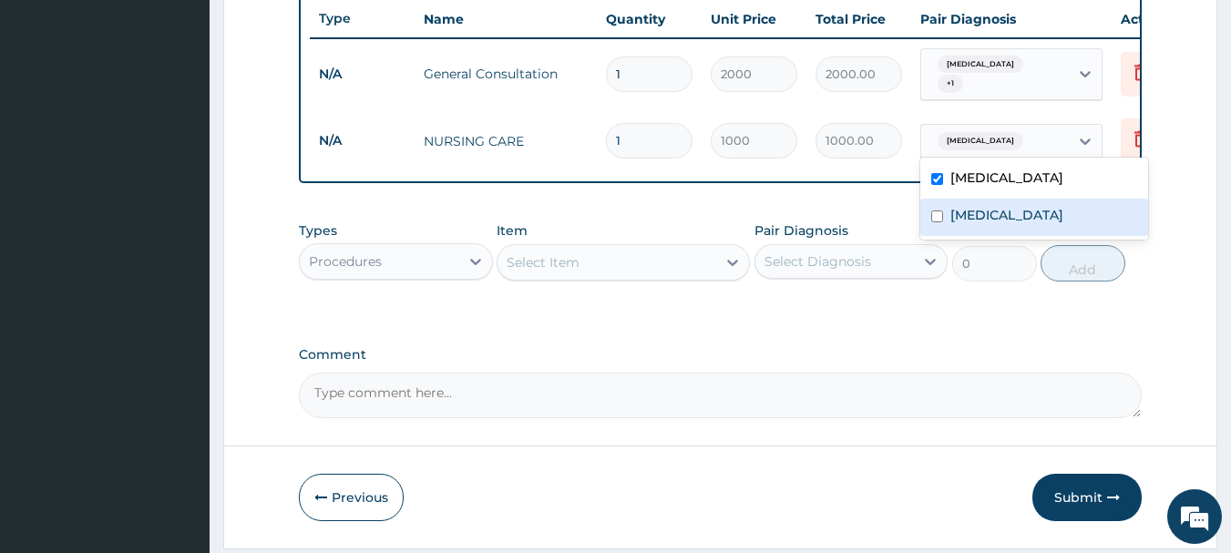
drag, startPoint x: 949, startPoint y: 220, endPoint x: 490, endPoint y: 405, distance: 494.2
drag, startPoint x: 936, startPoint y: 212, endPoint x: 611, endPoint y: 313, distance: 339.5
click at [935, 217] on input "checkbox" at bounding box center [937, 216] width 12 height 12
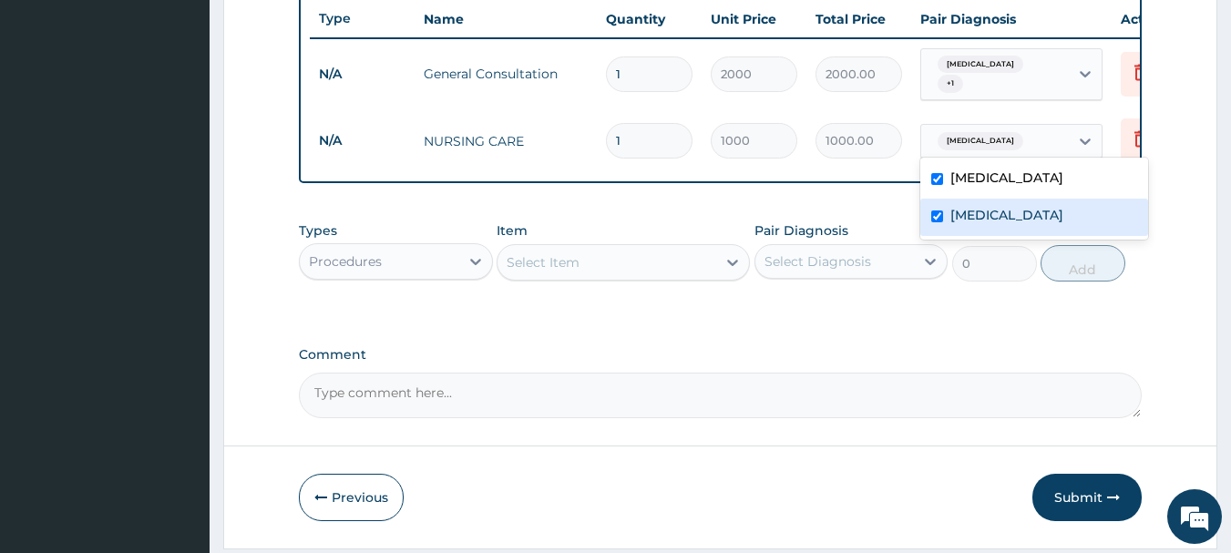
checkbox input "true"
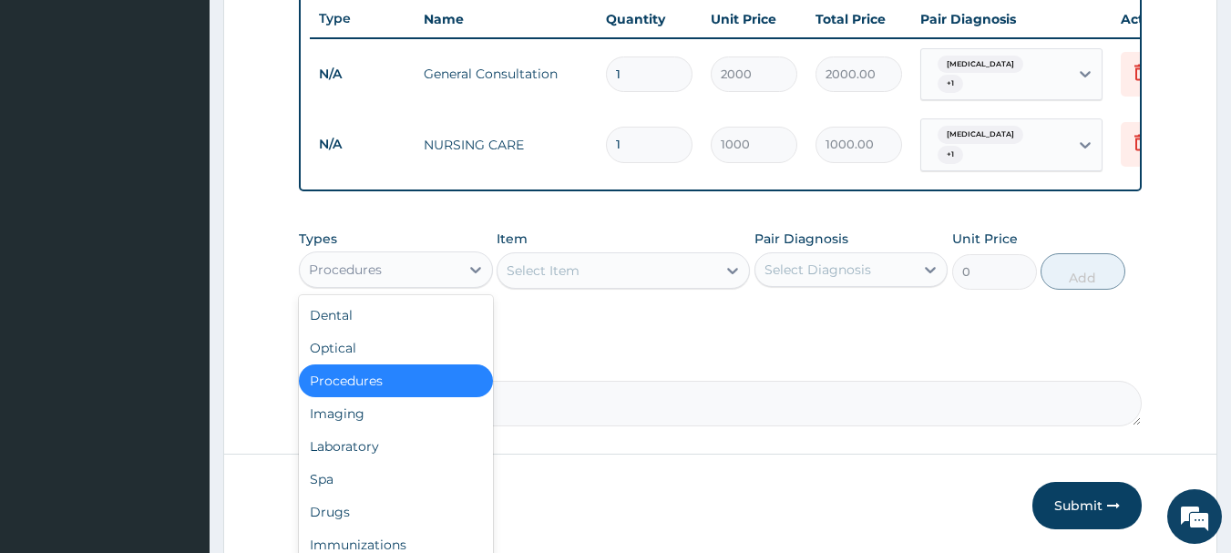
click at [355, 263] on div "Procedures" at bounding box center [345, 270] width 73 height 18
click at [356, 445] on div "Laboratory" at bounding box center [396, 446] width 194 height 33
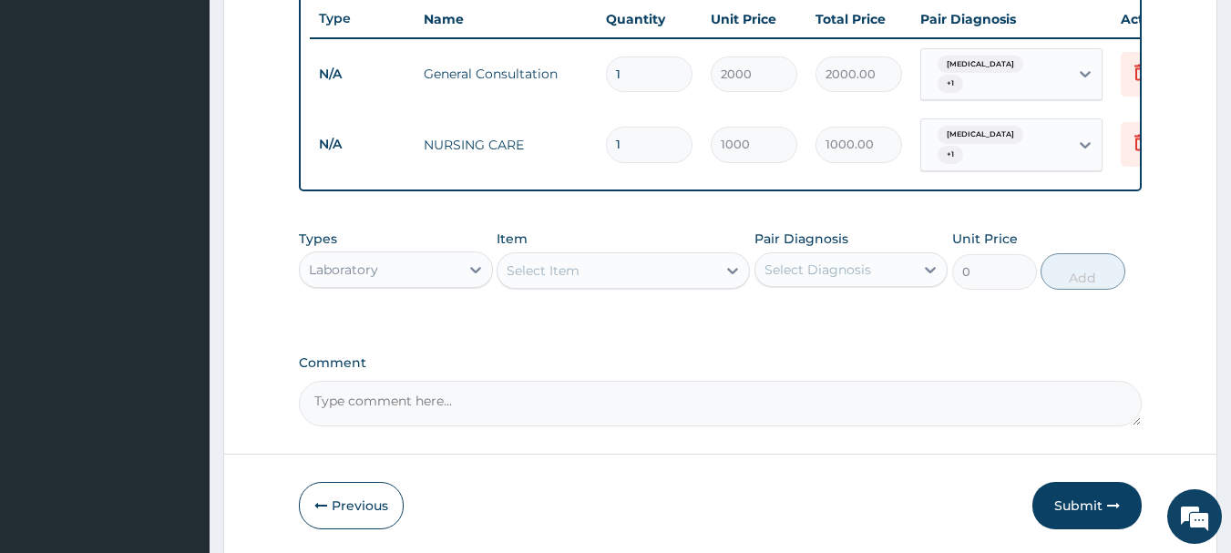
click at [636, 268] on div "Select Item" at bounding box center [607, 270] width 219 height 29
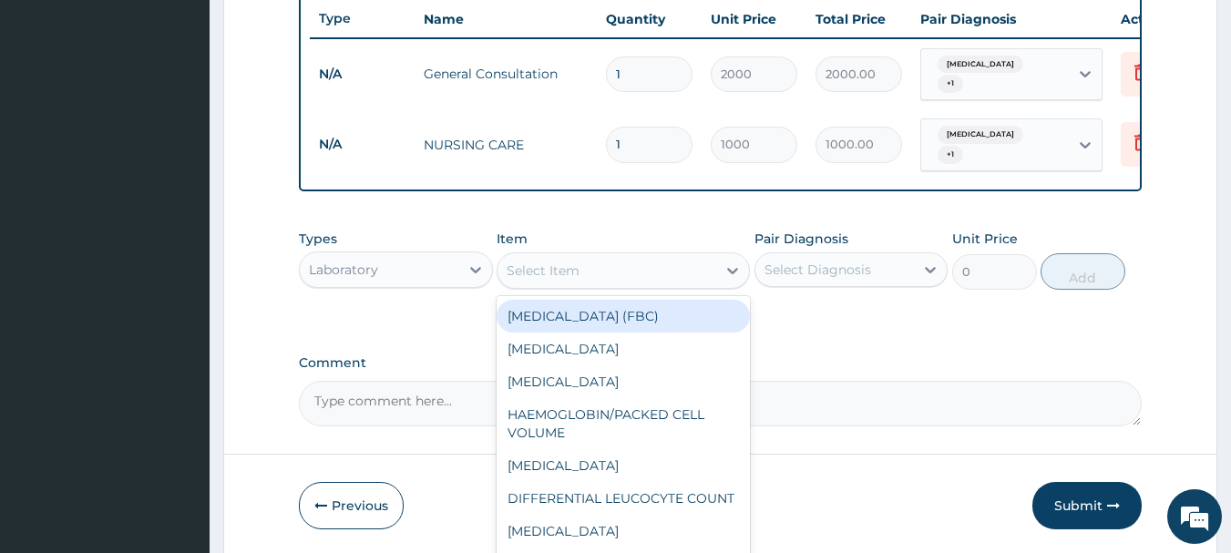
click at [617, 307] on div "FULL BLOOD COUNT (FBC)" at bounding box center [623, 316] width 253 height 33
type input "2000"
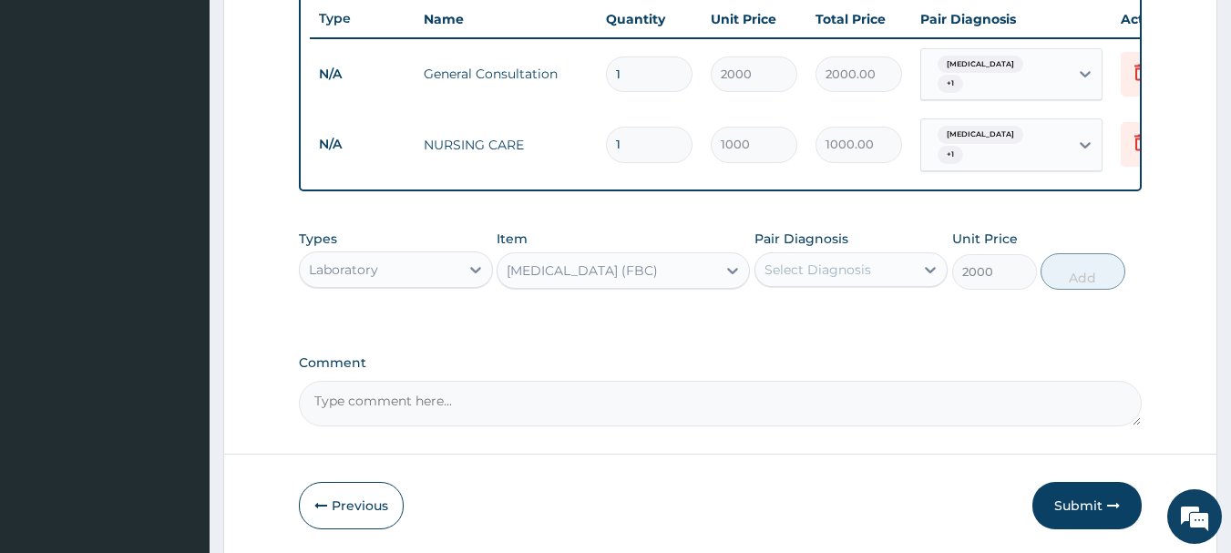
click at [812, 275] on div "Select Diagnosis" at bounding box center [817, 270] width 107 height 18
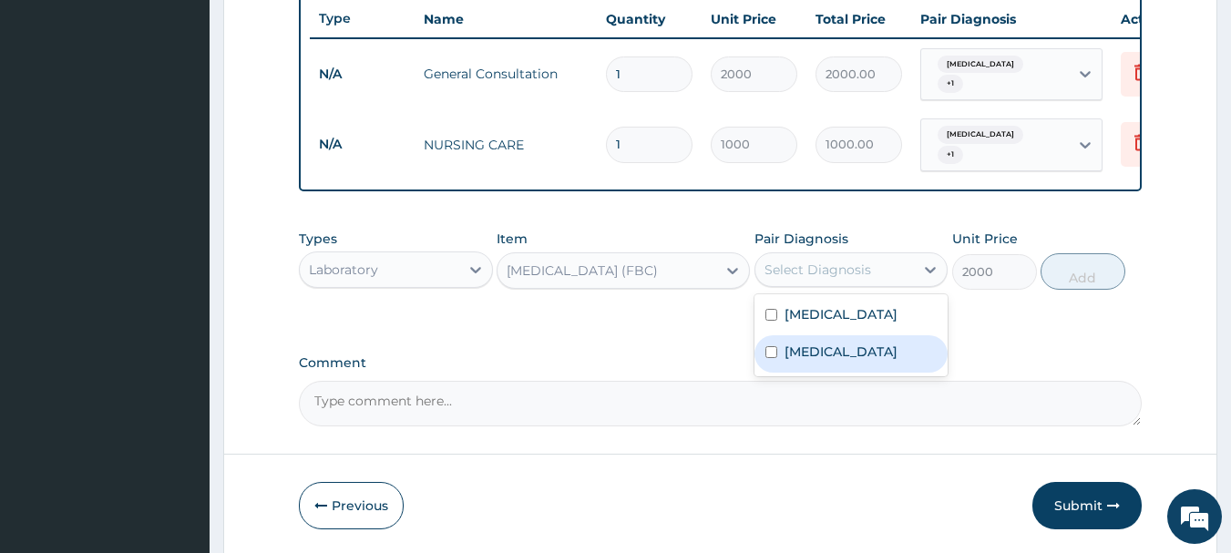
click at [800, 354] on label "Upper respiratory infection" at bounding box center [841, 352] width 113 height 18
checkbox input "true"
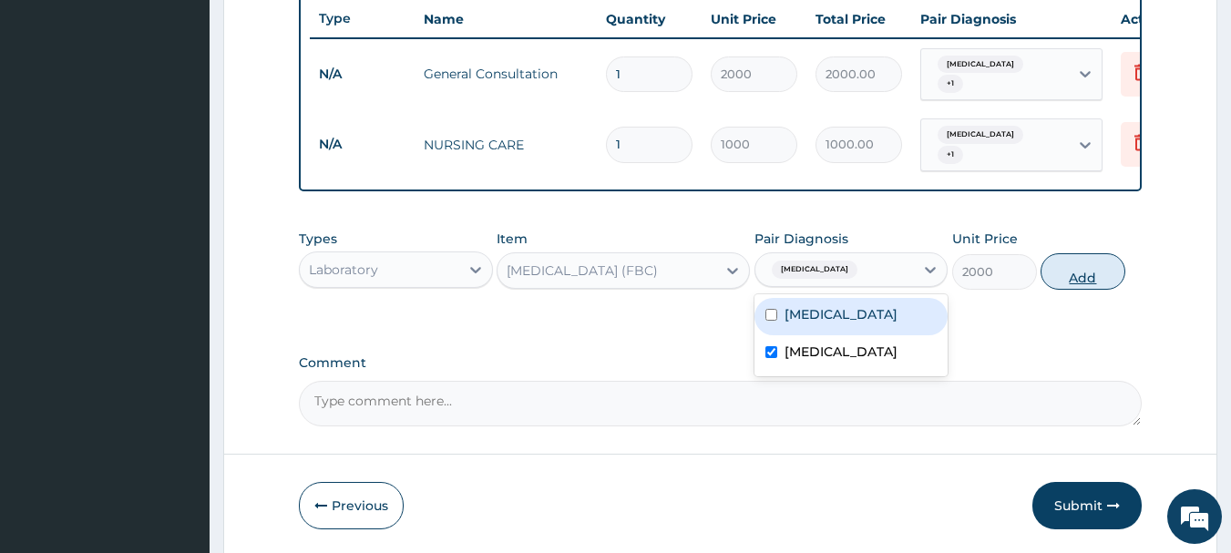
click at [1082, 270] on button "Add" at bounding box center [1083, 271] width 85 height 36
type input "0"
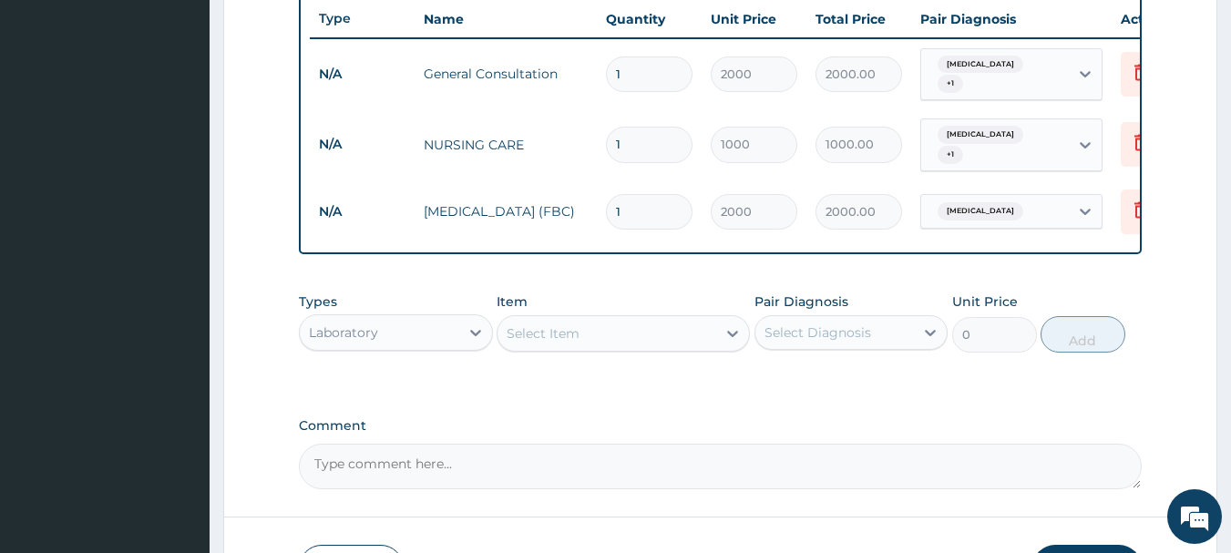
click at [666, 328] on div "Select Item" at bounding box center [607, 333] width 219 height 29
type input "MALA"
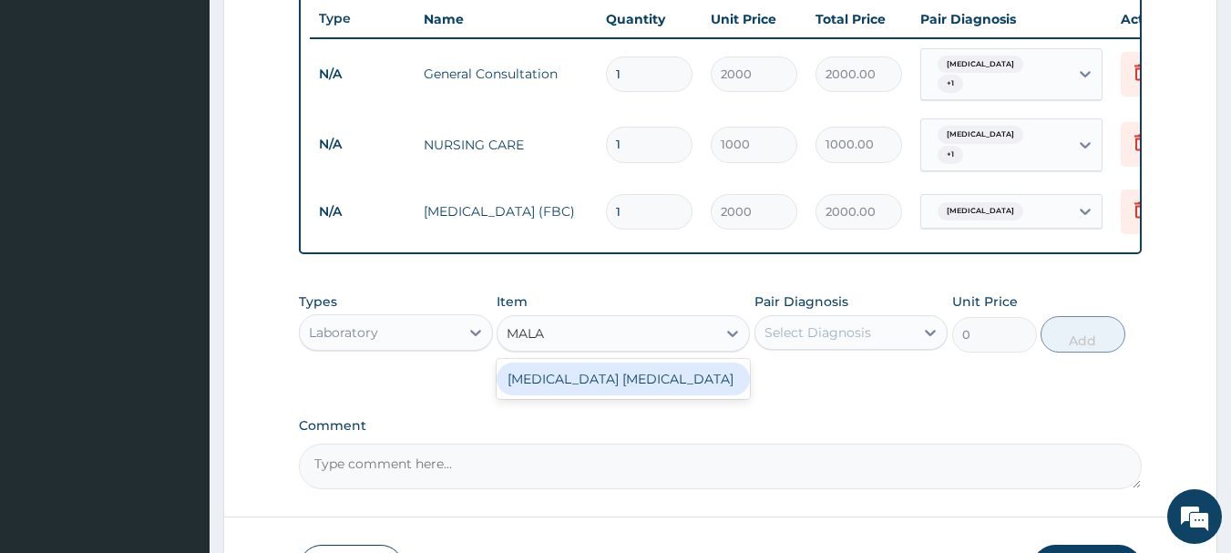
click at [646, 366] on div "MALARIA PARASITE" at bounding box center [623, 379] width 253 height 33
type input "700"
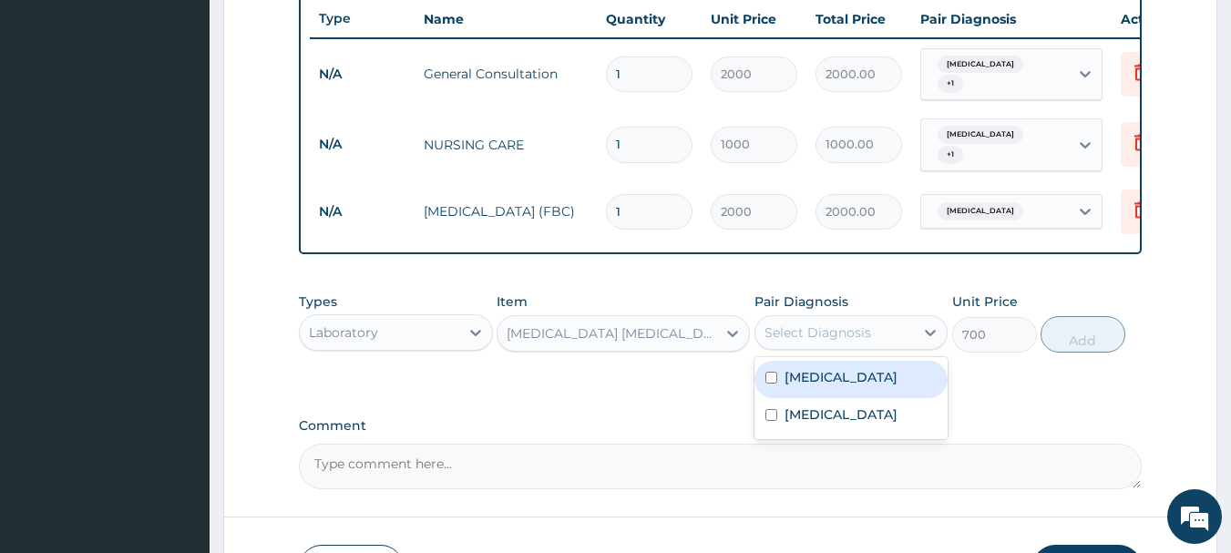
click at [827, 332] on div "Select Diagnosis" at bounding box center [817, 332] width 107 height 18
click at [815, 368] on label "Malaria" at bounding box center [841, 377] width 113 height 18
checkbox input "true"
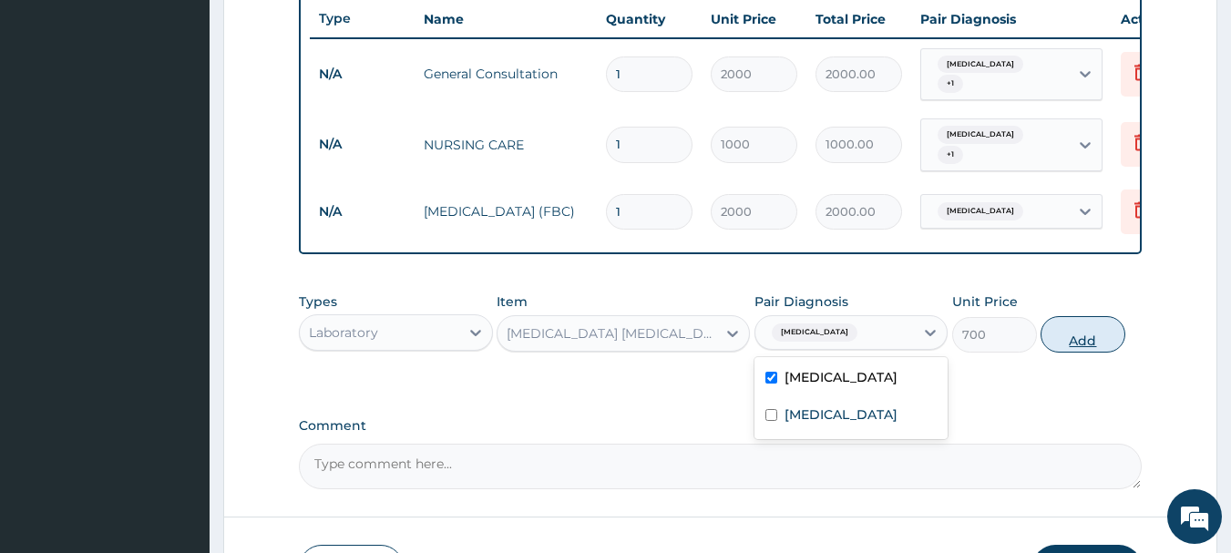
click at [1072, 342] on button "Add" at bounding box center [1083, 334] width 85 height 36
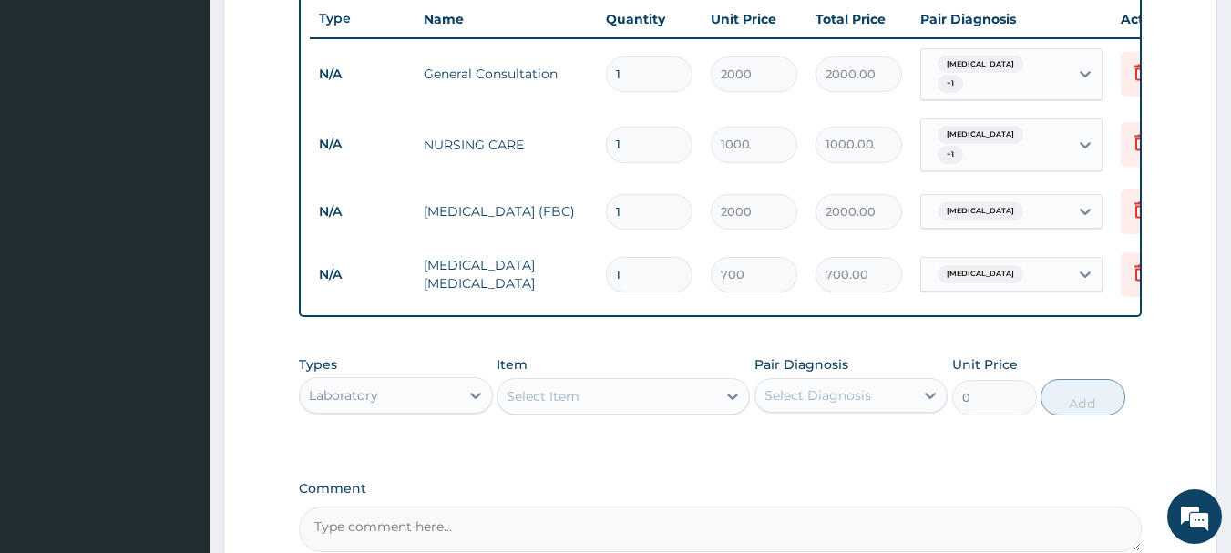
click at [419, 394] on div "Laboratory" at bounding box center [379, 395] width 159 height 29
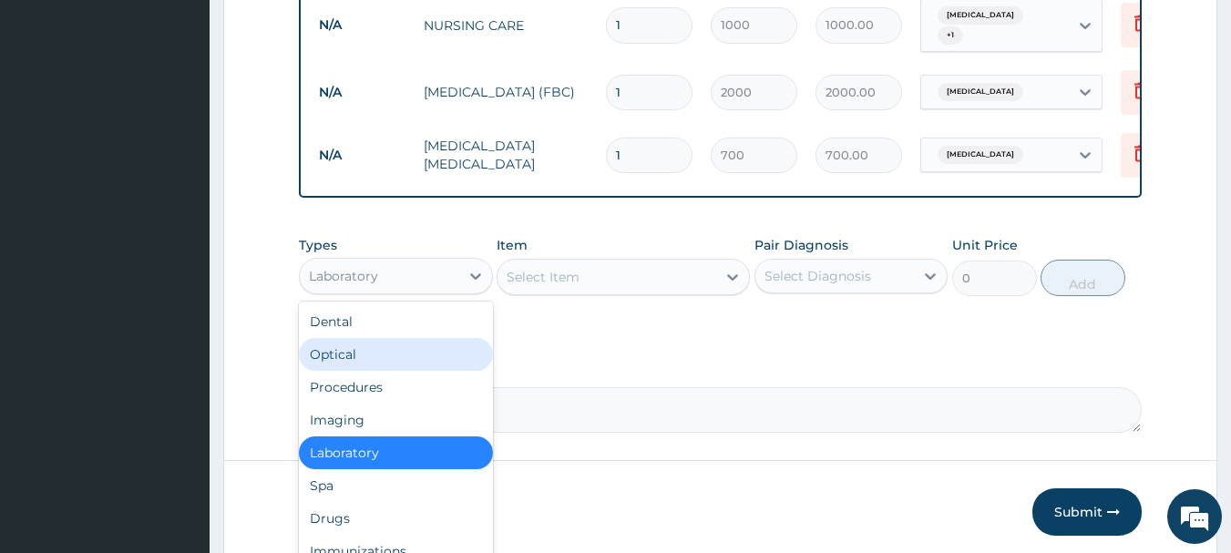
scroll to position [877, 0]
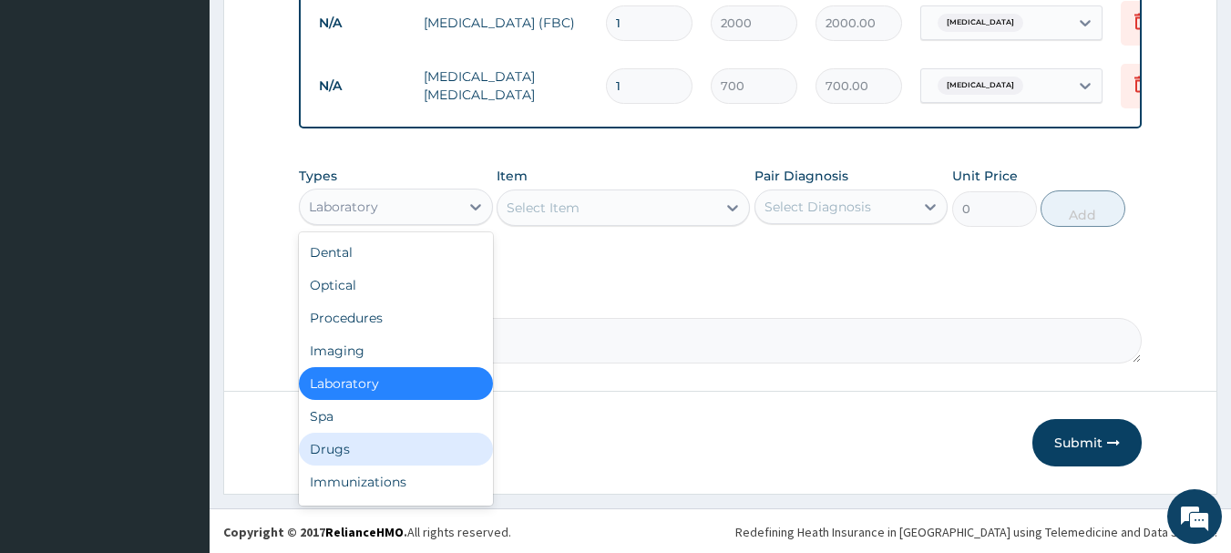
click at [351, 445] on div "Drugs" at bounding box center [396, 449] width 194 height 33
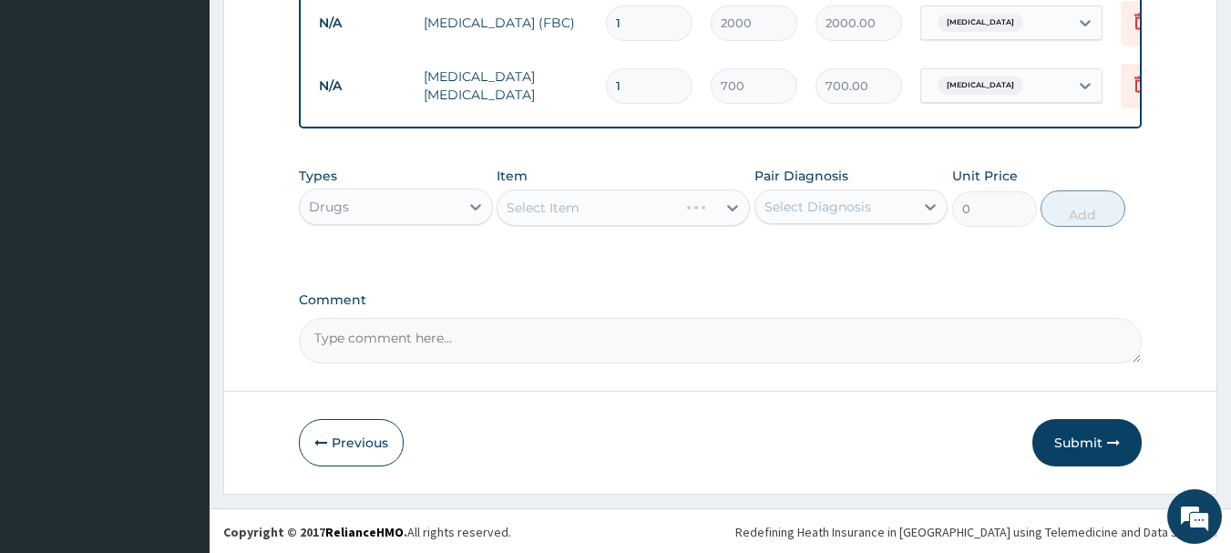
click at [631, 212] on div "Select Item" at bounding box center [623, 208] width 253 height 36
click at [643, 209] on div "Select Item" at bounding box center [607, 207] width 219 height 29
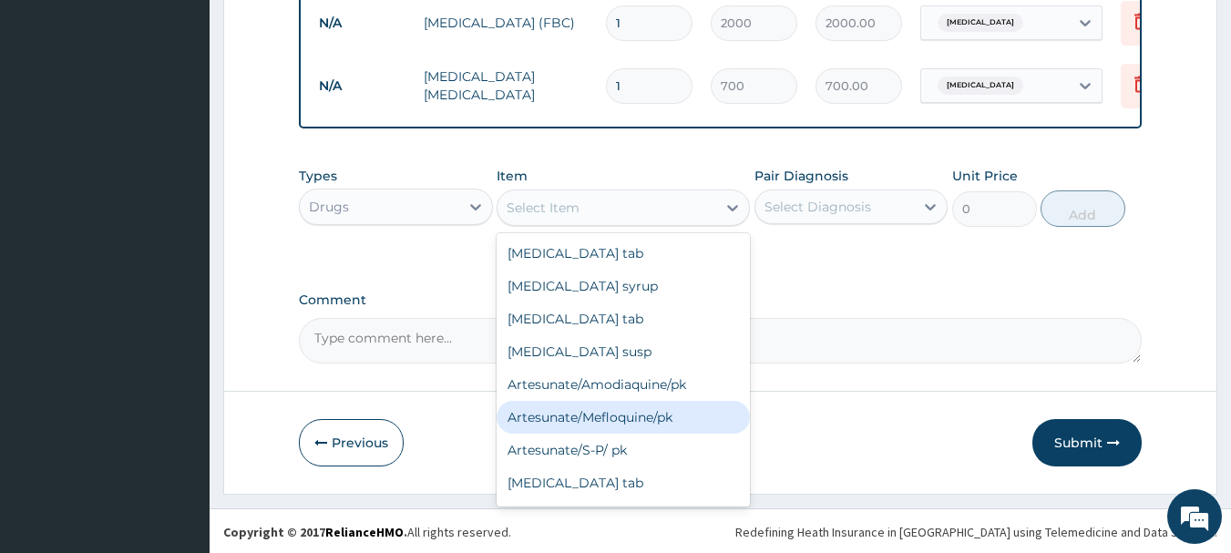
click at [642, 405] on div "Artesunate/Mefloquine/pk" at bounding box center [623, 417] width 253 height 33
type input "1600"
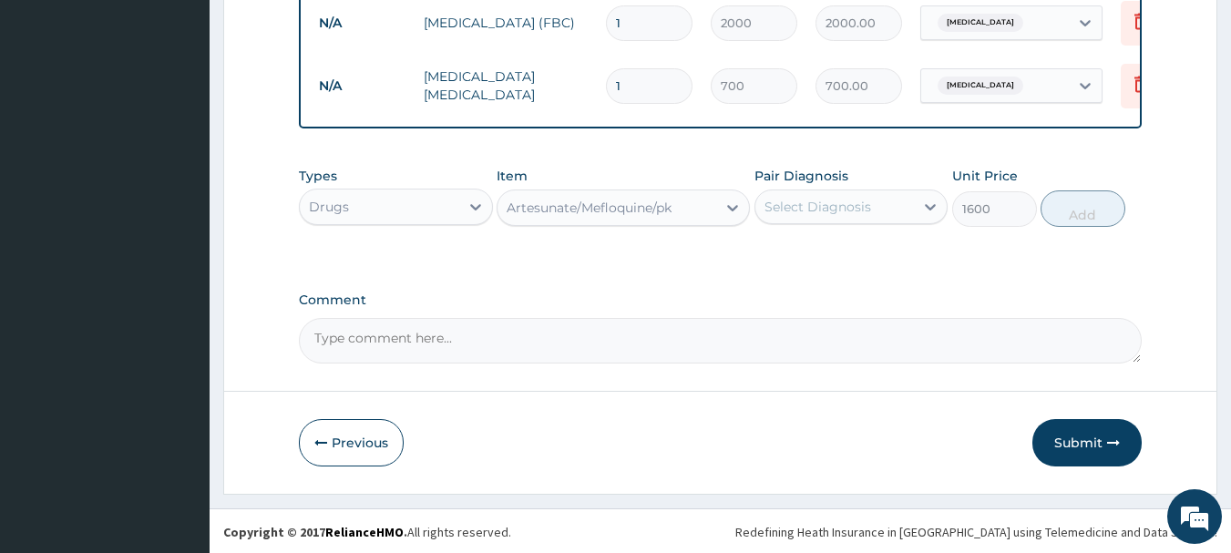
click at [863, 202] on div "Select Diagnosis" at bounding box center [817, 207] width 107 height 18
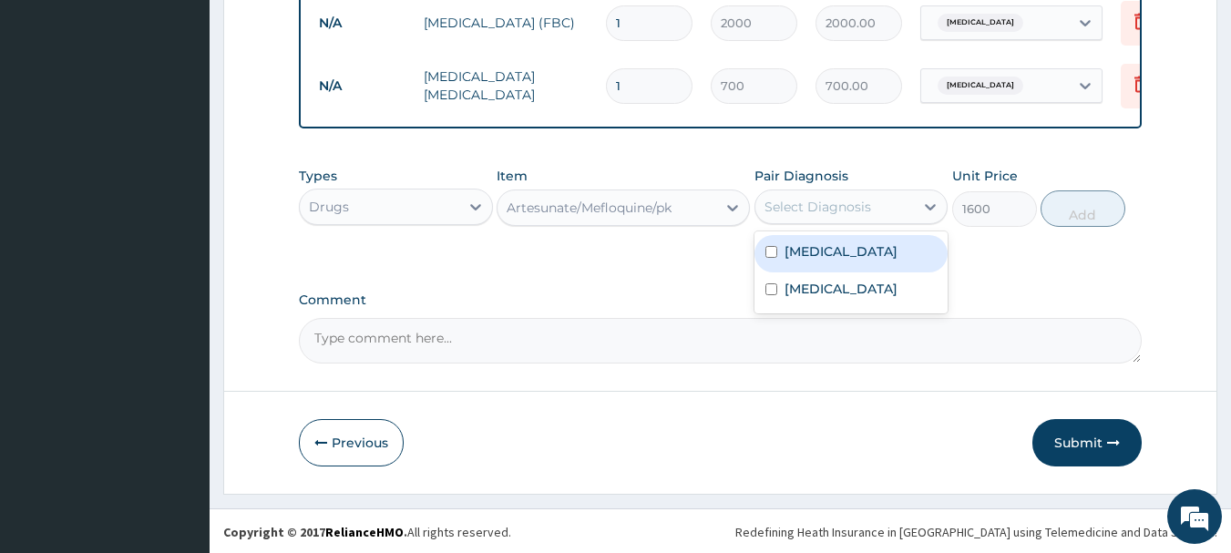
click at [801, 255] on label "Malaria" at bounding box center [841, 251] width 113 height 18
checkbox input "true"
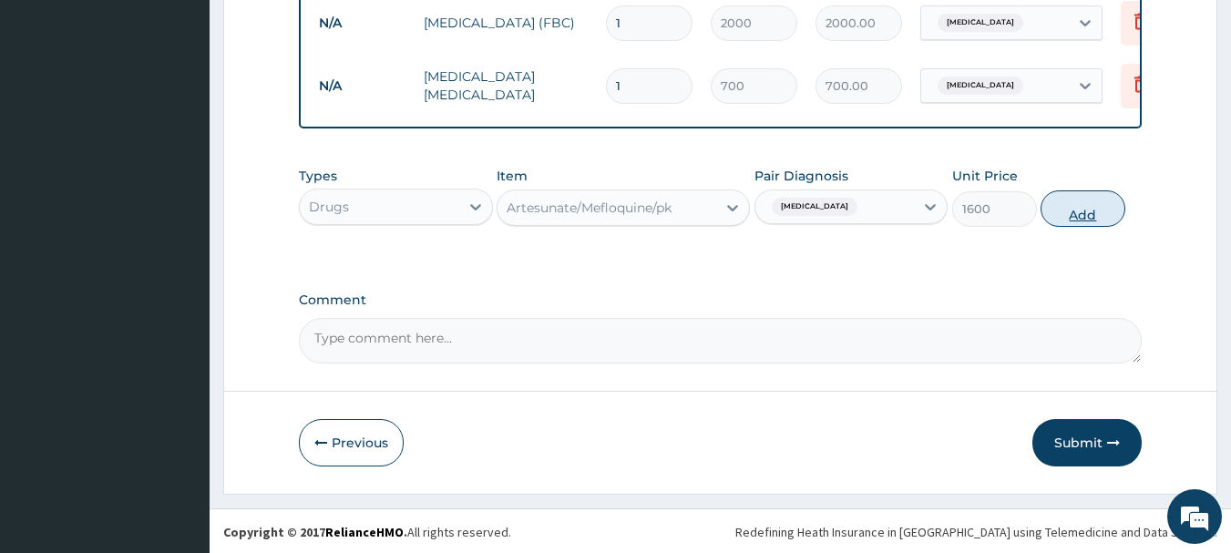
click at [1084, 214] on button "Add" at bounding box center [1083, 208] width 85 height 36
type input "0"
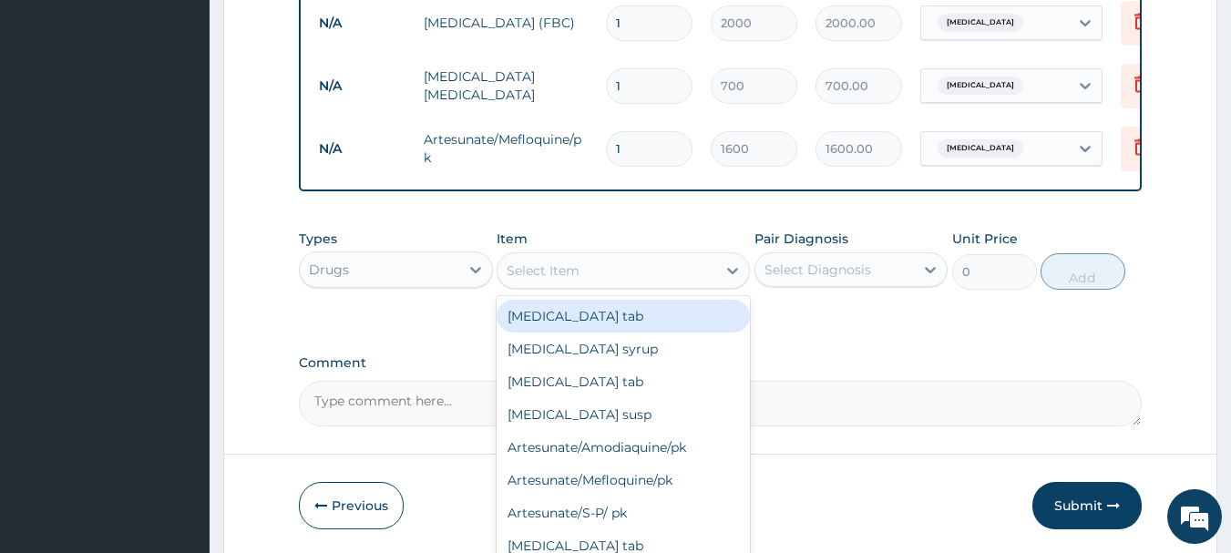
click at [632, 270] on div "Select Item" at bounding box center [607, 270] width 219 height 29
type input "PARA"
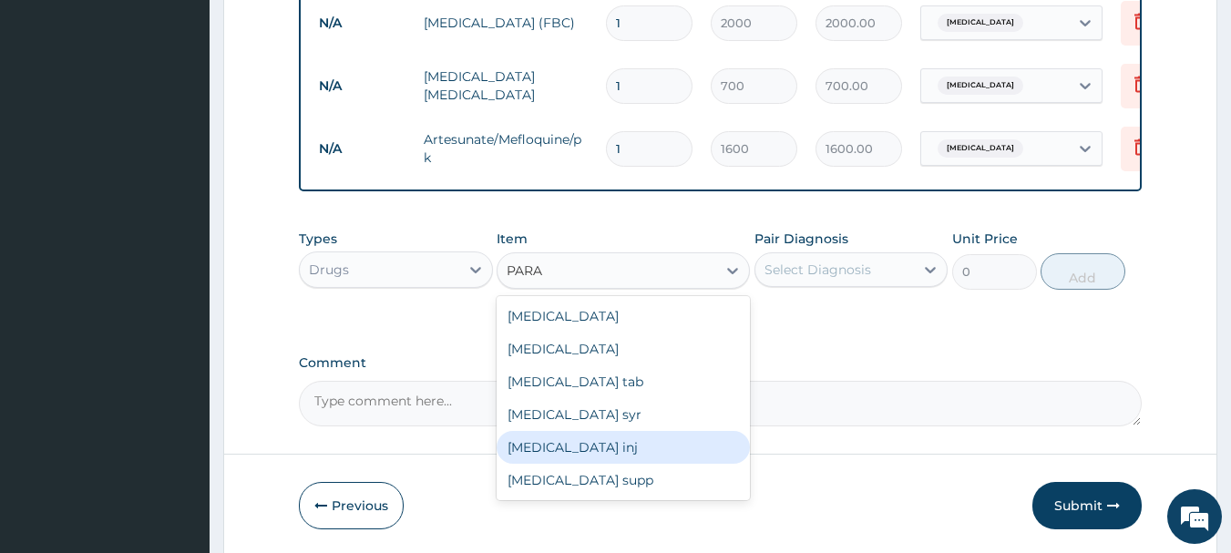
click at [580, 432] on div "Paracetamol inj" at bounding box center [623, 447] width 253 height 33
type input "145"
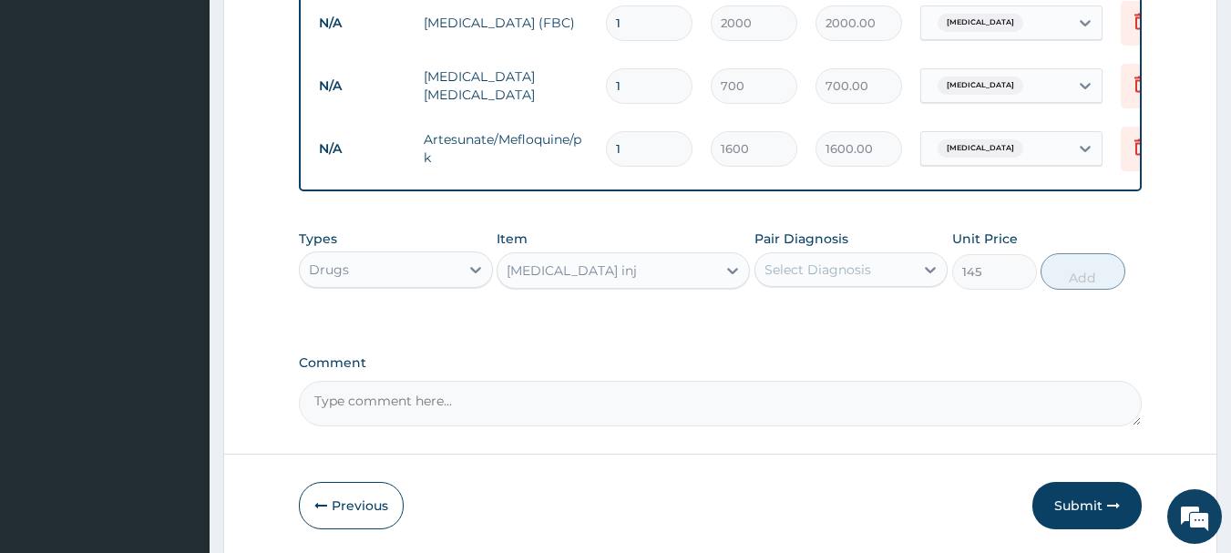
click at [844, 264] on div "Select Diagnosis" at bounding box center [817, 270] width 107 height 18
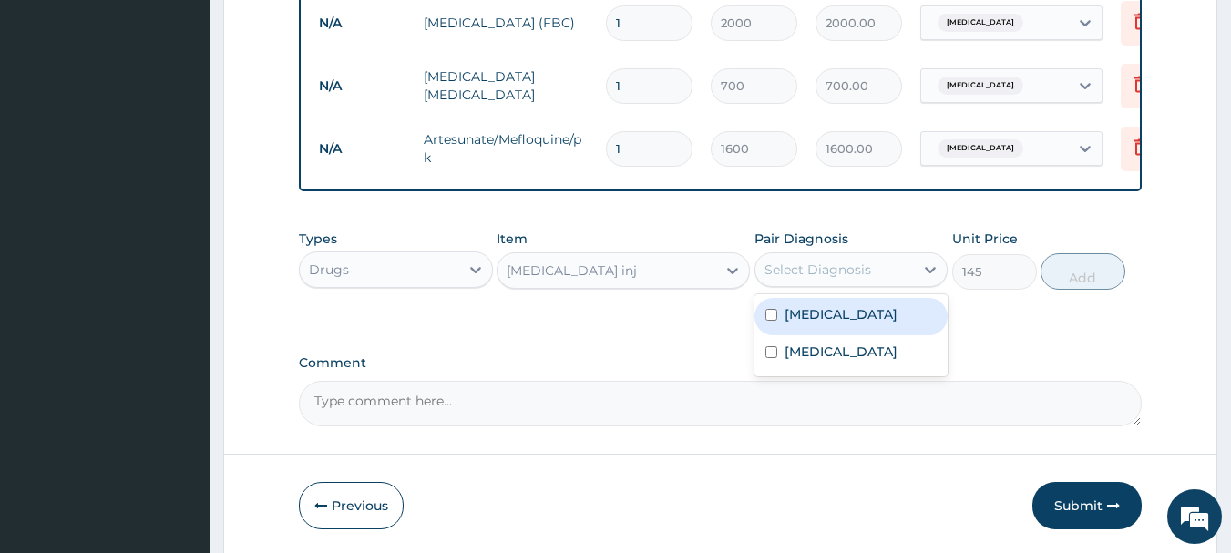
click at [814, 305] on label "Malaria" at bounding box center [841, 314] width 113 height 18
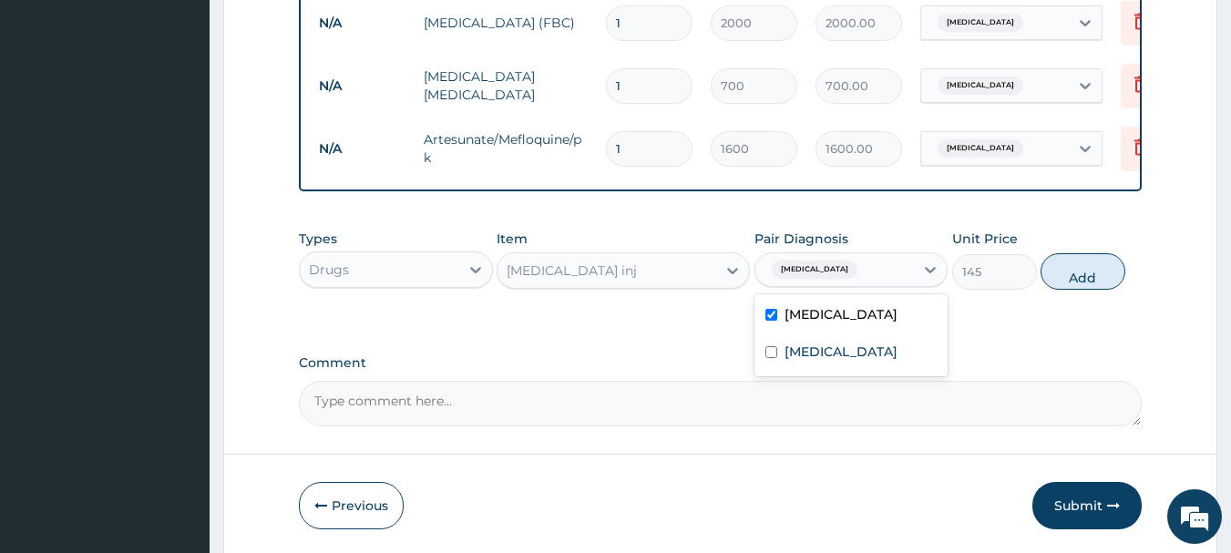
click at [812, 310] on label "Malaria" at bounding box center [841, 314] width 113 height 18
checkbox input "false"
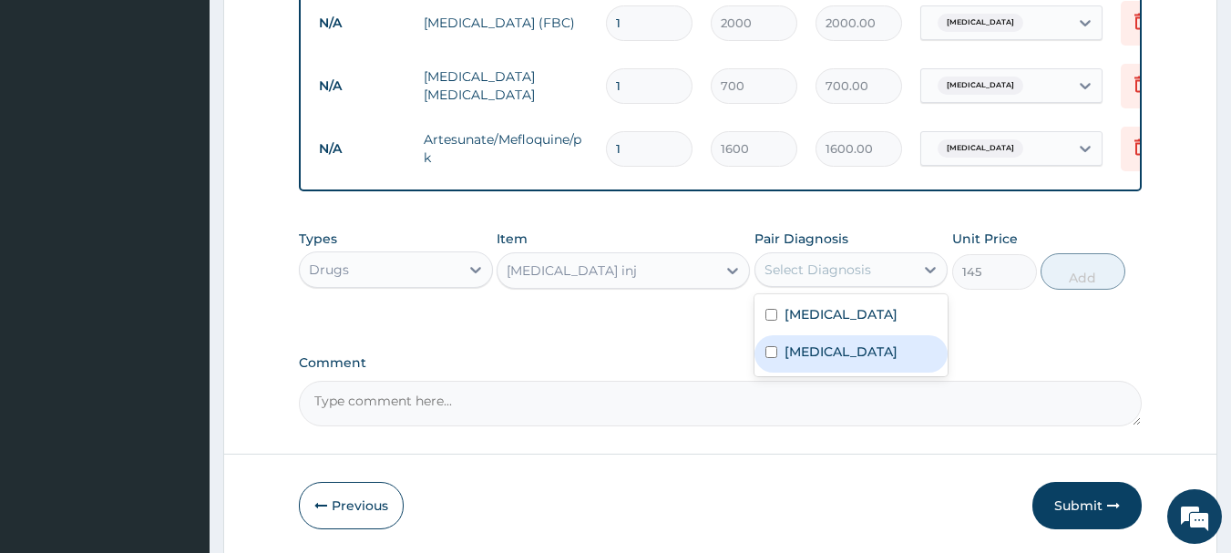
click at [816, 354] on label "Upper respiratory infection" at bounding box center [841, 352] width 113 height 18
checkbox input "true"
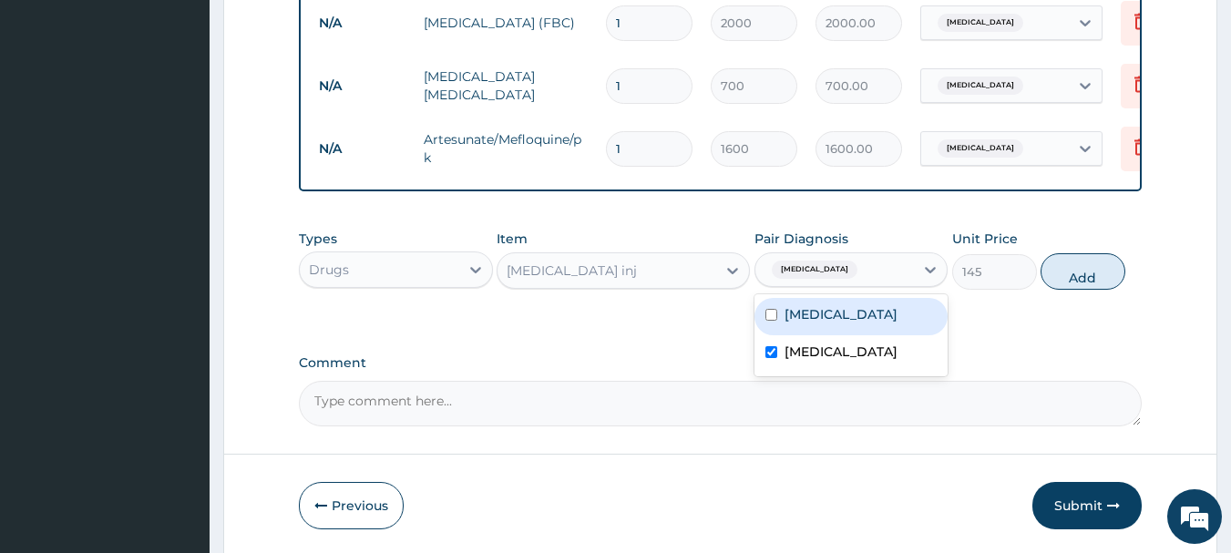
click at [804, 313] on label "Malaria" at bounding box center [841, 314] width 113 height 18
checkbox input "true"
click at [1090, 282] on button "Add" at bounding box center [1083, 271] width 85 height 36
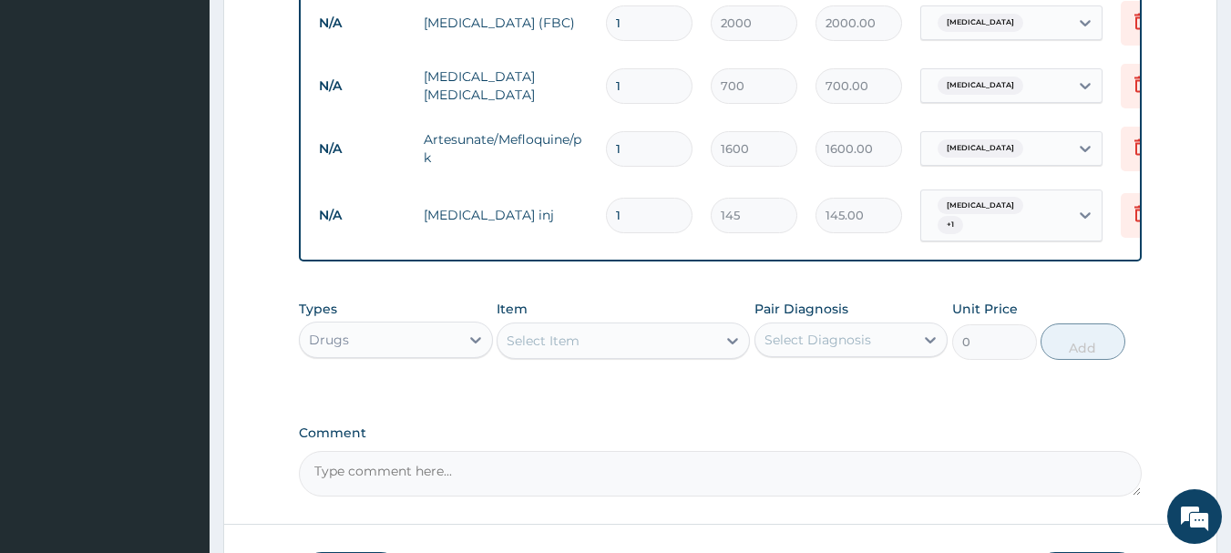
click at [590, 329] on div "Select Item" at bounding box center [607, 340] width 219 height 29
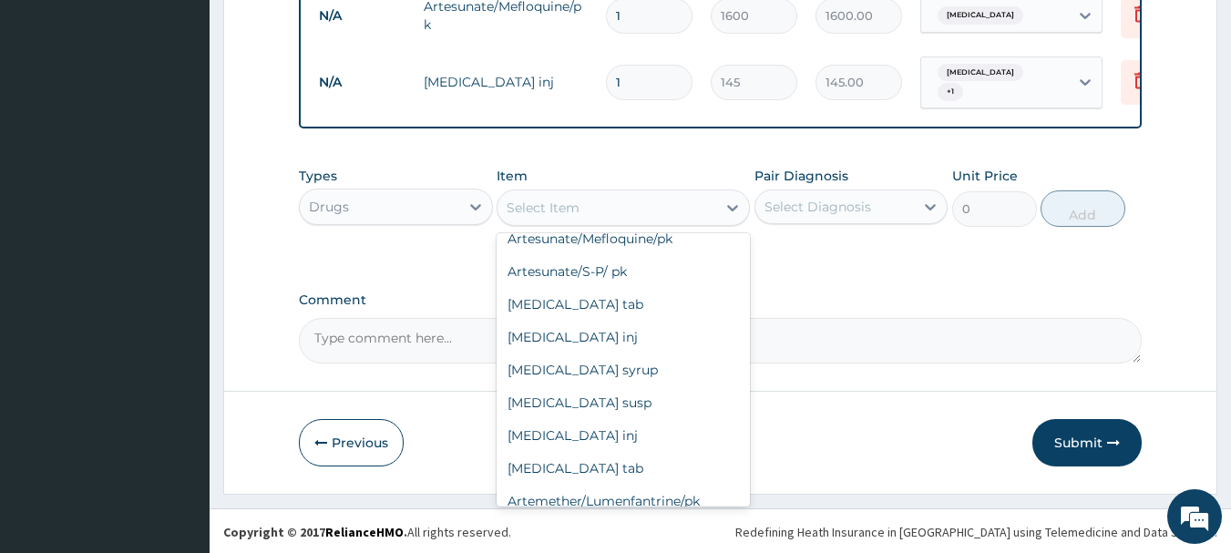
scroll to position [182, 0]
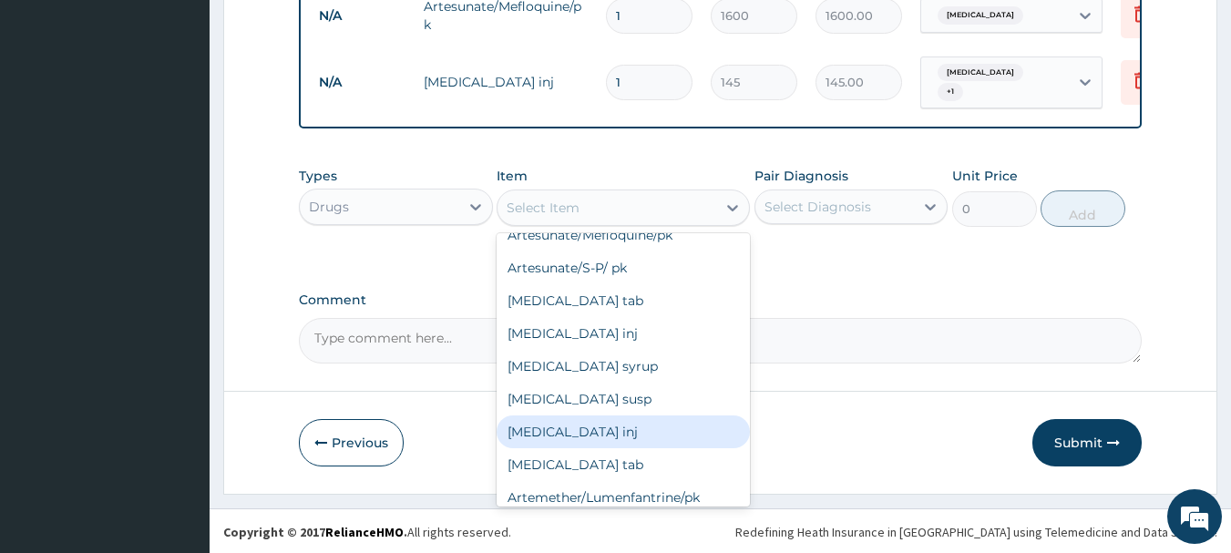
click at [623, 432] on div "Dihydroartemisinin inj" at bounding box center [623, 431] width 253 height 33
type input "440"
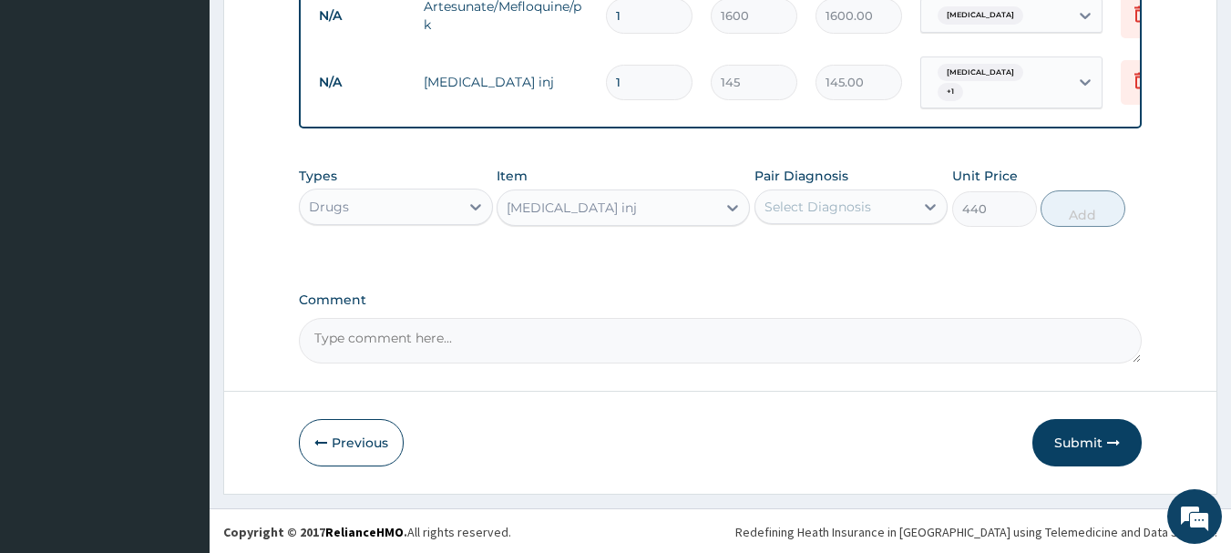
click at [623, 433] on div "Previous Submit" at bounding box center [721, 442] width 844 height 47
click at [817, 201] on div "Select Diagnosis" at bounding box center [817, 207] width 107 height 18
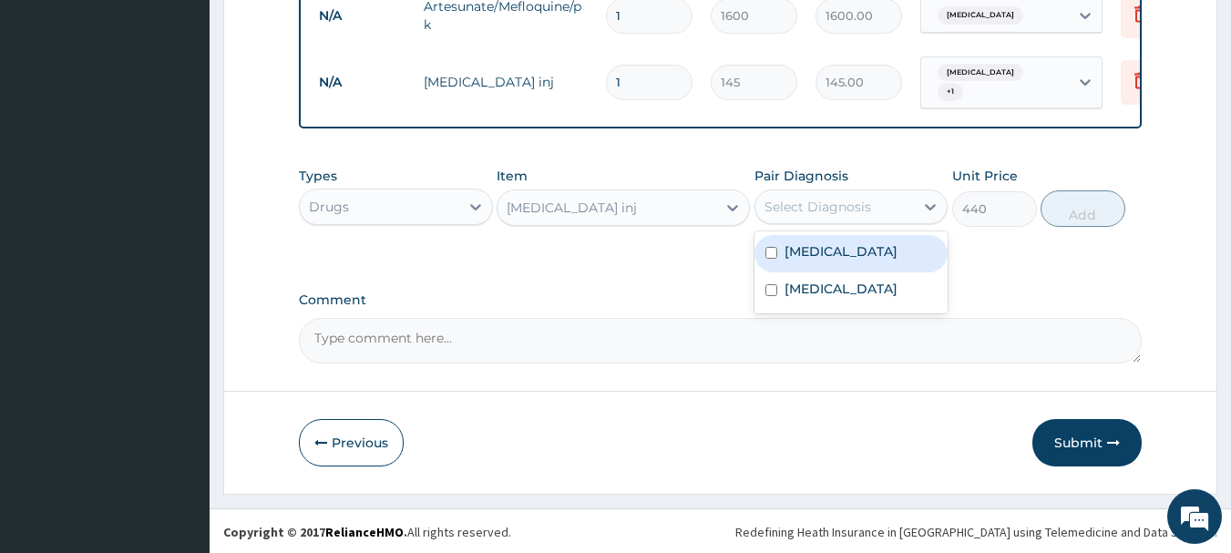
click at [813, 248] on label "Malaria" at bounding box center [841, 251] width 113 height 18
checkbox input "true"
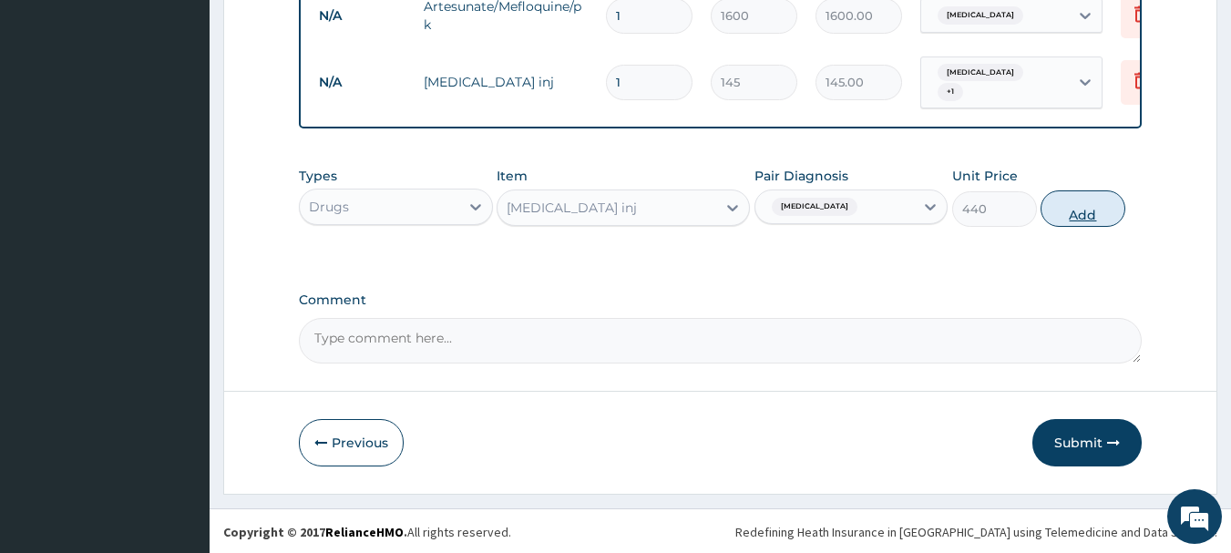
click at [1082, 200] on button "Add" at bounding box center [1083, 208] width 85 height 36
type input "0"
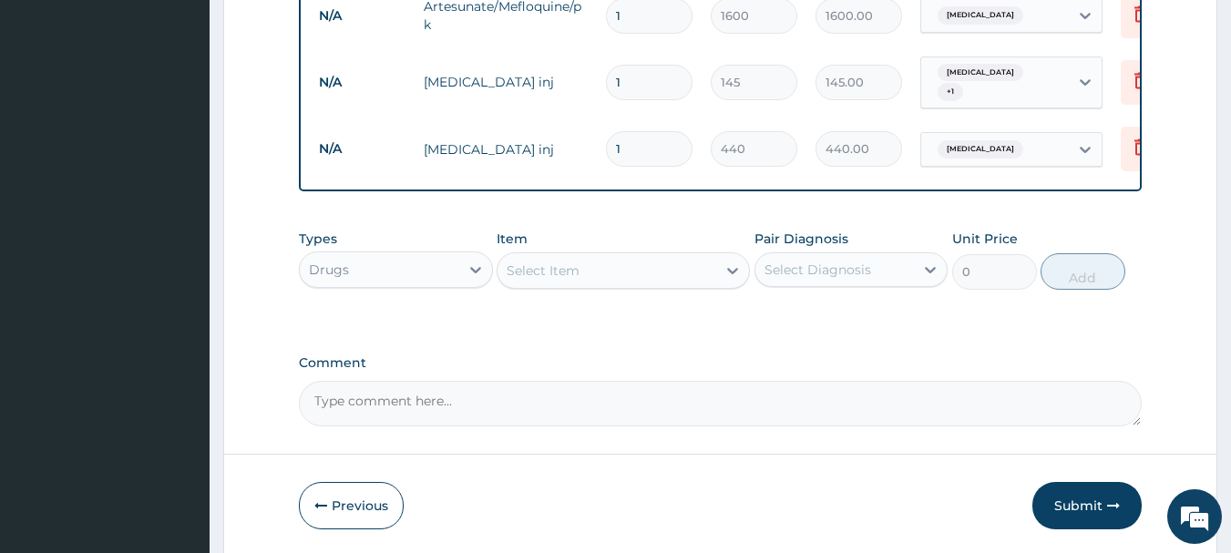
type input "0.00"
type input "3"
type input "1320.00"
type input "3"
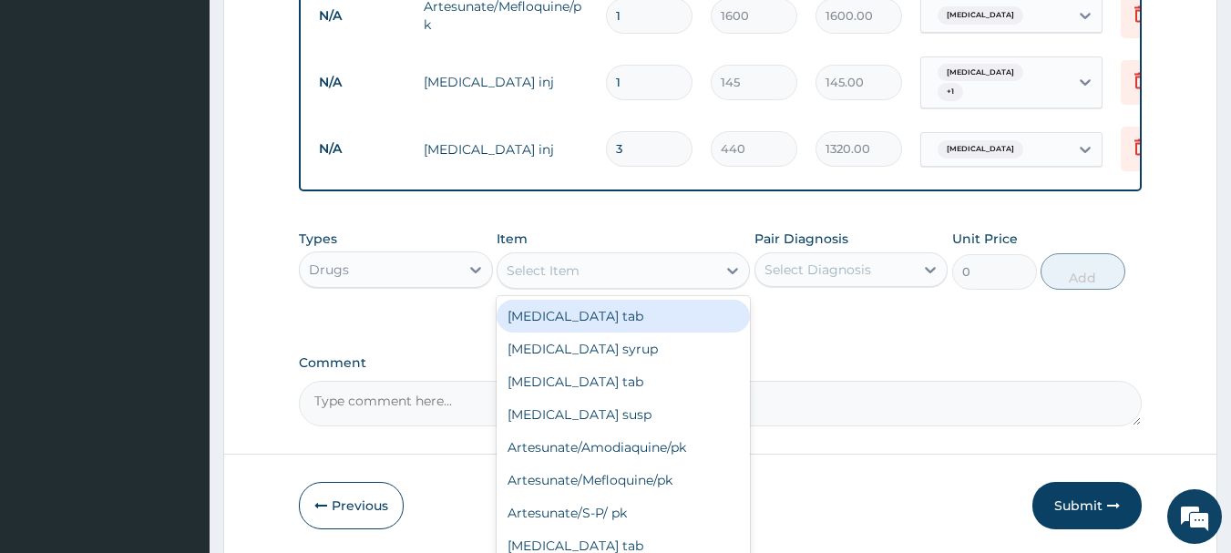
click at [608, 268] on div "Select Item" at bounding box center [607, 270] width 219 height 29
type input "ORAL"
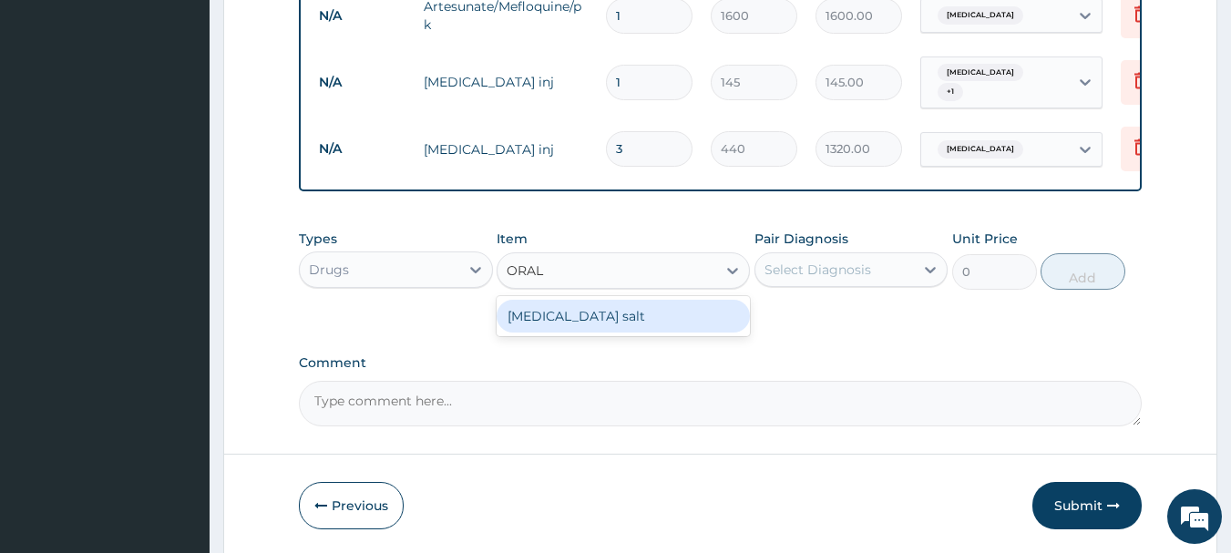
click at [583, 309] on div "Oral rehydration salt" at bounding box center [623, 316] width 253 height 33
type input "250"
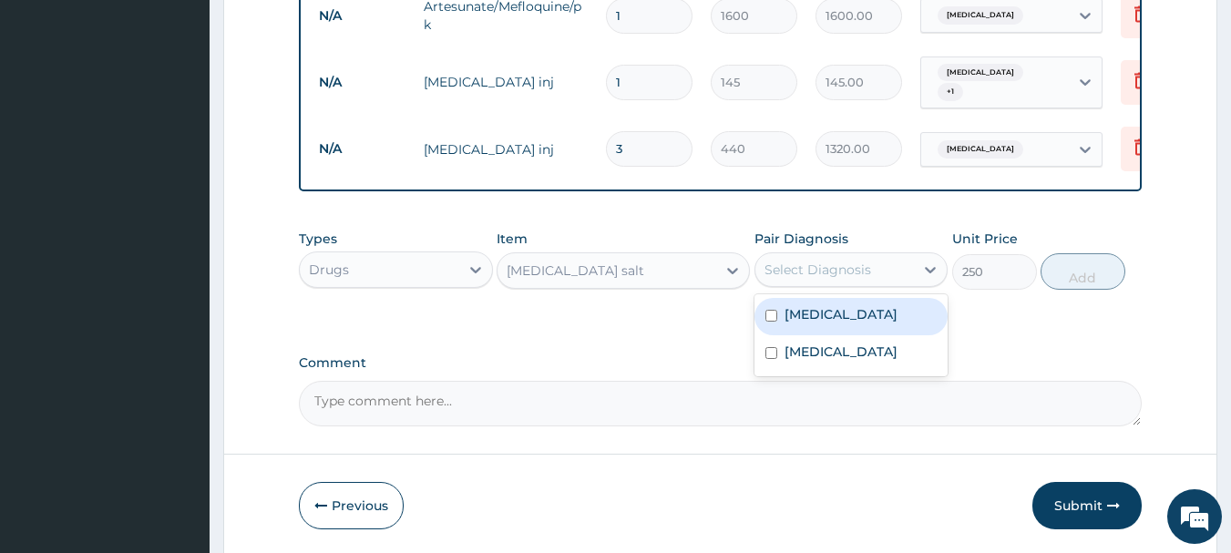
click at [824, 264] on div "Select Diagnosis" at bounding box center [817, 270] width 107 height 18
click at [814, 319] on label "Malaria" at bounding box center [841, 314] width 113 height 18
checkbox input "true"
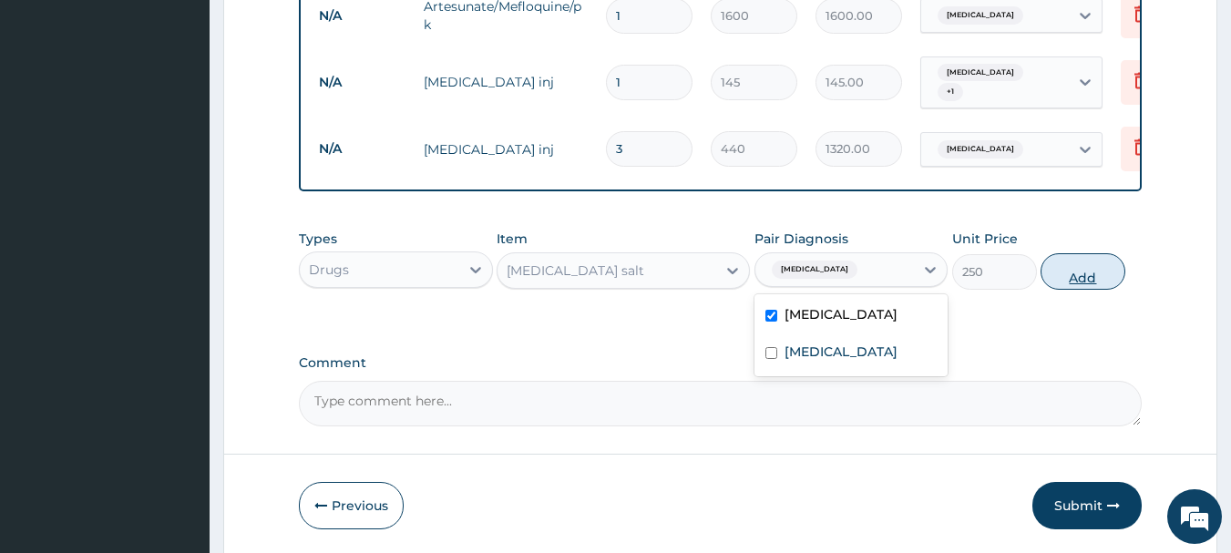
click at [1076, 275] on button "Add" at bounding box center [1083, 271] width 85 height 36
type input "0"
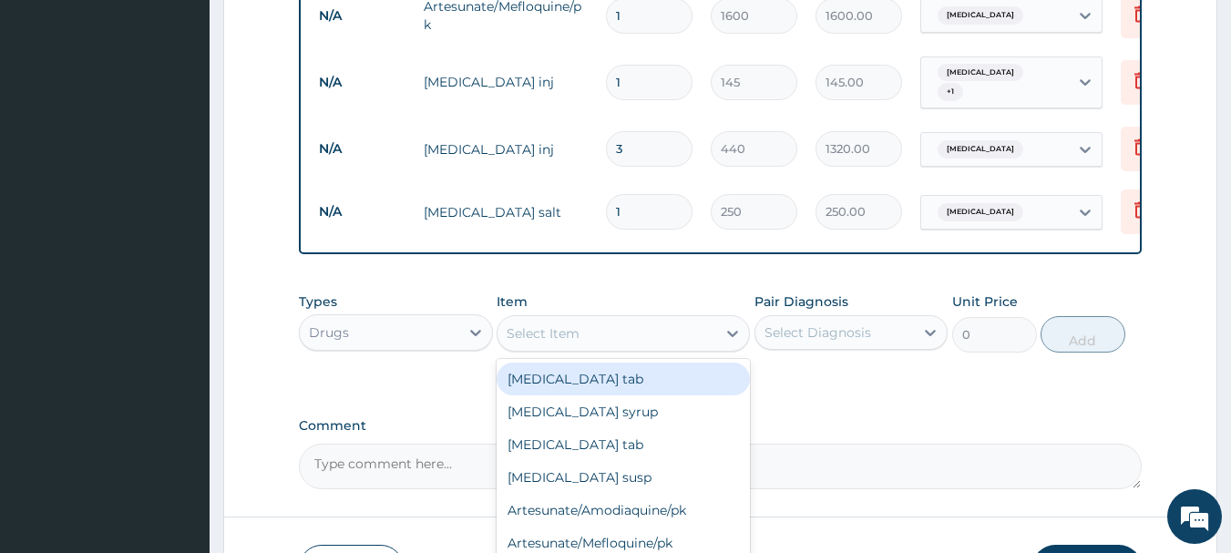
click at [647, 331] on div "Select Item" at bounding box center [607, 333] width 219 height 29
type input "PARAC"
click at [633, 376] on div "Paracetamol tab" at bounding box center [623, 379] width 253 height 33
type input "10"
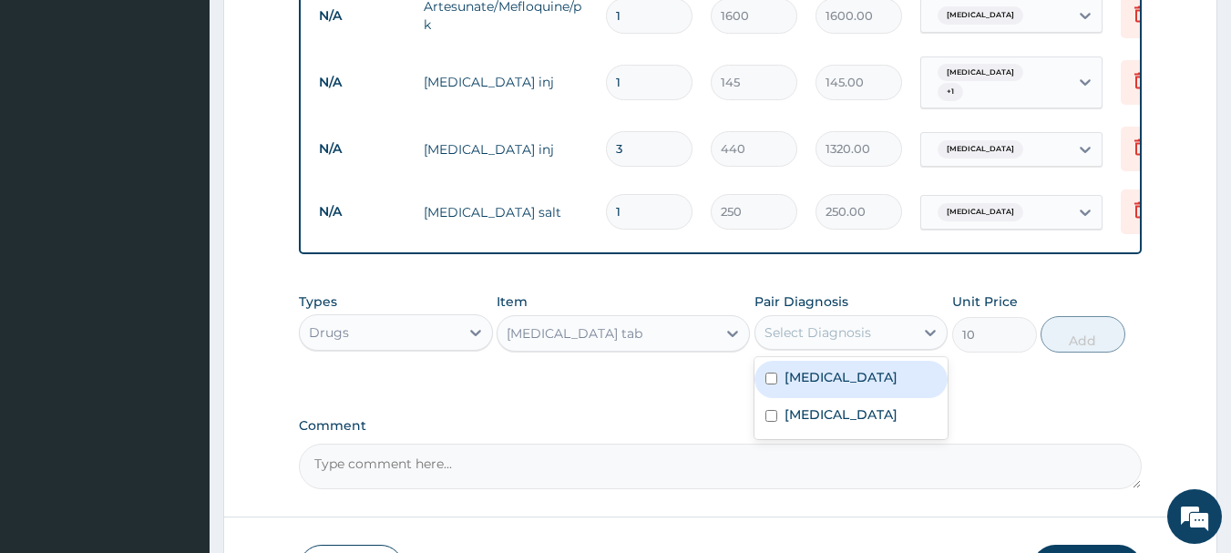
click at [855, 336] on div "Select Diagnosis" at bounding box center [817, 332] width 107 height 18
click at [800, 388] on div "Malaria" at bounding box center [851, 379] width 194 height 37
checkbox input "true"
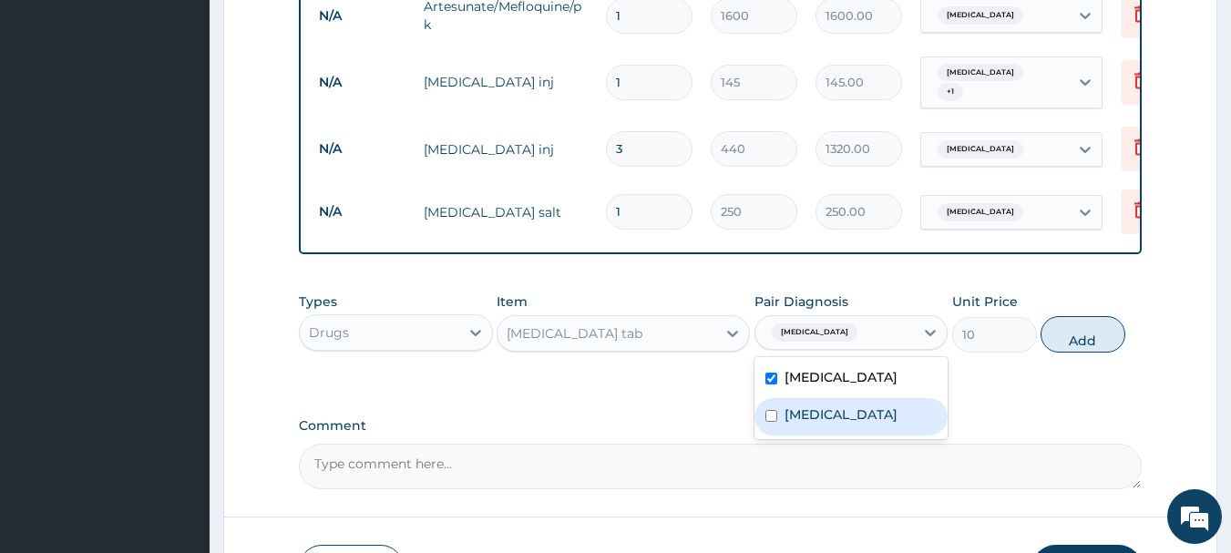
click at [797, 422] on label "Upper respiratory infection" at bounding box center [841, 414] width 113 height 18
checkbox input "true"
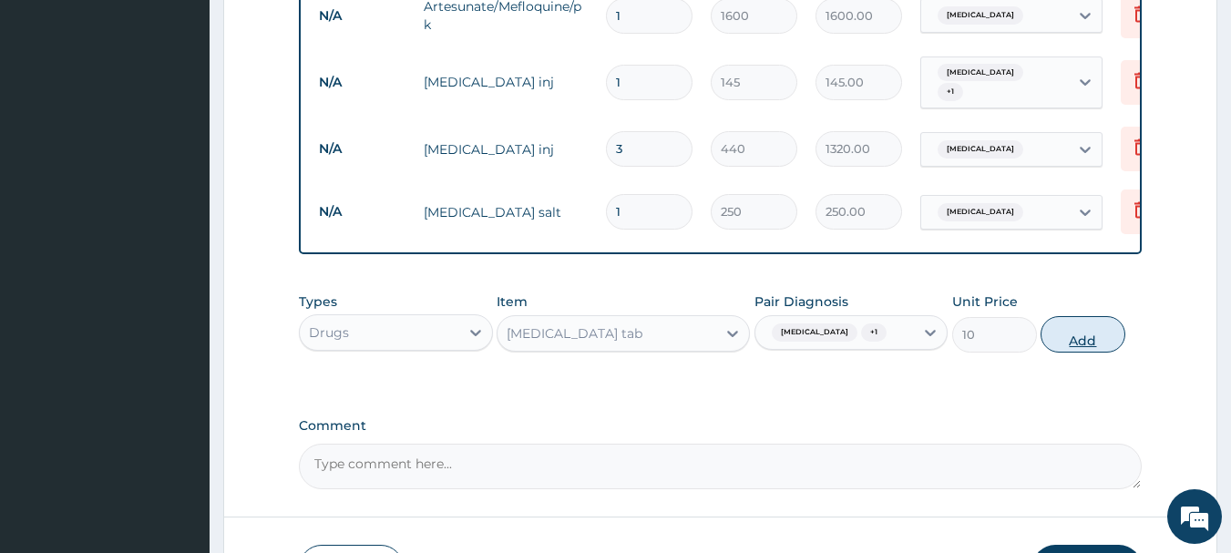
click at [1074, 331] on button "Add" at bounding box center [1083, 334] width 85 height 36
type input "0"
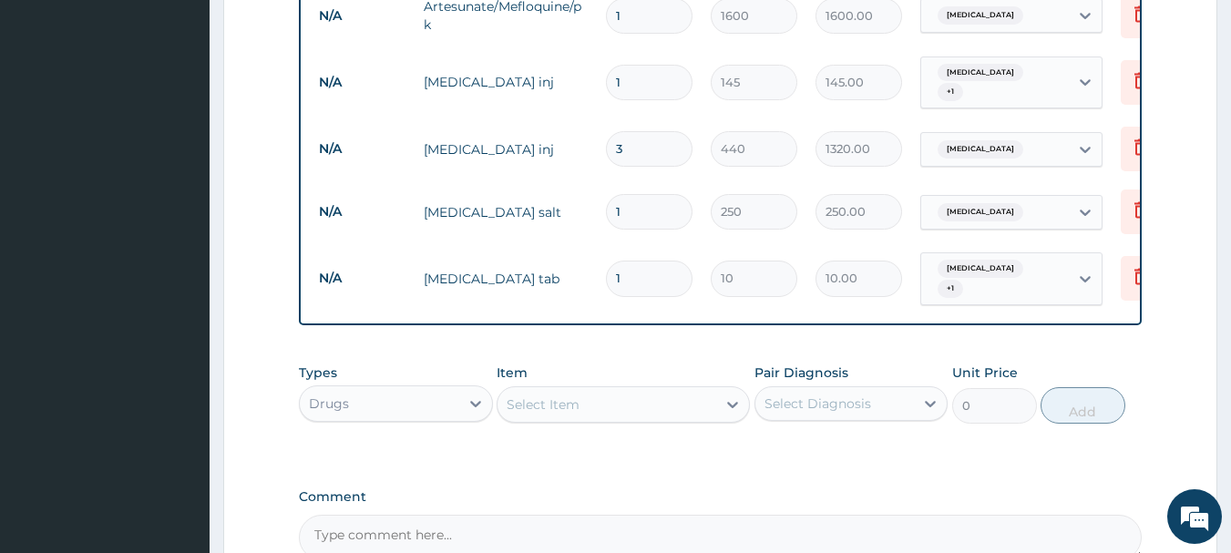
click at [631, 390] on div "Select Item" at bounding box center [607, 404] width 219 height 29
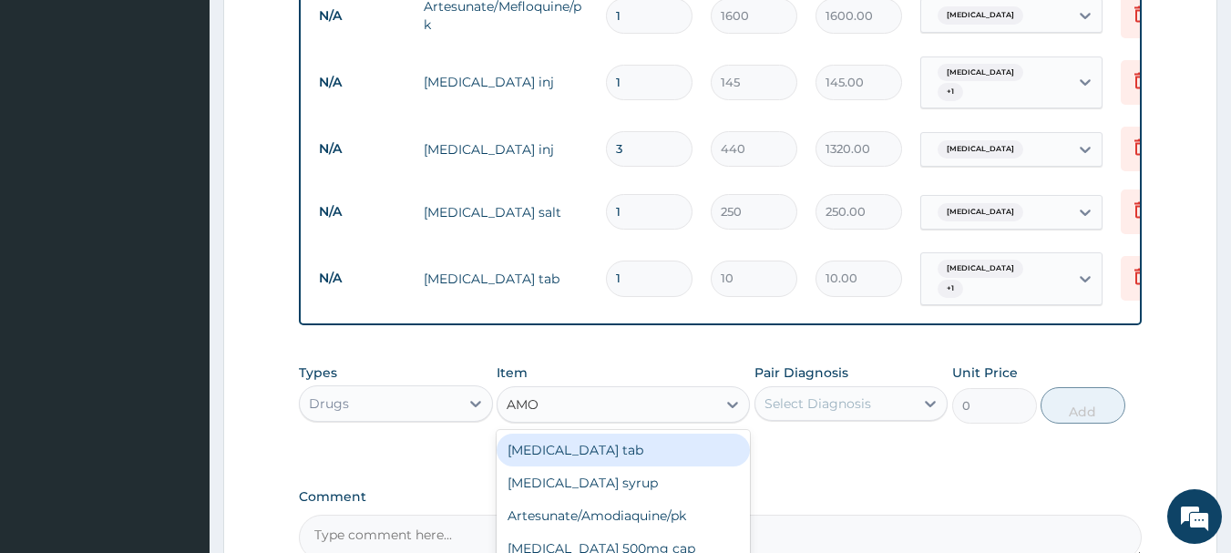
type input "AMOX"
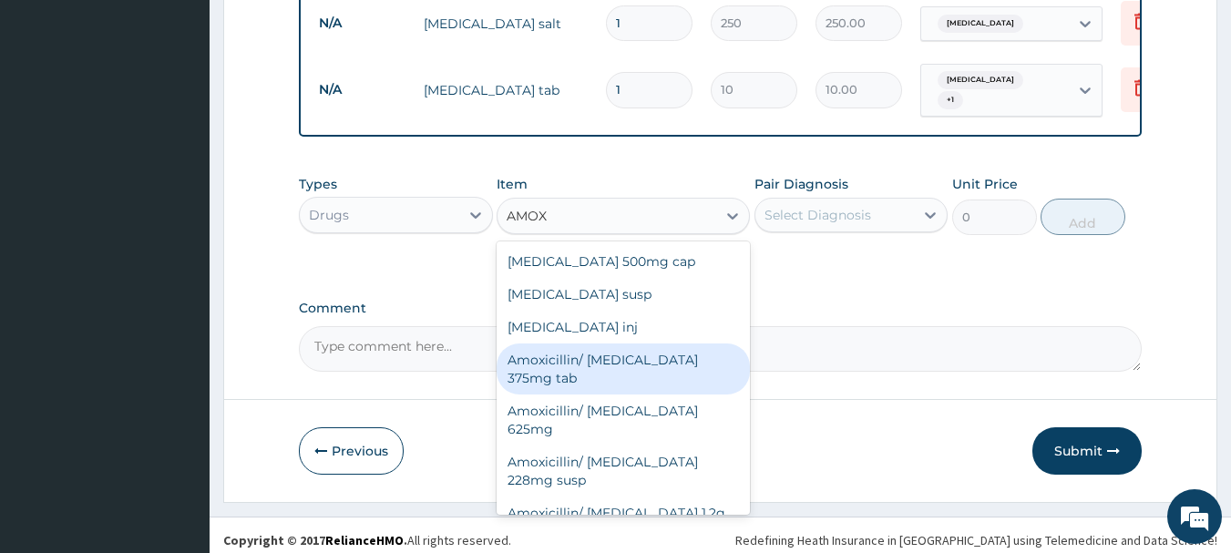
click at [620, 362] on div "Amoxicillin/ Clavulanic acid 375mg tab" at bounding box center [623, 369] width 253 height 51
type input "380"
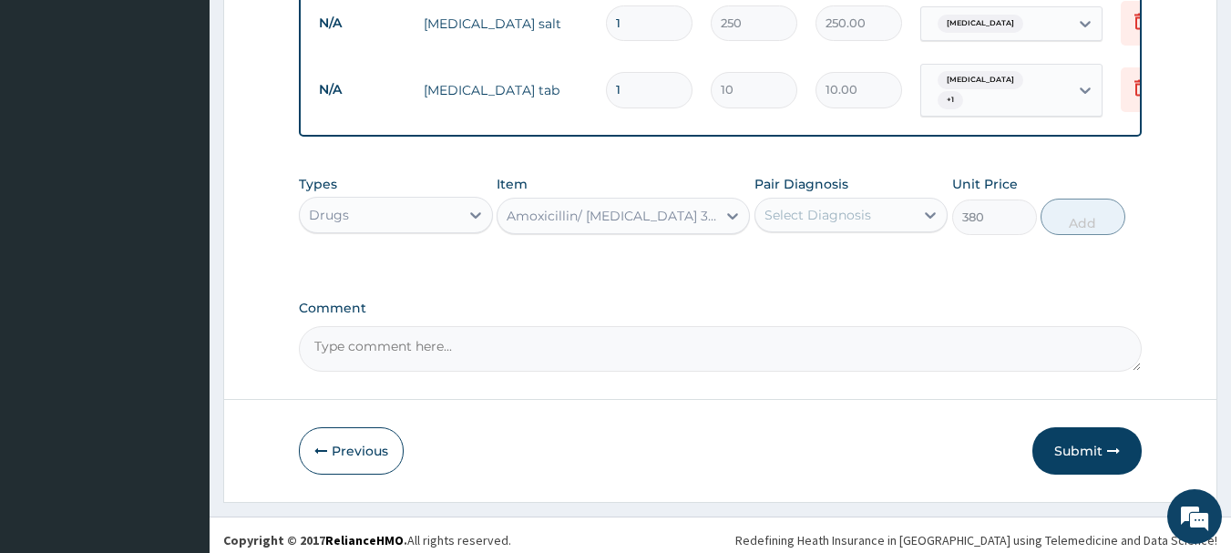
click at [808, 206] on div "Select Diagnosis" at bounding box center [817, 215] width 107 height 18
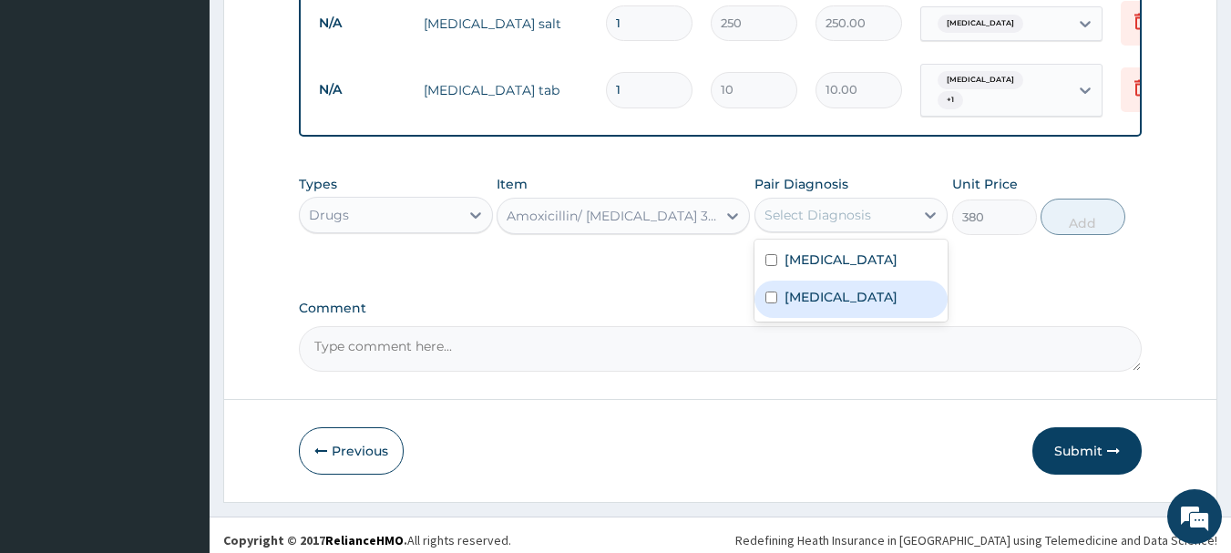
click at [826, 296] on label "Upper respiratory infection" at bounding box center [841, 297] width 113 height 18
checkbox input "true"
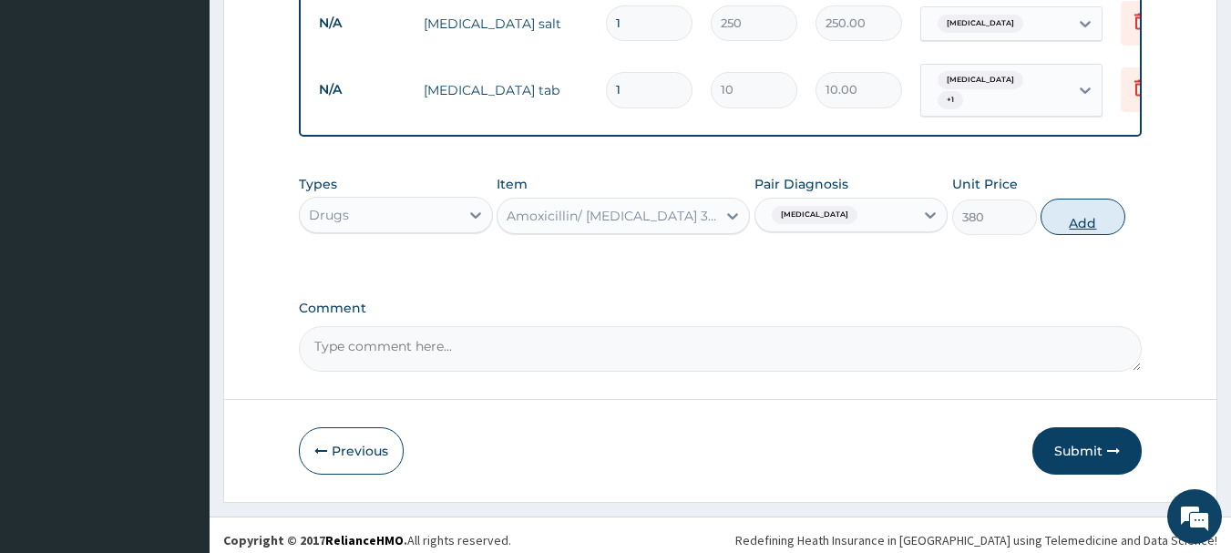
click at [1063, 209] on button "Add" at bounding box center [1083, 217] width 85 height 36
type input "0"
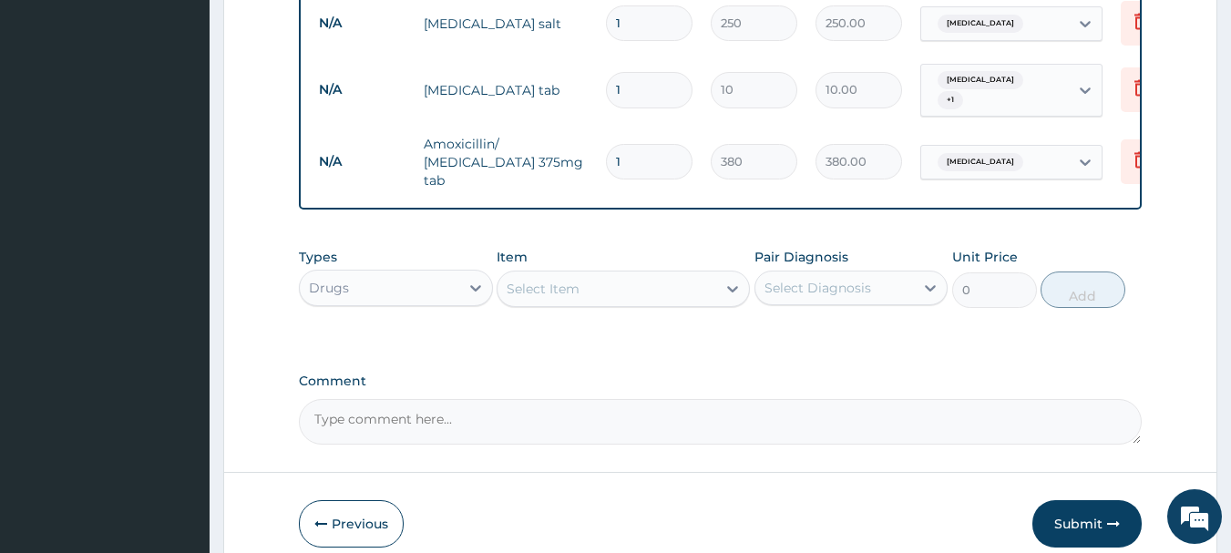
click at [667, 274] on div "Select Item" at bounding box center [607, 288] width 219 height 29
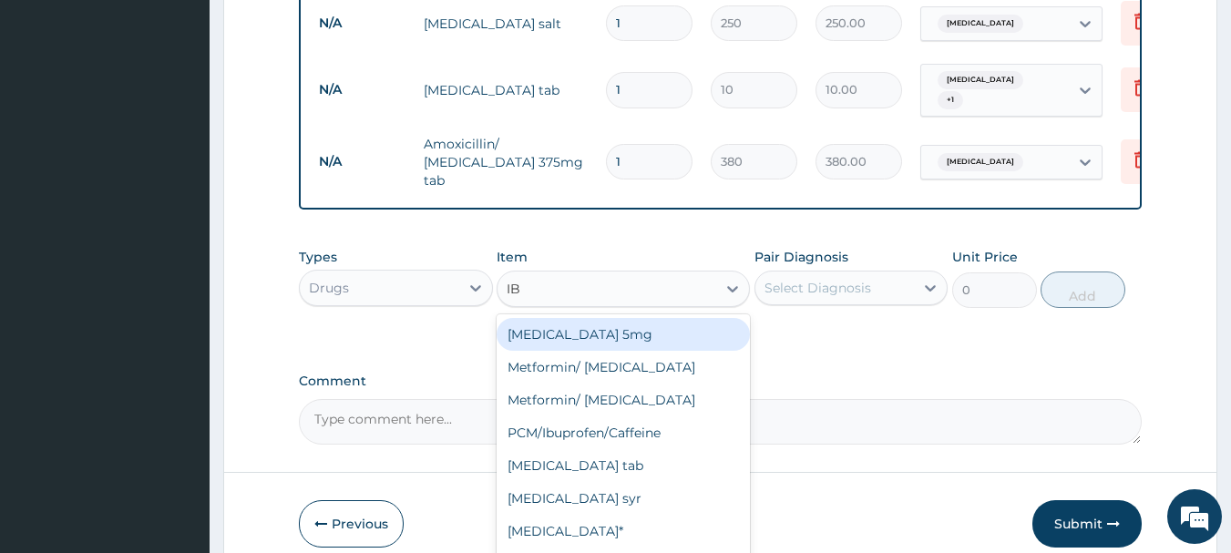
type input "IBU"
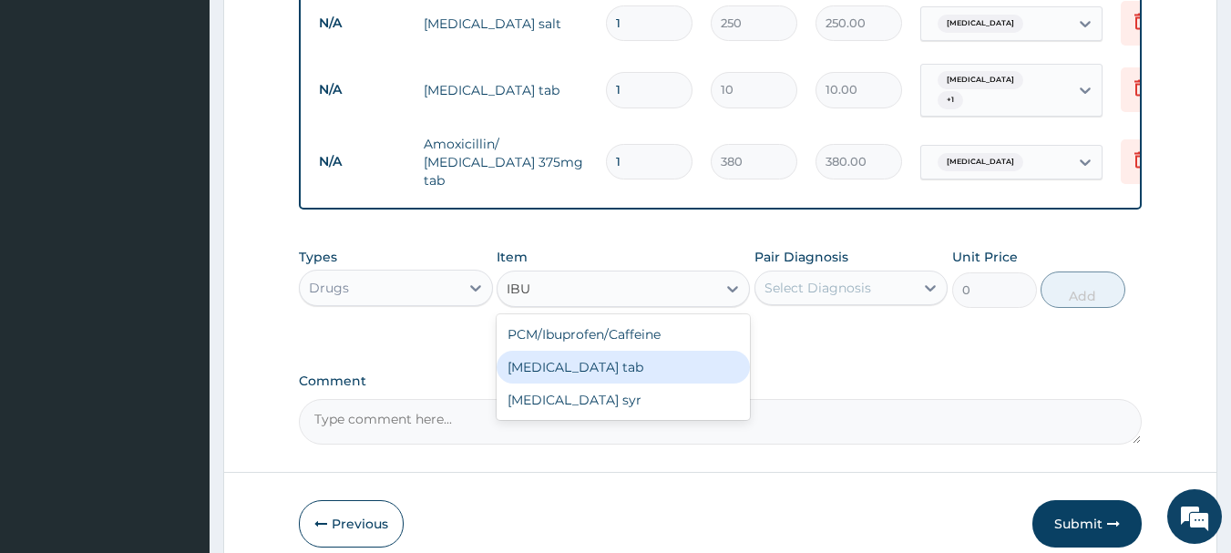
click at [615, 351] on div "Ibuprofen tab" at bounding box center [623, 367] width 253 height 33
type input "12"
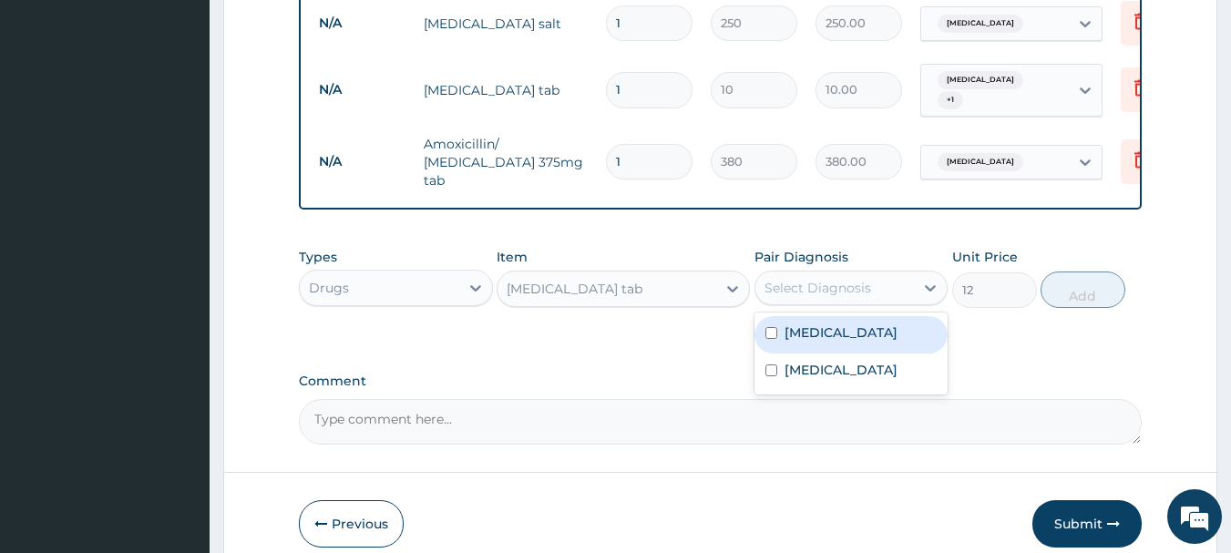
click at [801, 279] on div "Select Diagnosis" at bounding box center [817, 288] width 107 height 18
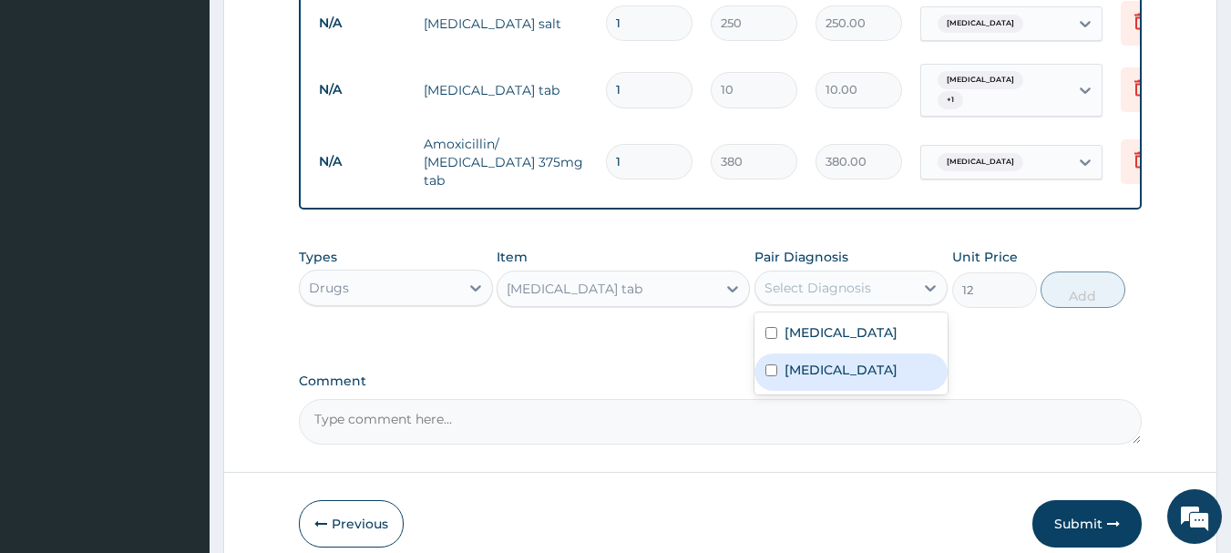
drag, startPoint x: 802, startPoint y: 310, endPoint x: 803, endPoint y: 354, distance: 43.7
click at [803, 354] on div "Malaria Upper respiratory infection" at bounding box center [851, 354] width 194 height 82
click at [803, 361] on label "Upper respiratory infection" at bounding box center [841, 370] width 113 height 18
checkbox input "true"
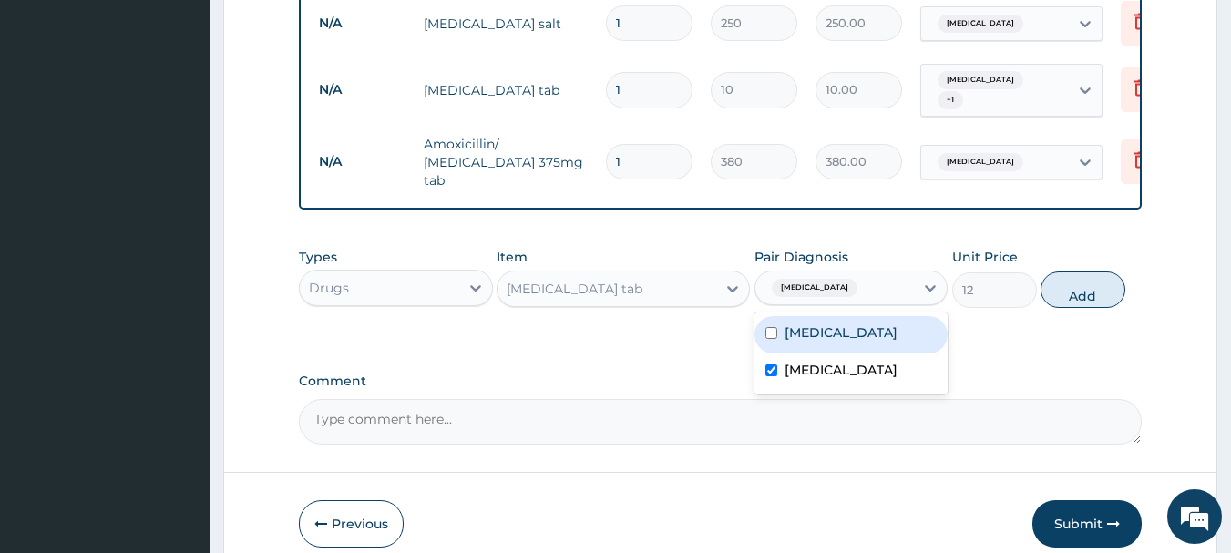
click at [775, 327] on input "checkbox" at bounding box center [771, 333] width 12 height 12
checkbox input "true"
click at [819, 365] on label "Upper respiratory infection" at bounding box center [841, 370] width 113 height 18
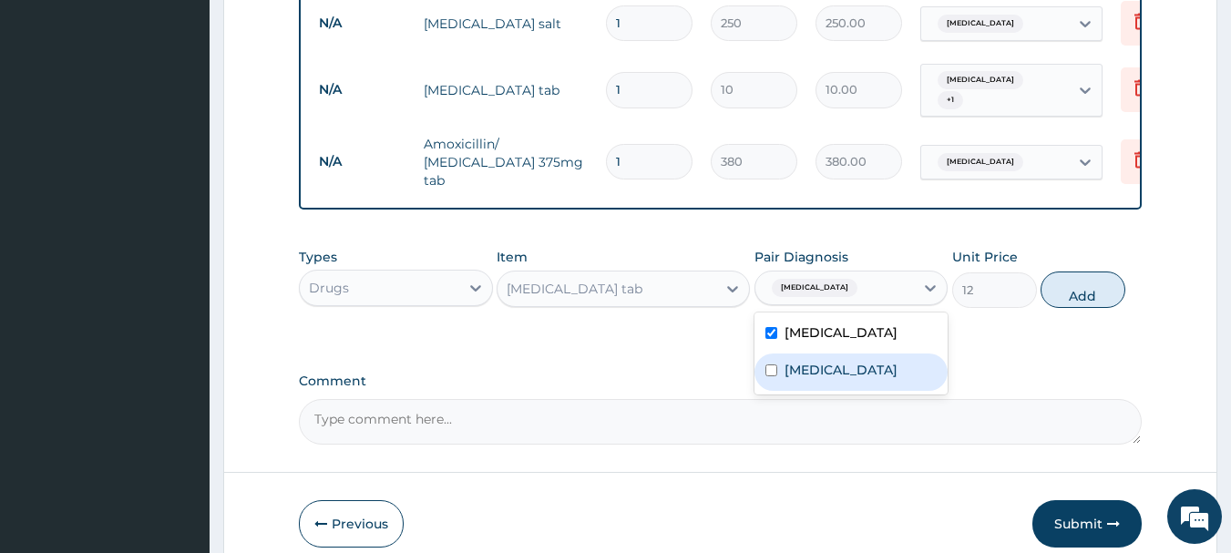
click at [819, 366] on label "Upper respiratory infection" at bounding box center [841, 370] width 113 height 18
checkbox input "true"
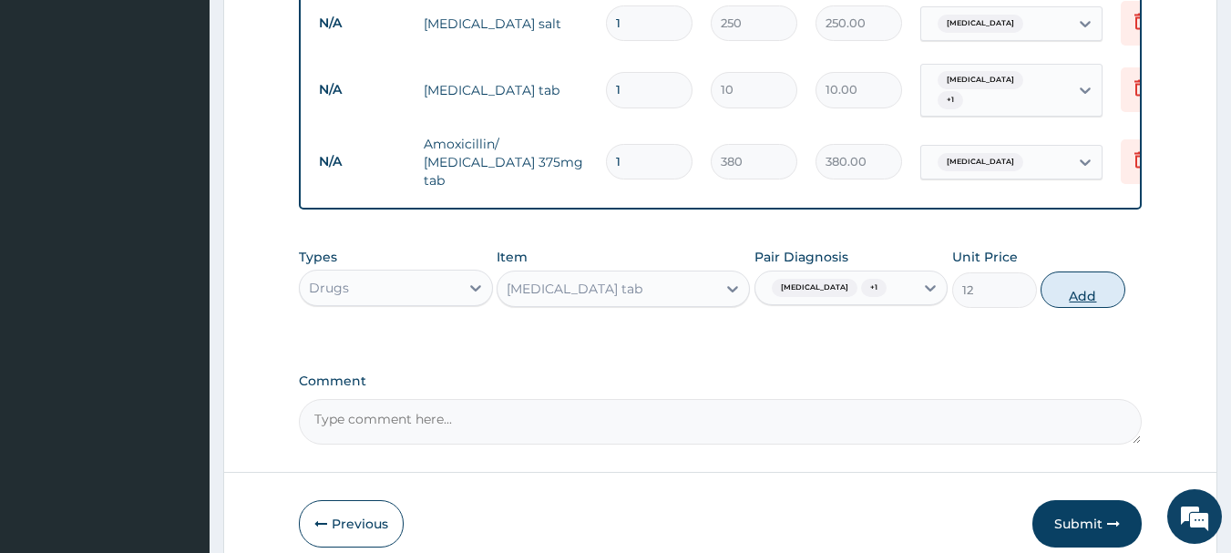
click at [1078, 274] on button "Add" at bounding box center [1083, 290] width 85 height 36
type input "0"
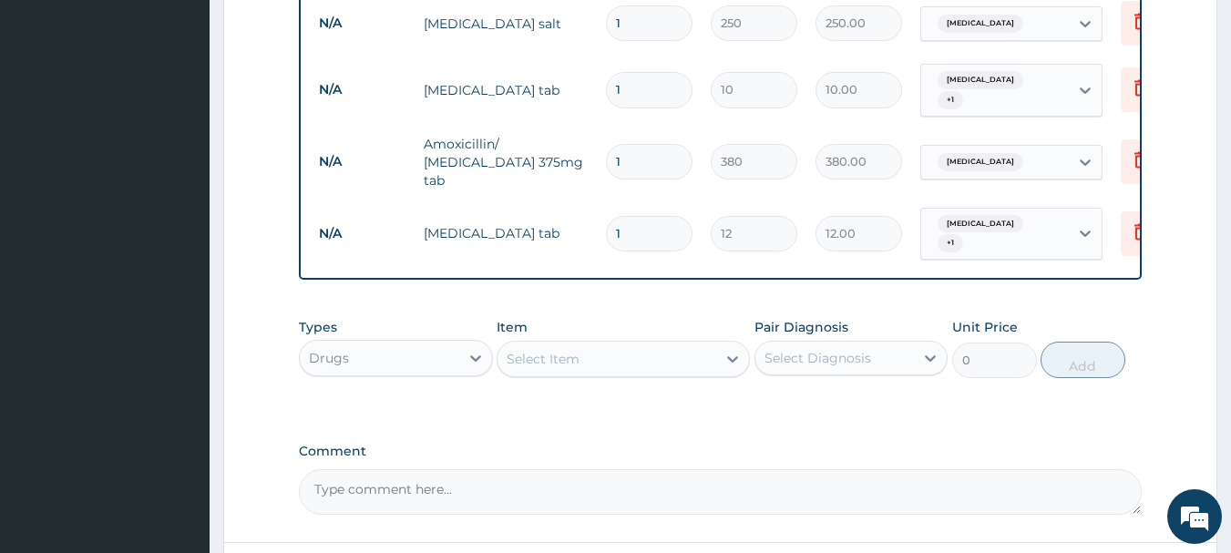
click at [612, 344] on div "Select Item" at bounding box center [607, 358] width 219 height 29
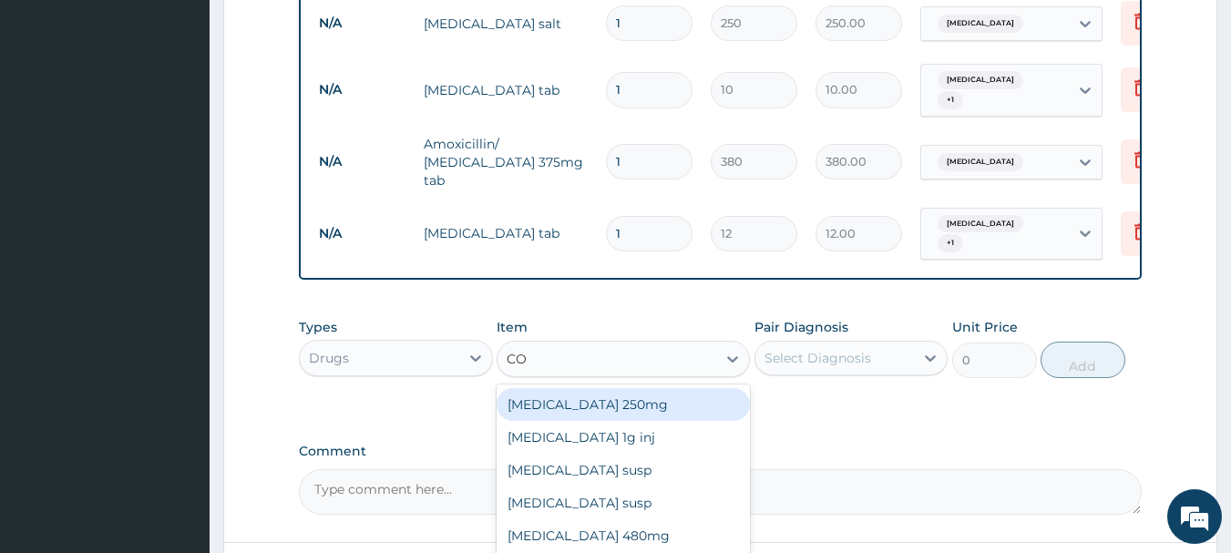
type input "COF"
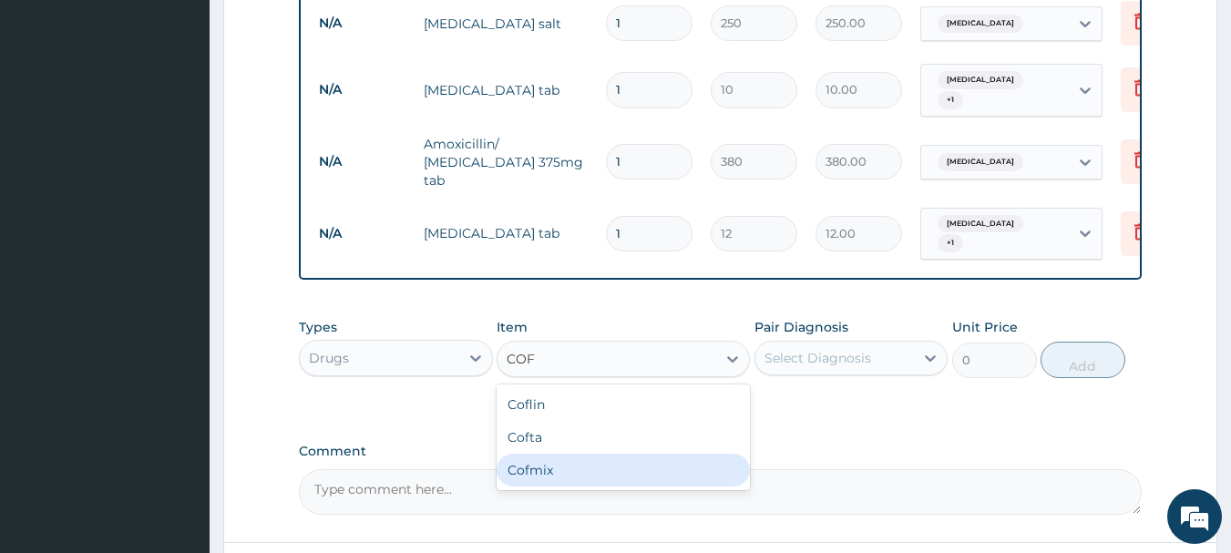
click at [540, 454] on div "Cofmix" at bounding box center [623, 470] width 253 height 33
type input "400"
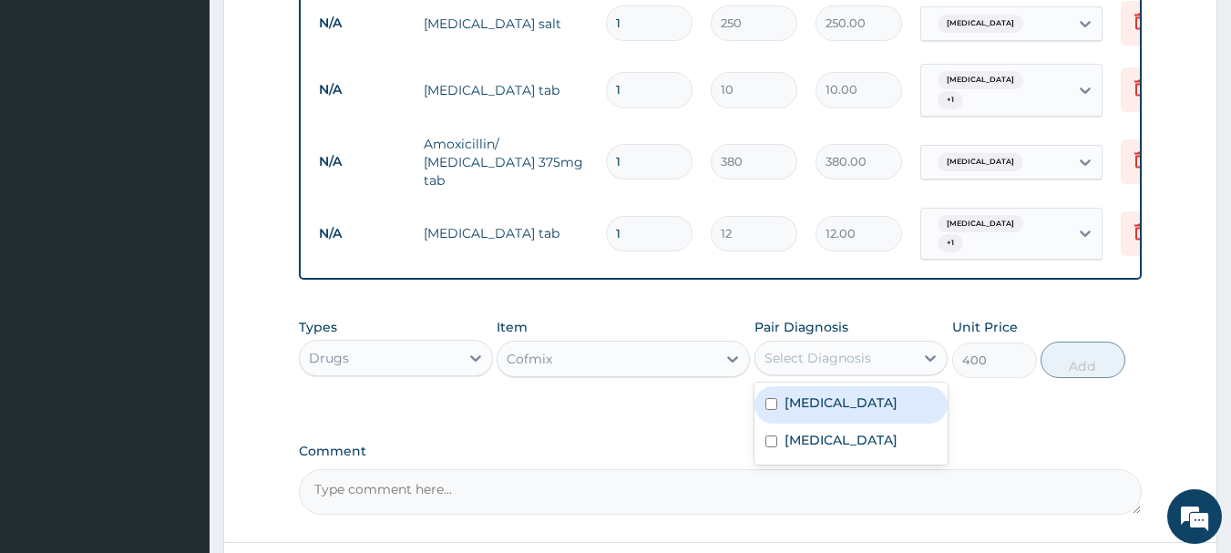
click at [850, 349] on div "Select Diagnosis" at bounding box center [817, 358] width 107 height 18
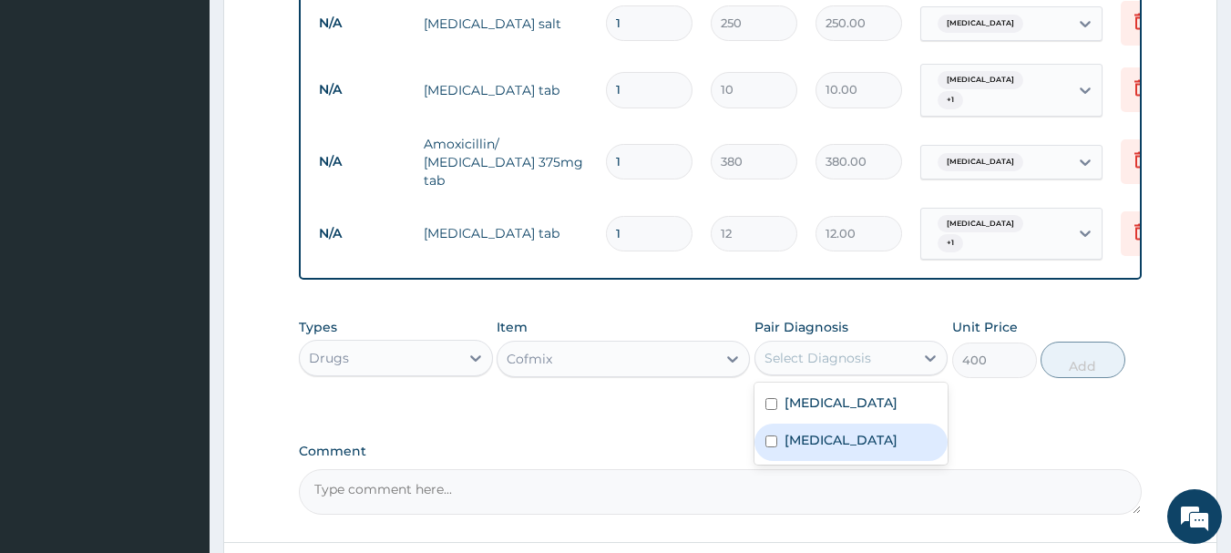
click at [825, 431] on label "Upper respiratory infection" at bounding box center [841, 440] width 113 height 18
checkbox input "true"
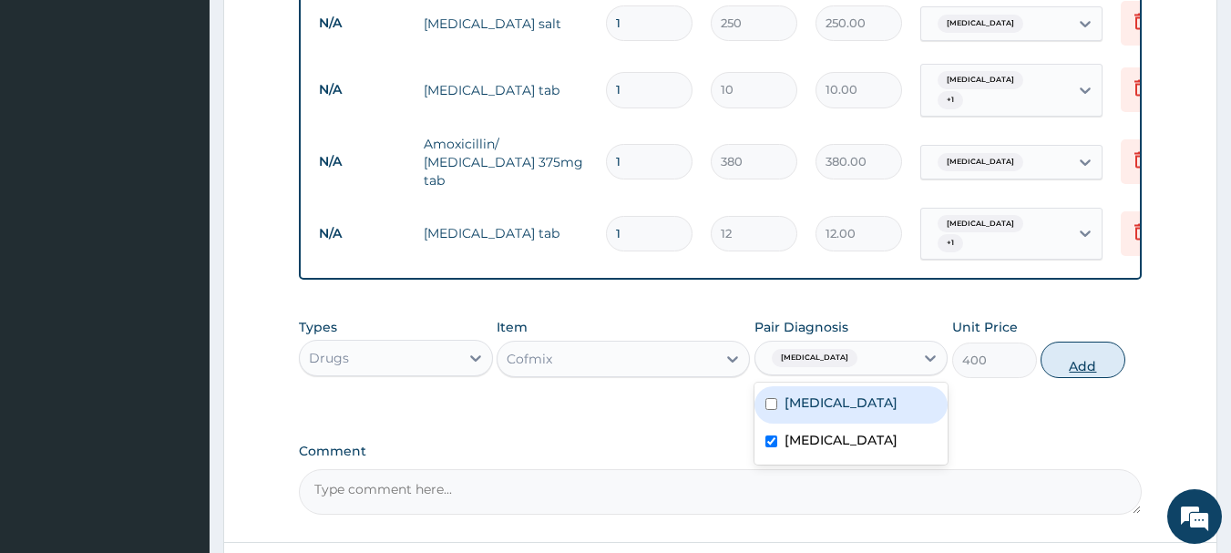
click at [1076, 342] on button "Add" at bounding box center [1083, 360] width 85 height 36
type input "0"
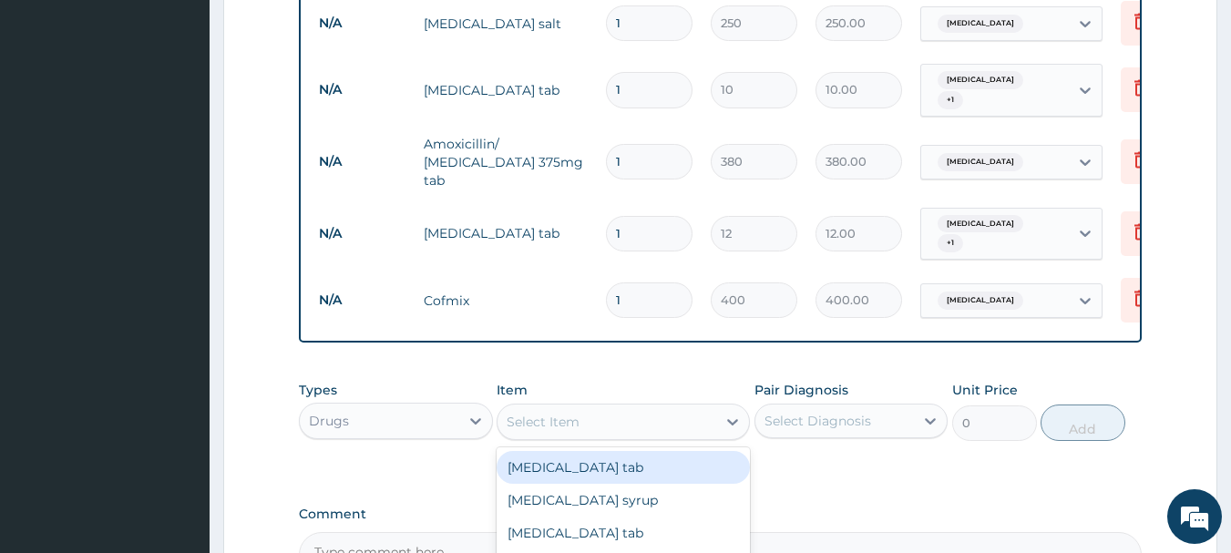
click at [703, 407] on div "Select Item" at bounding box center [607, 421] width 219 height 29
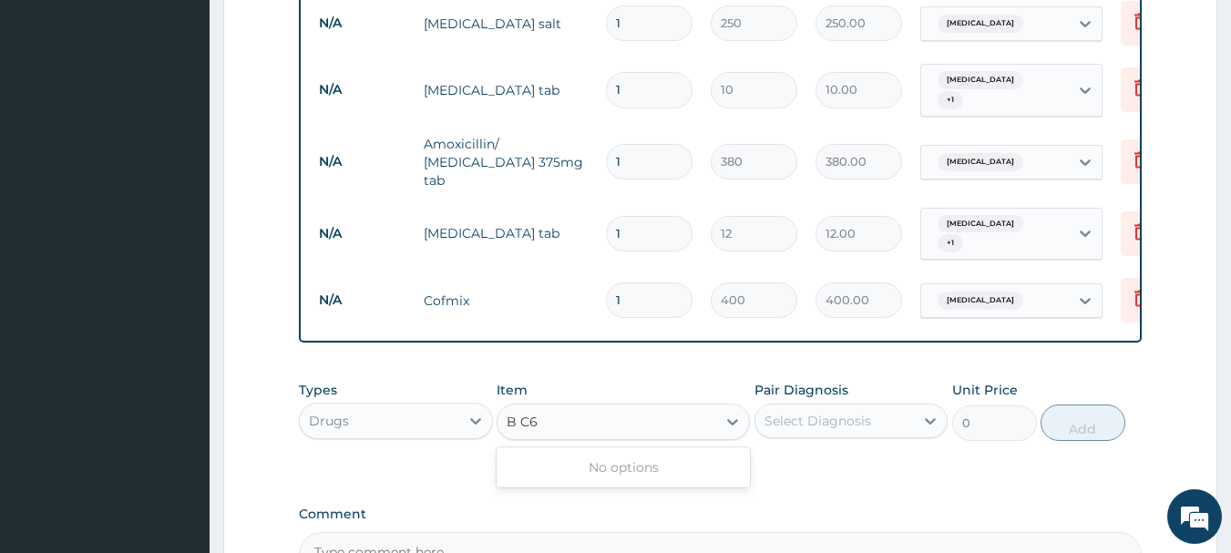
type input "B C"
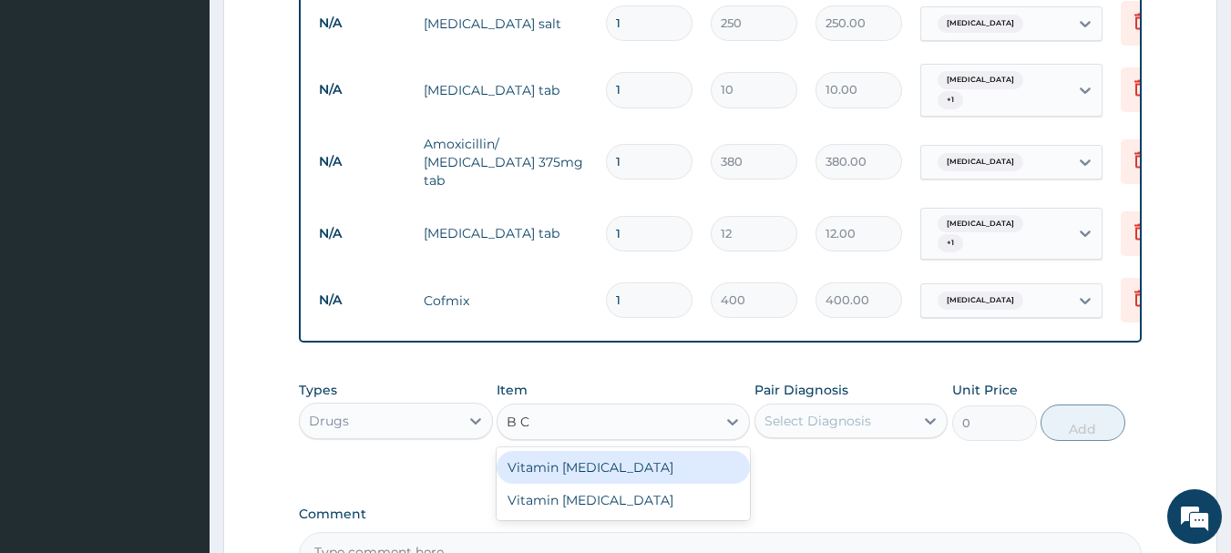
click at [561, 451] on div "Vitamin B complex" at bounding box center [623, 467] width 253 height 33
type input "10"
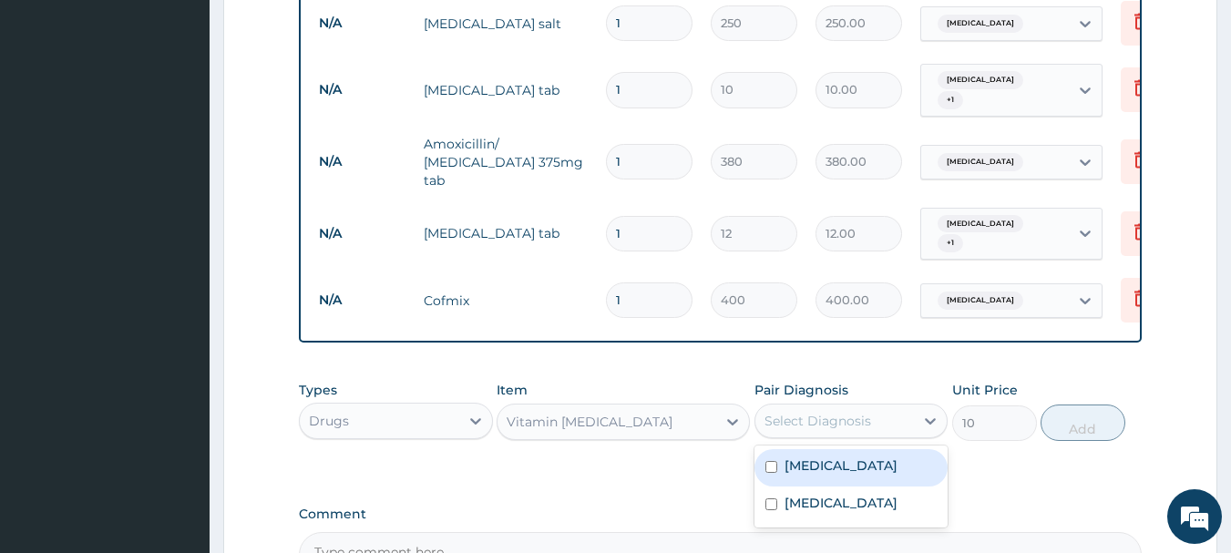
click at [841, 412] on div "Select Diagnosis" at bounding box center [817, 421] width 107 height 18
click at [844, 449] on div "Malaria" at bounding box center [851, 467] width 194 height 37
checkbox input "true"
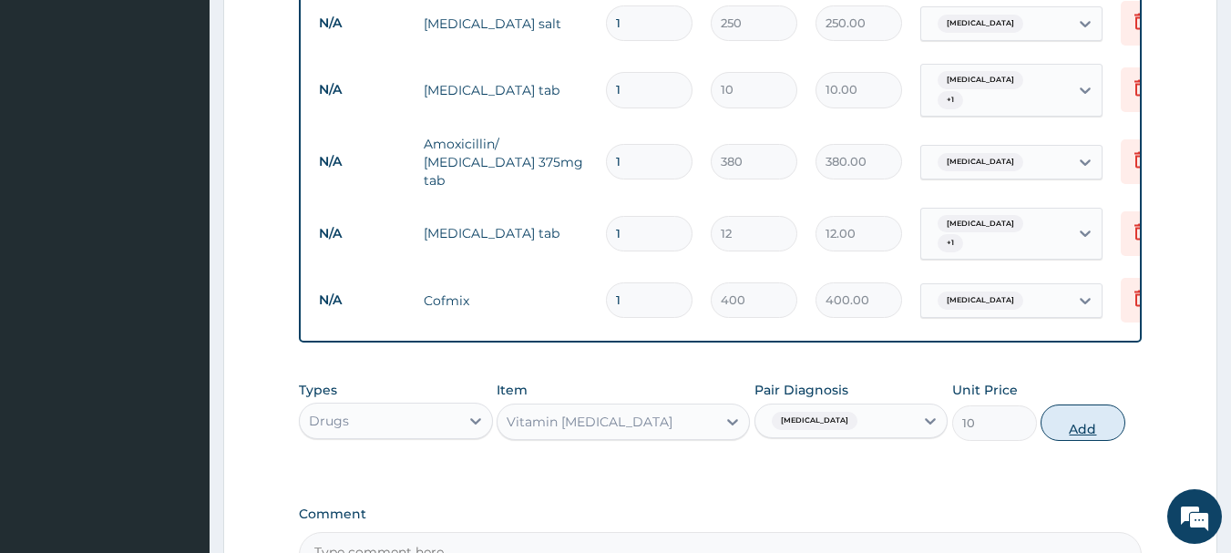
click at [1078, 405] on button "Add" at bounding box center [1083, 423] width 85 height 36
type input "0"
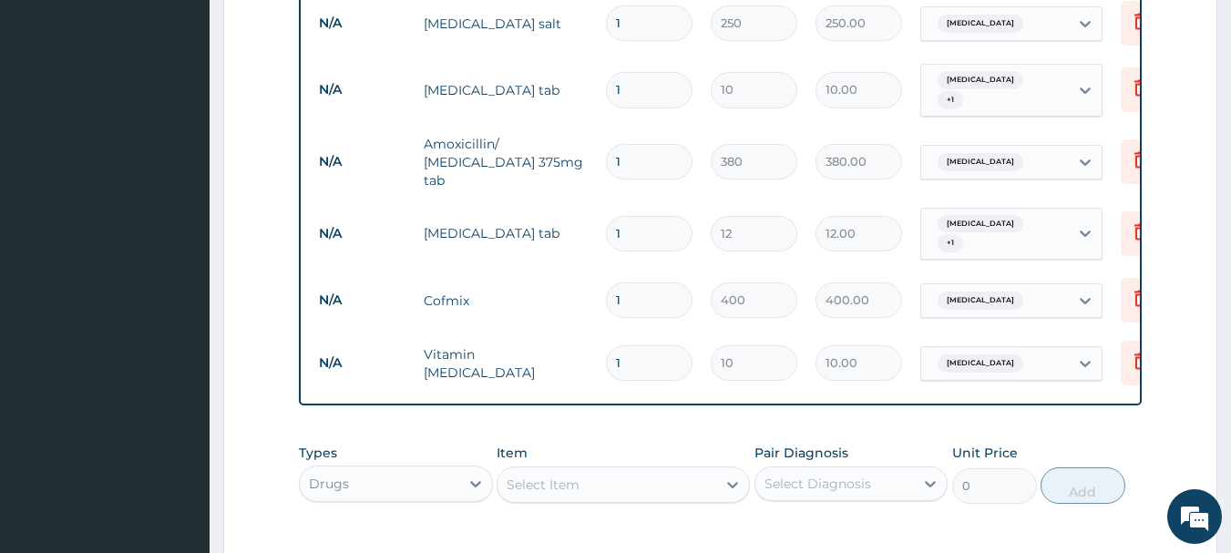
type input "0.00"
type input "2"
type input "20.00"
type input "20"
type input "200.00"
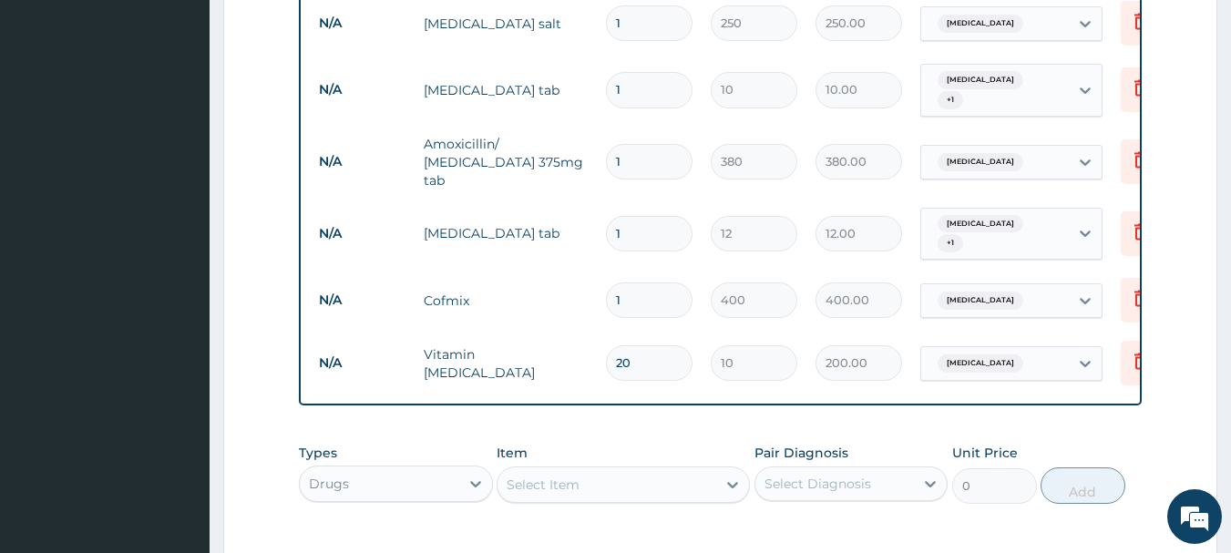
type input "20"
click at [662, 282] on input "1" at bounding box center [649, 300] width 87 height 36
click at [635, 216] on input "1" at bounding box center [649, 234] width 87 height 36
type input "0.00"
type input "2"
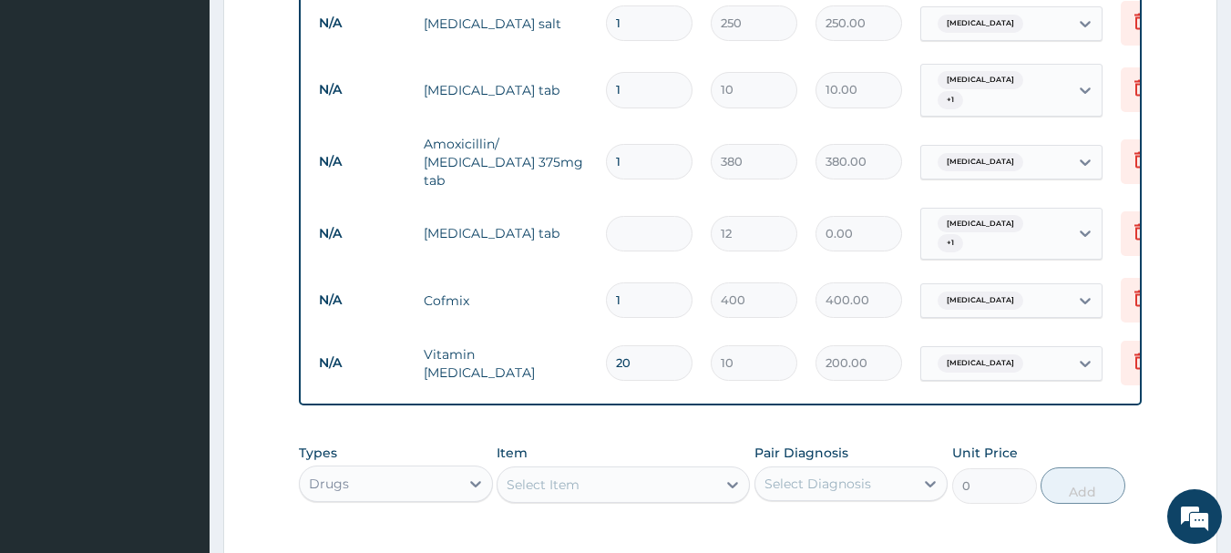
type input "24.00"
type input "20"
type input "240.00"
type input "20"
click at [628, 144] on input "1" at bounding box center [649, 162] width 87 height 36
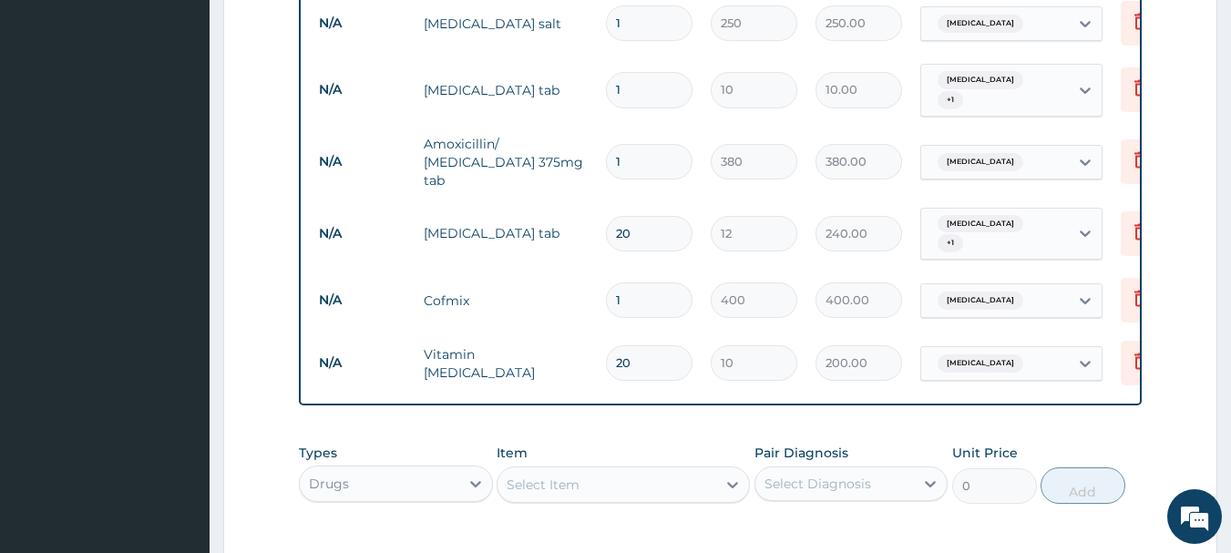
type input "14"
type input "5320.00"
type input "14"
click at [632, 72] on input "1" at bounding box center [649, 90] width 87 height 36
type input "0.00"
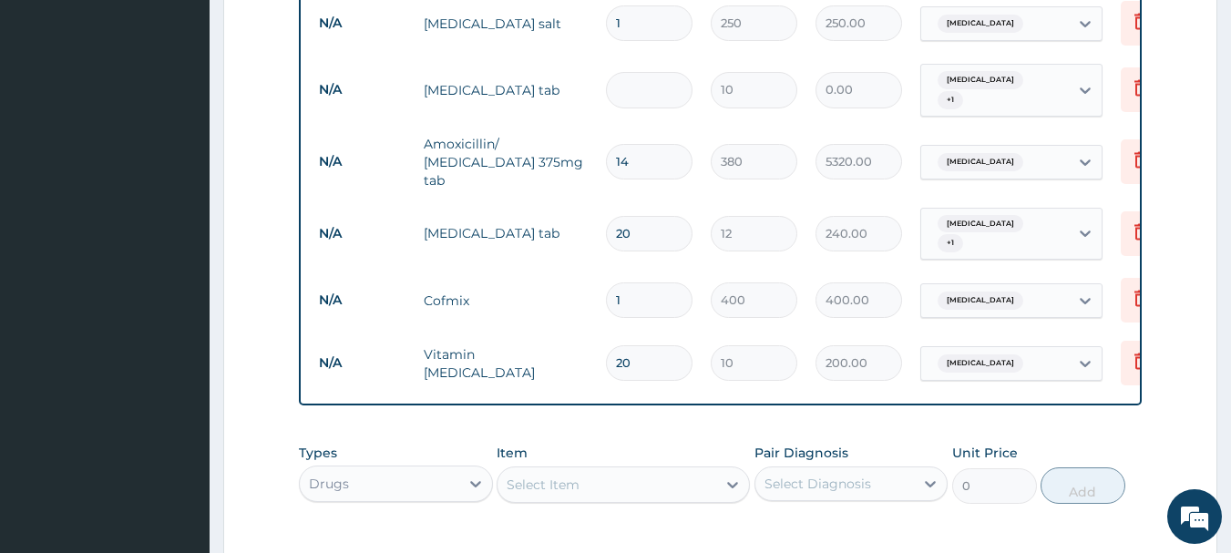
type input "3"
type input "30.00"
type input "30"
type input "300.00"
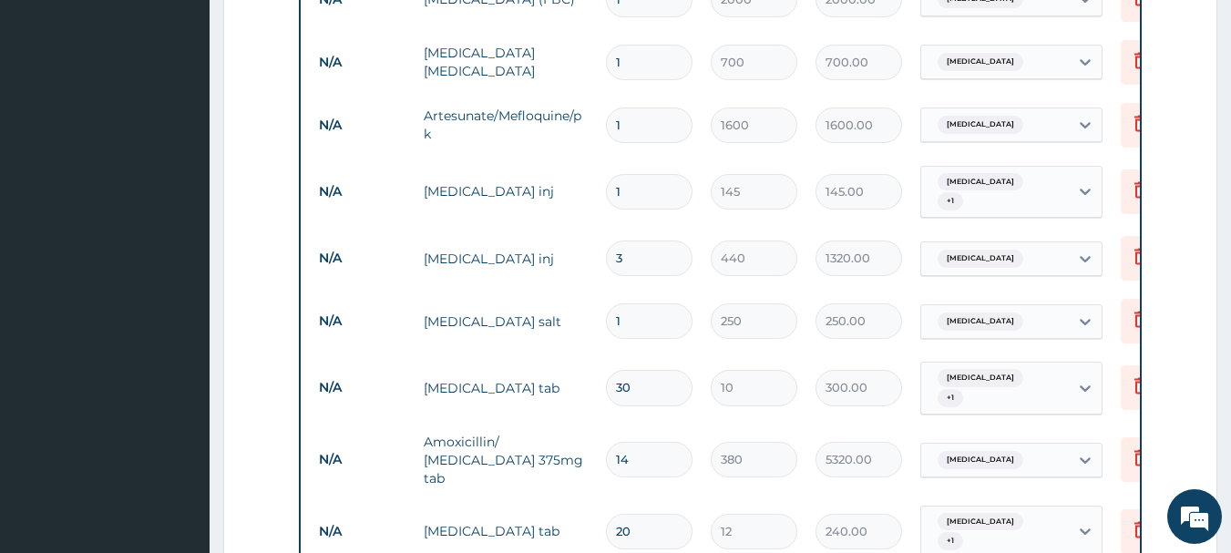
scroll to position [894, 0]
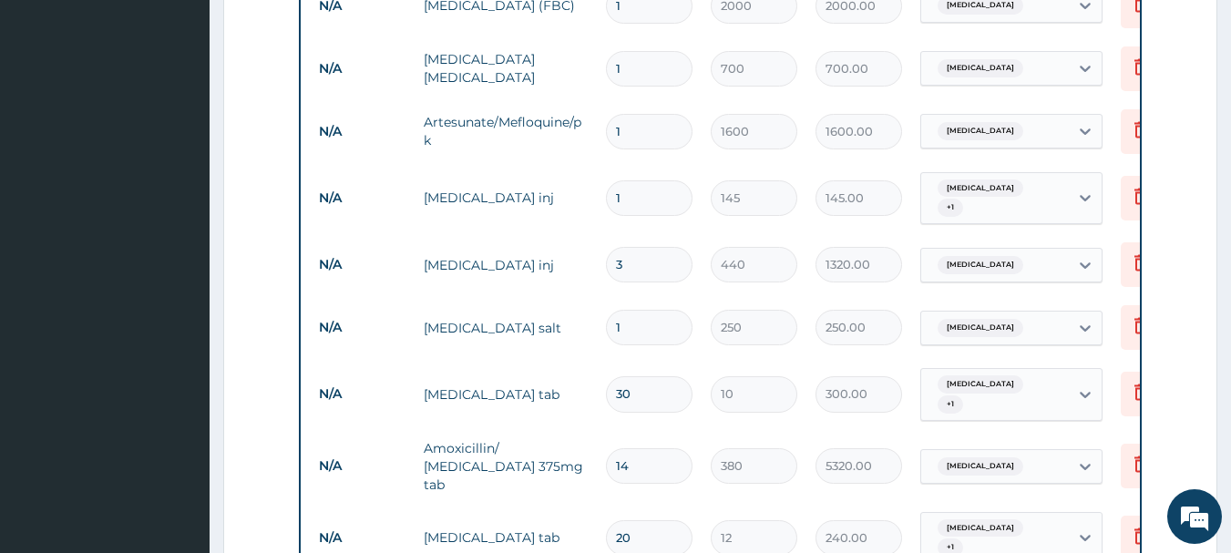
type input "30"
click at [621, 312] on input "1" at bounding box center [649, 328] width 87 height 36
type input "0.00"
type input "2"
type input "500.00"
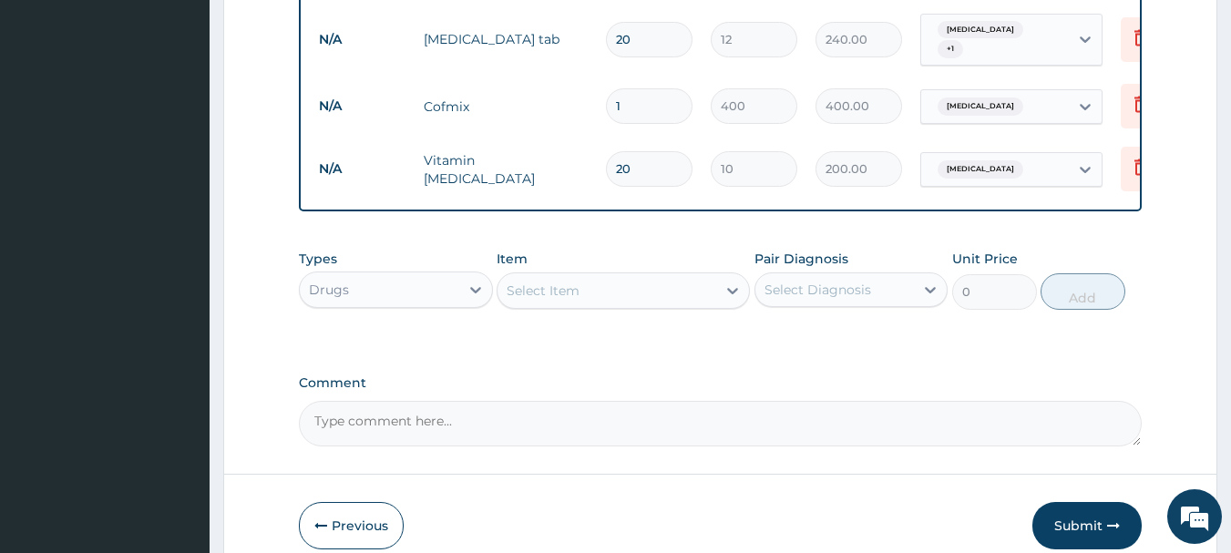
scroll to position [1450, 0]
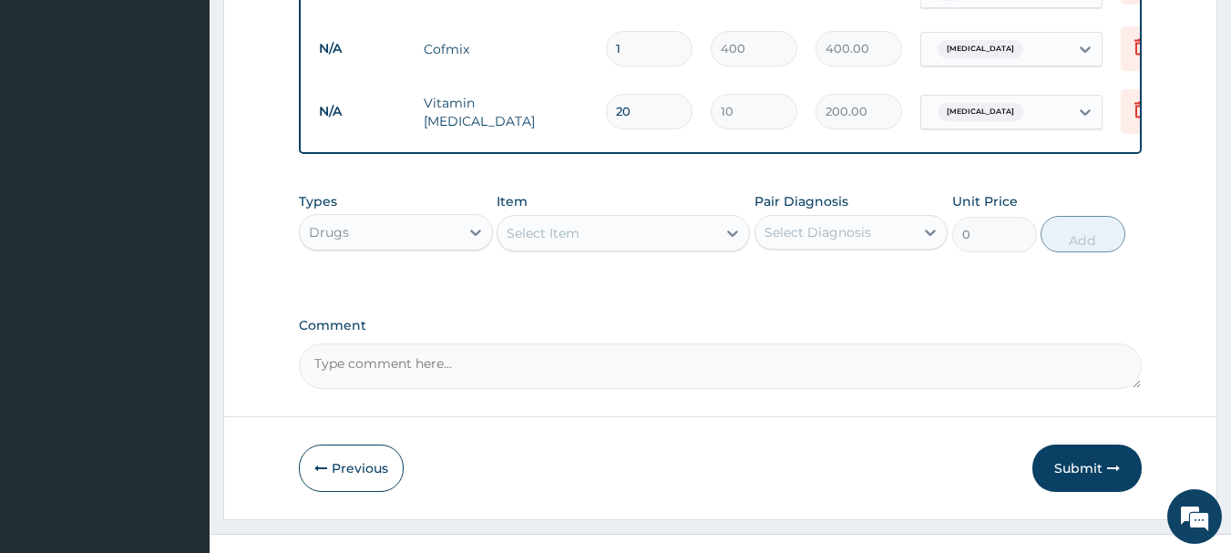
type input "2"
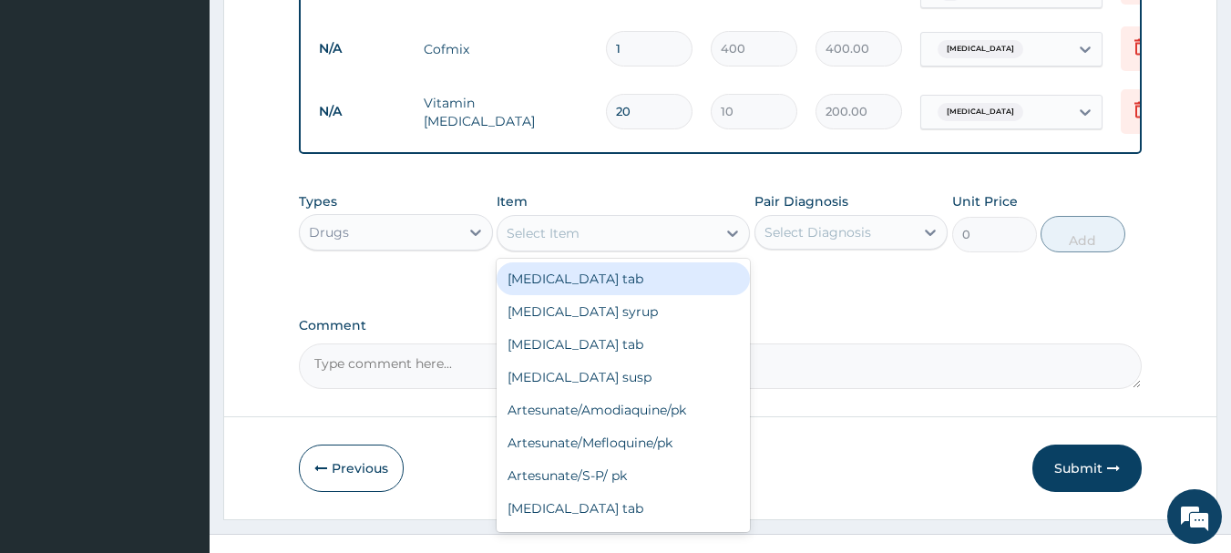
click at [593, 224] on div "Select Item" at bounding box center [623, 233] width 253 height 36
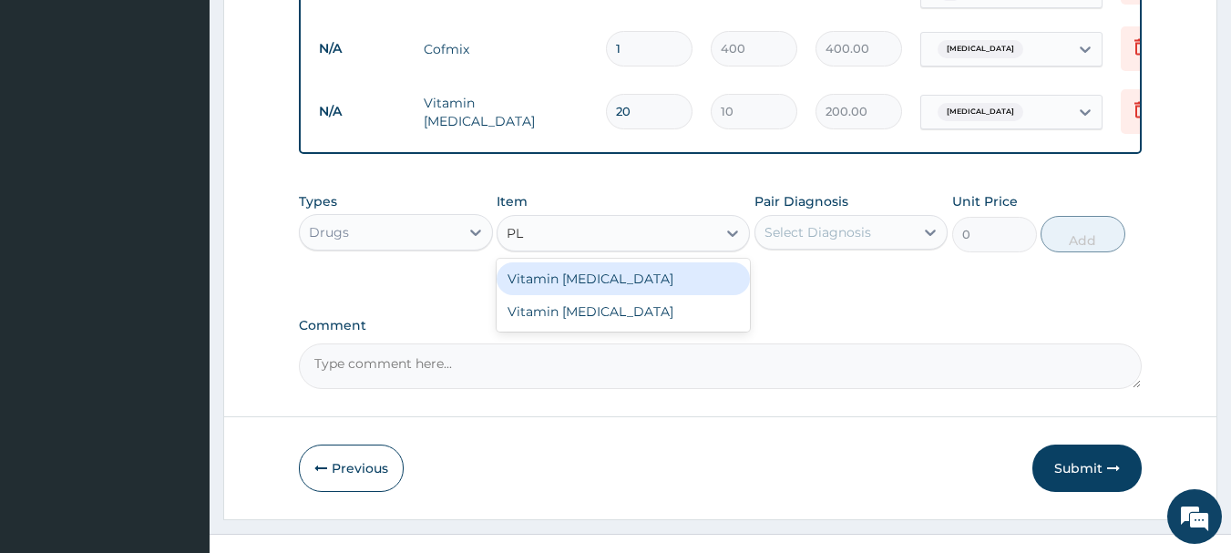
type input "P"
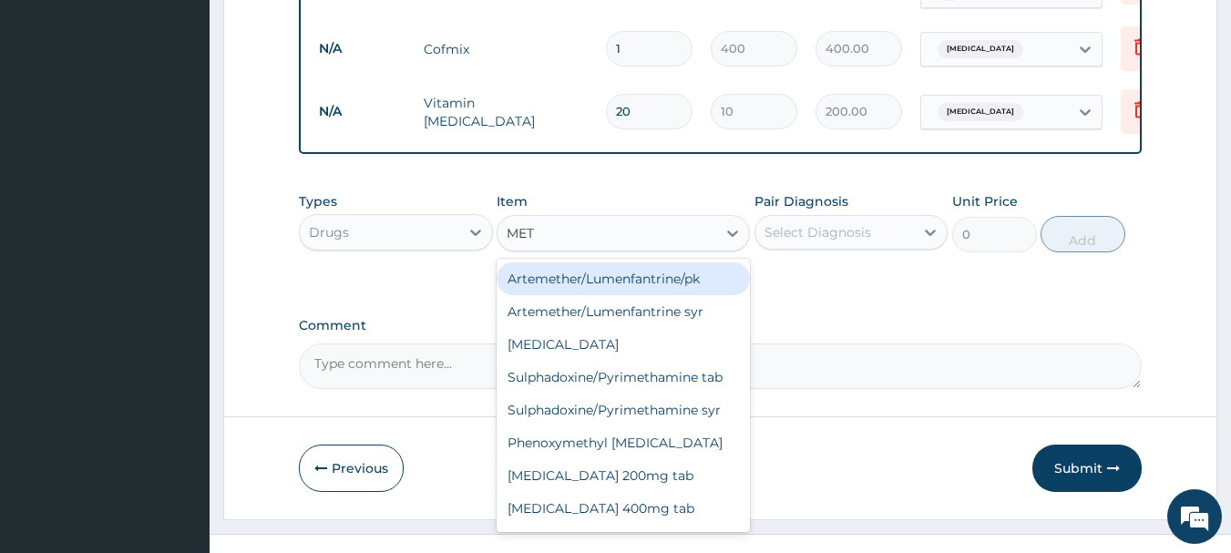
type input "METO"
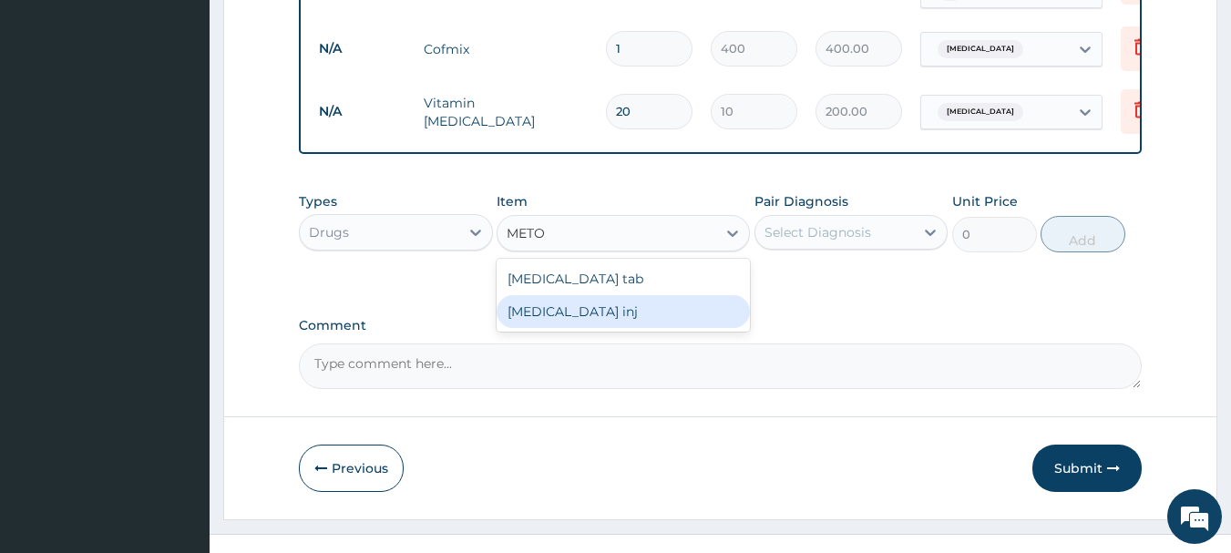
click at [608, 295] on div "Metoclopramide inj" at bounding box center [623, 311] width 253 height 33
type input "120"
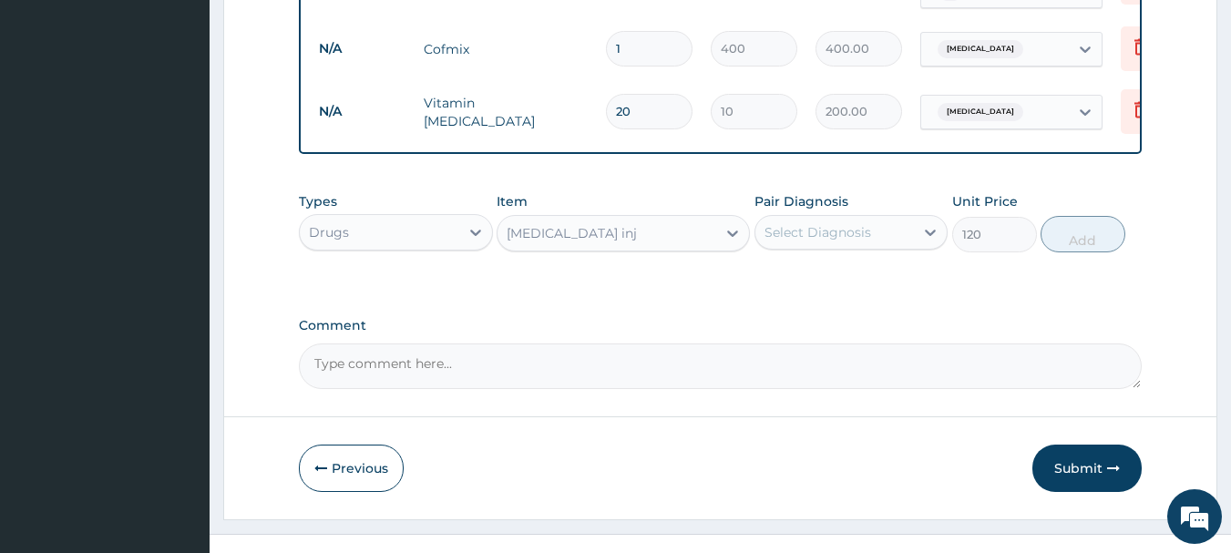
click at [774, 223] on div "Select Diagnosis" at bounding box center [817, 232] width 107 height 18
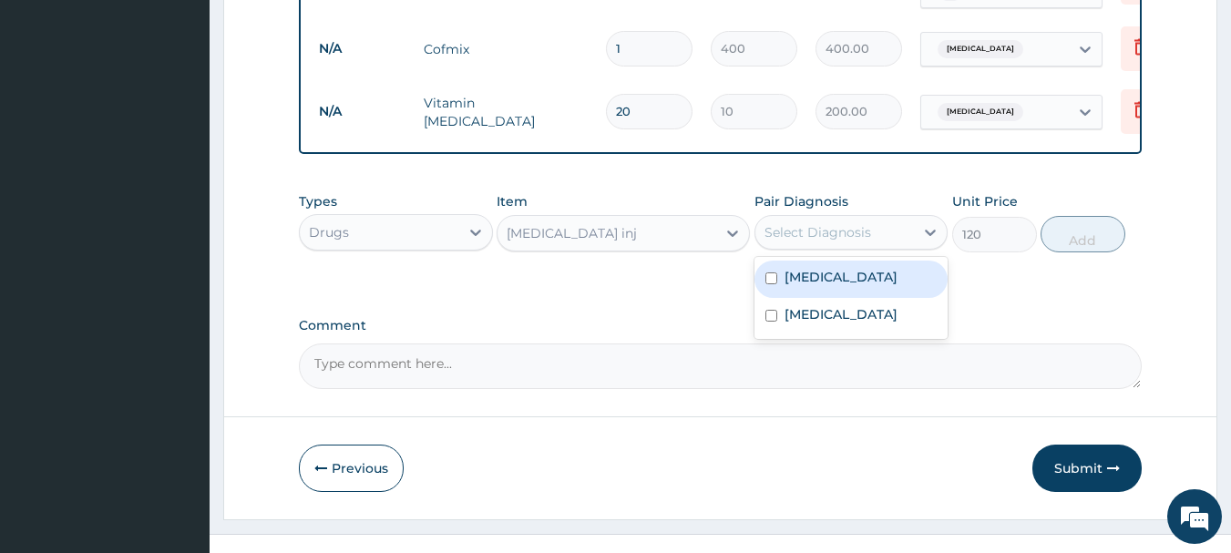
click at [794, 268] on label "Malaria" at bounding box center [841, 277] width 113 height 18
checkbox input "true"
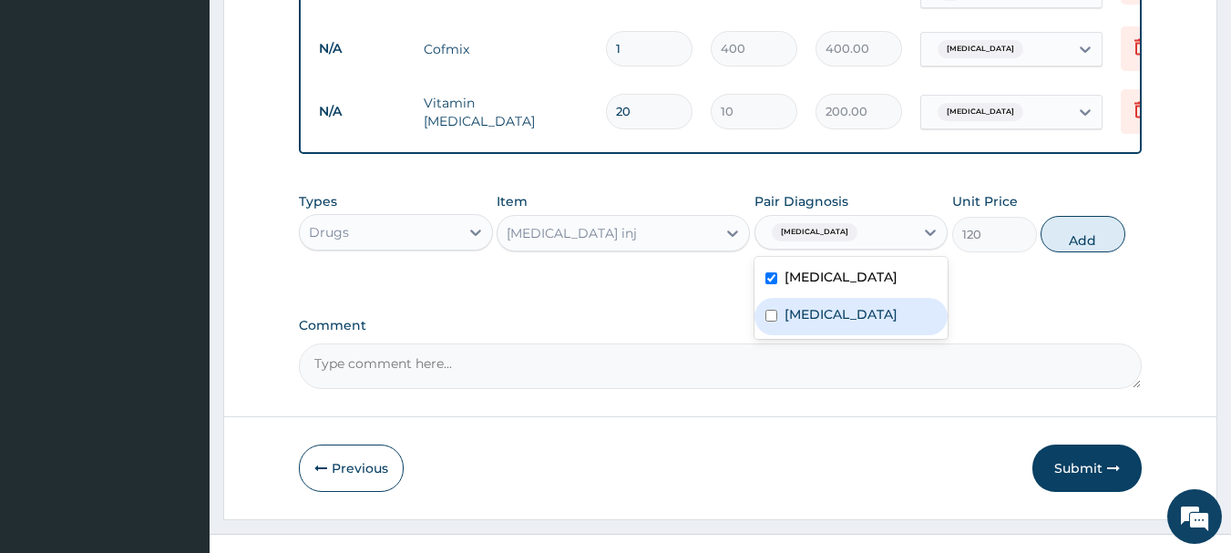
click at [804, 305] on label "Upper respiratory infection" at bounding box center [841, 314] width 113 height 18
checkbox input "true"
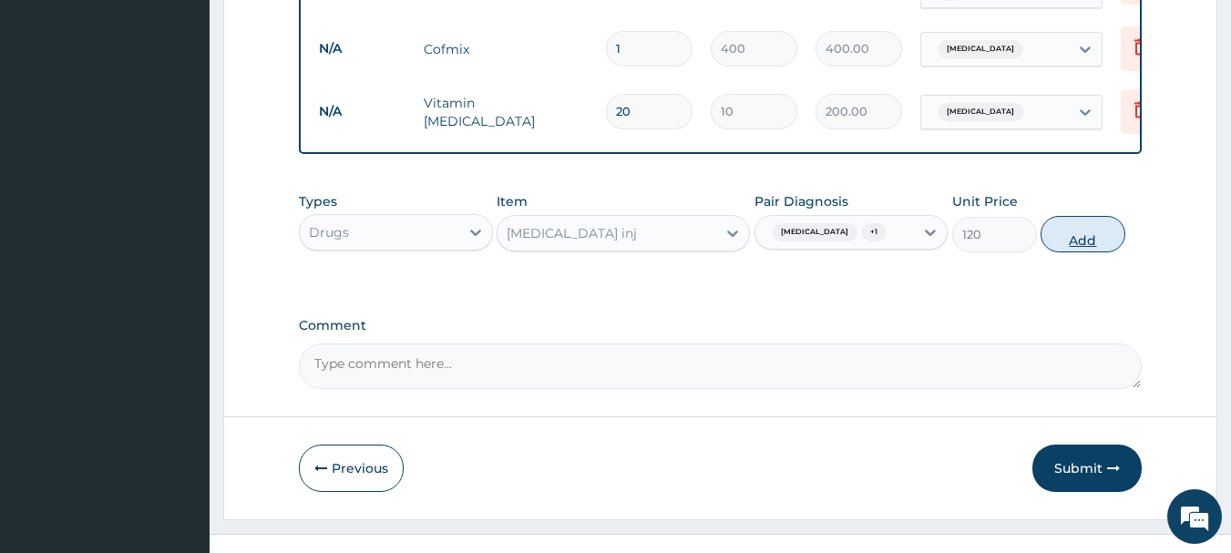
click at [1081, 216] on button "Add" at bounding box center [1083, 234] width 85 height 36
type input "0"
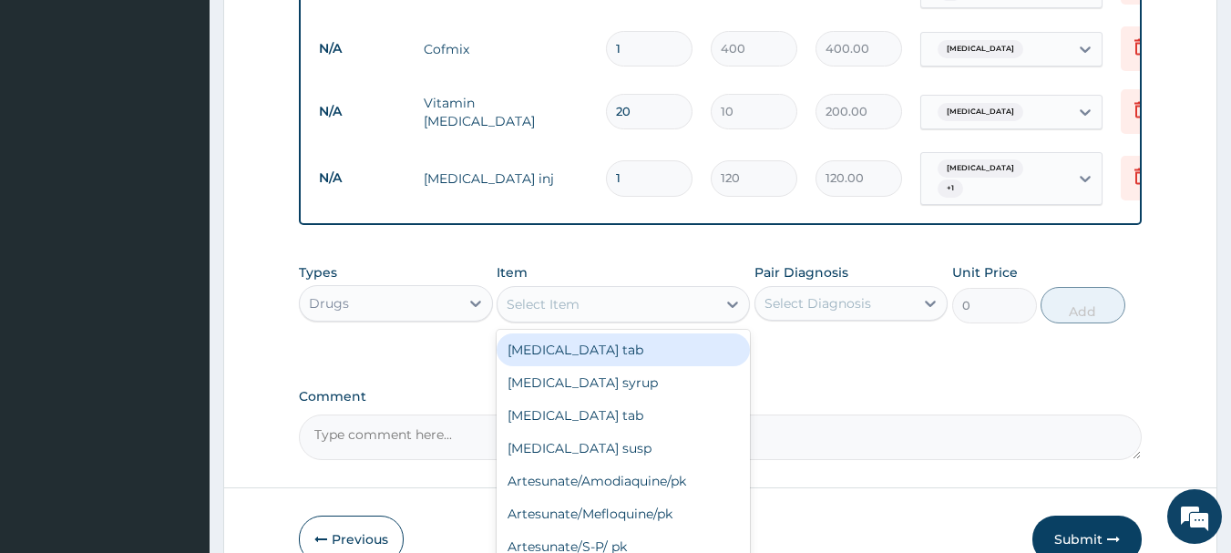
click at [600, 290] on div "Select Item" at bounding box center [607, 304] width 219 height 29
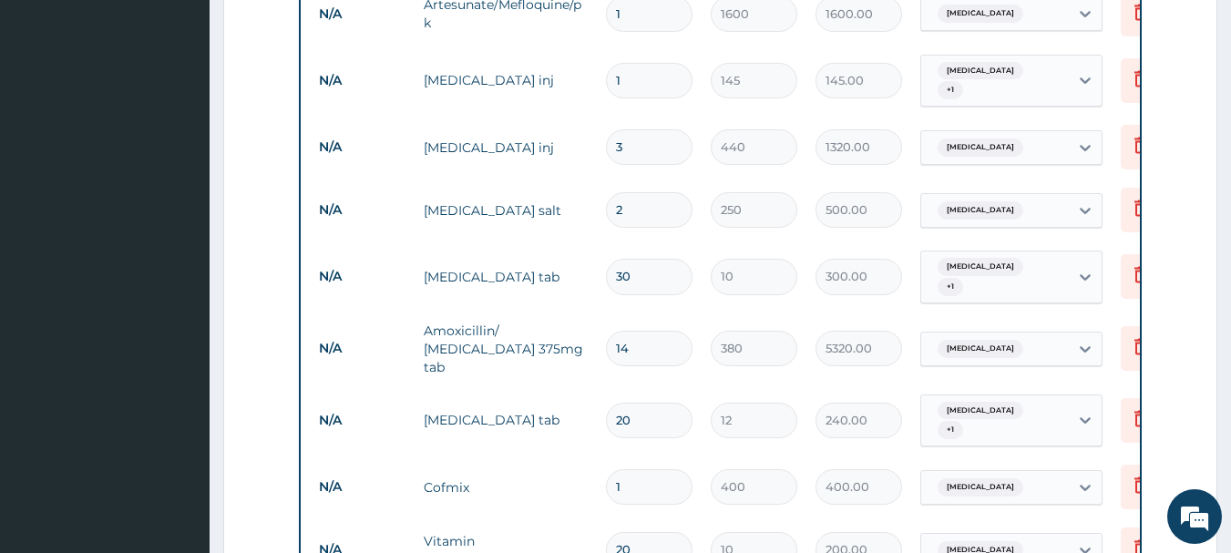
scroll to position [1464, 0]
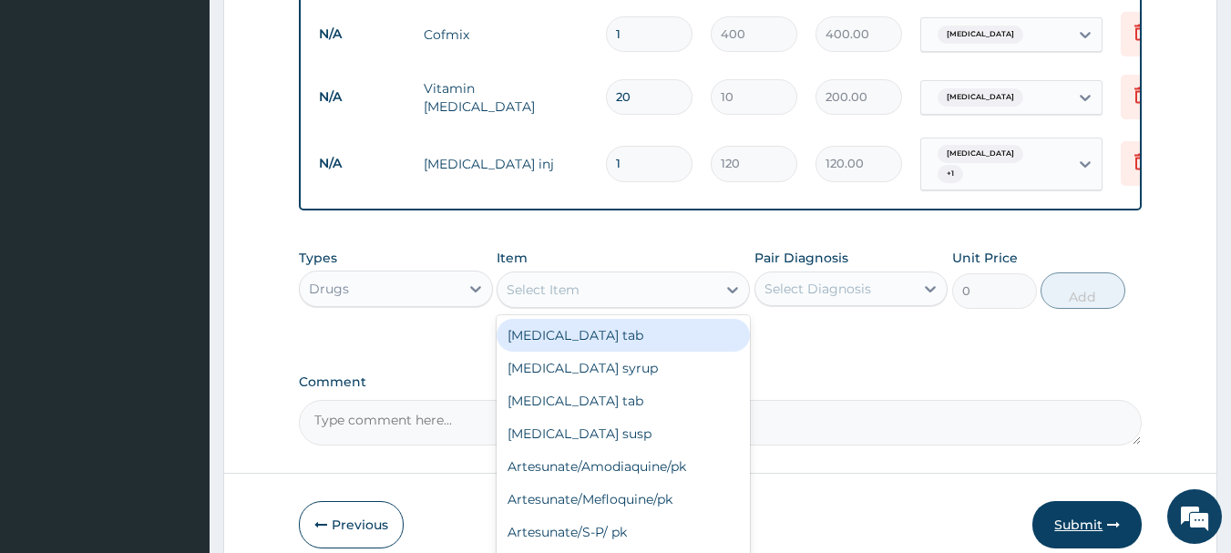
click at [1087, 501] on button "Submit" at bounding box center [1086, 524] width 109 height 47
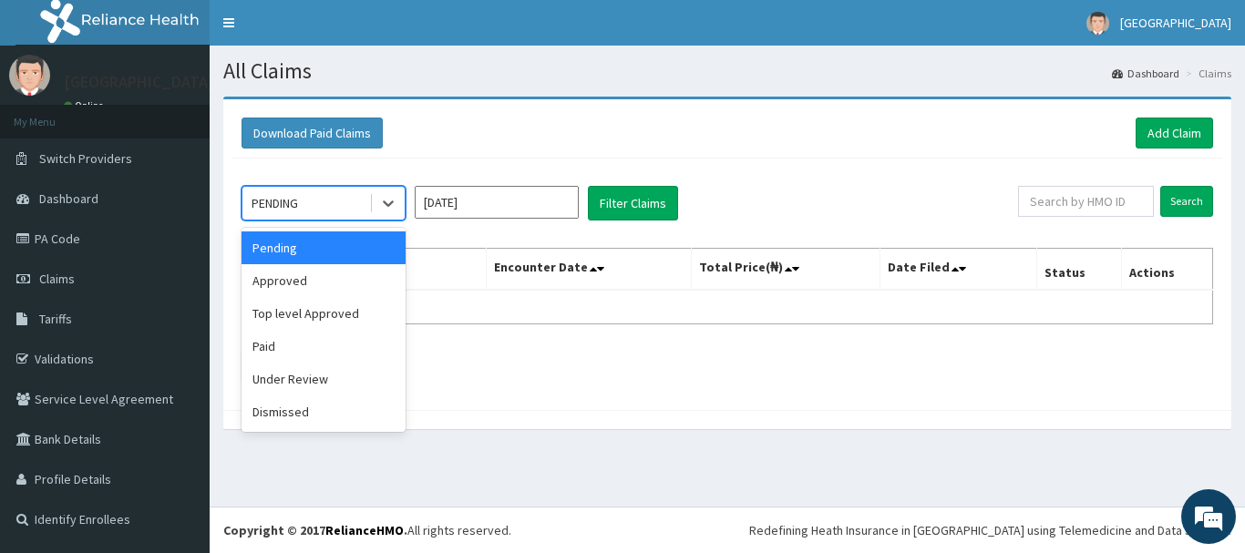
click at [310, 200] on div "PENDING" at bounding box center [305, 203] width 127 height 29
click at [283, 277] on div "Approved" at bounding box center [323, 280] width 164 height 33
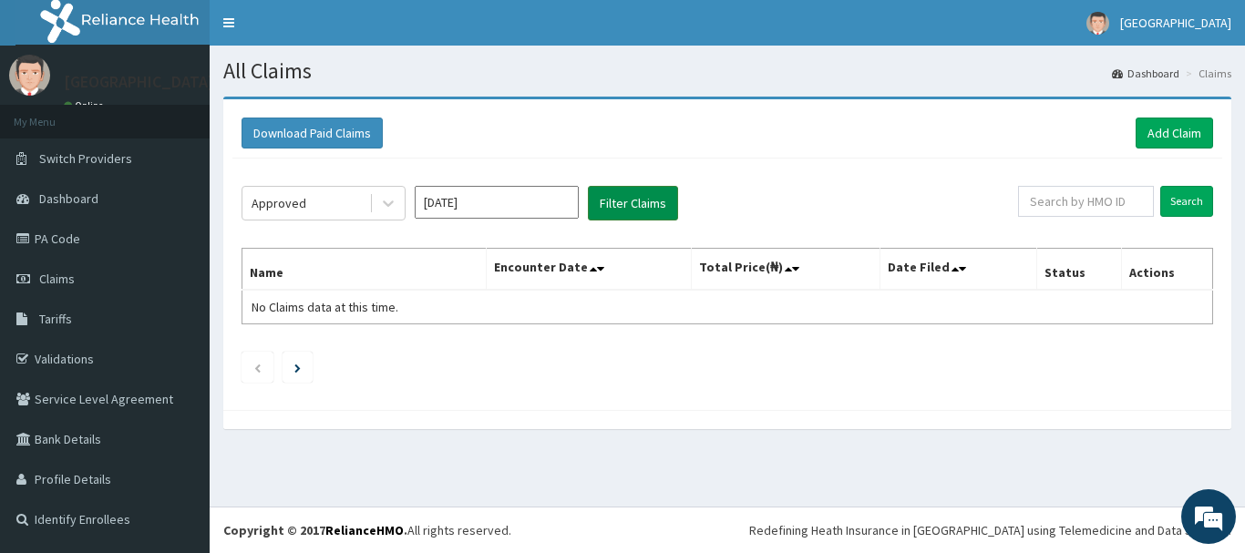
click at [615, 208] on button "Filter Claims" at bounding box center [633, 203] width 90 height 35
